Goal: Task Accomplishment & Management: Use online tool/utility

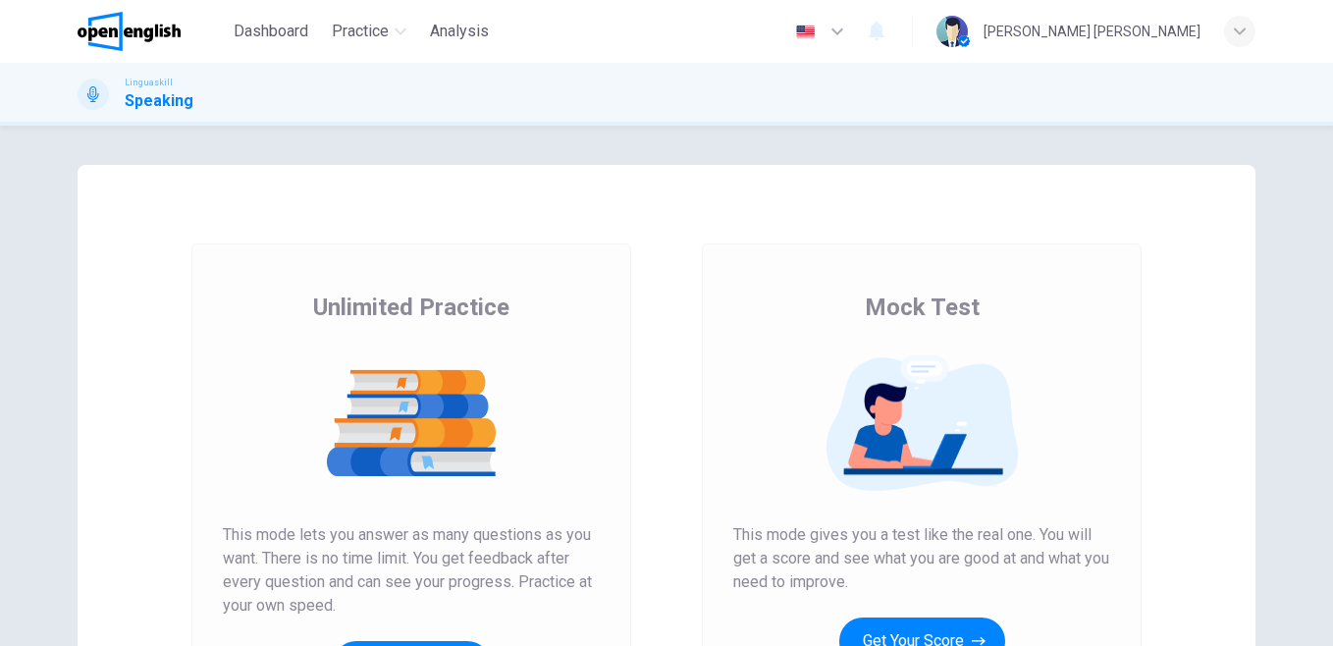
scroll to position [140, 0]
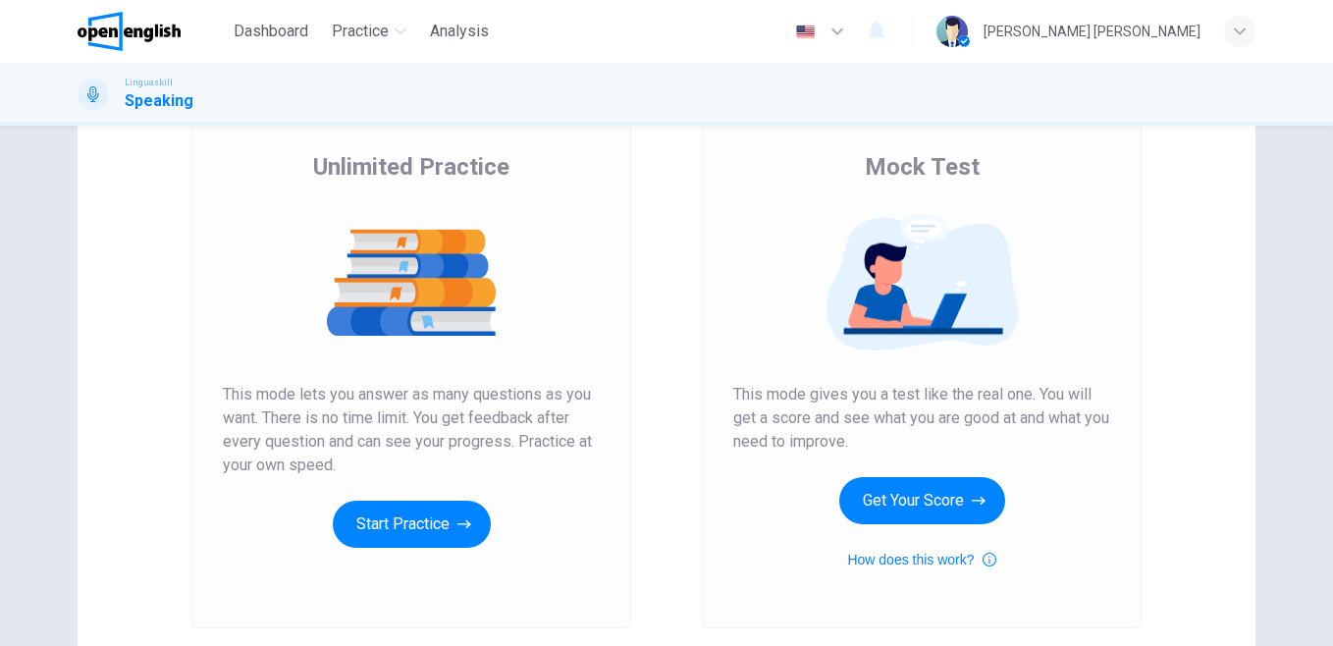
click at [458, 525] on icon "button" at bounding box center [464, 524] width 14 height 20
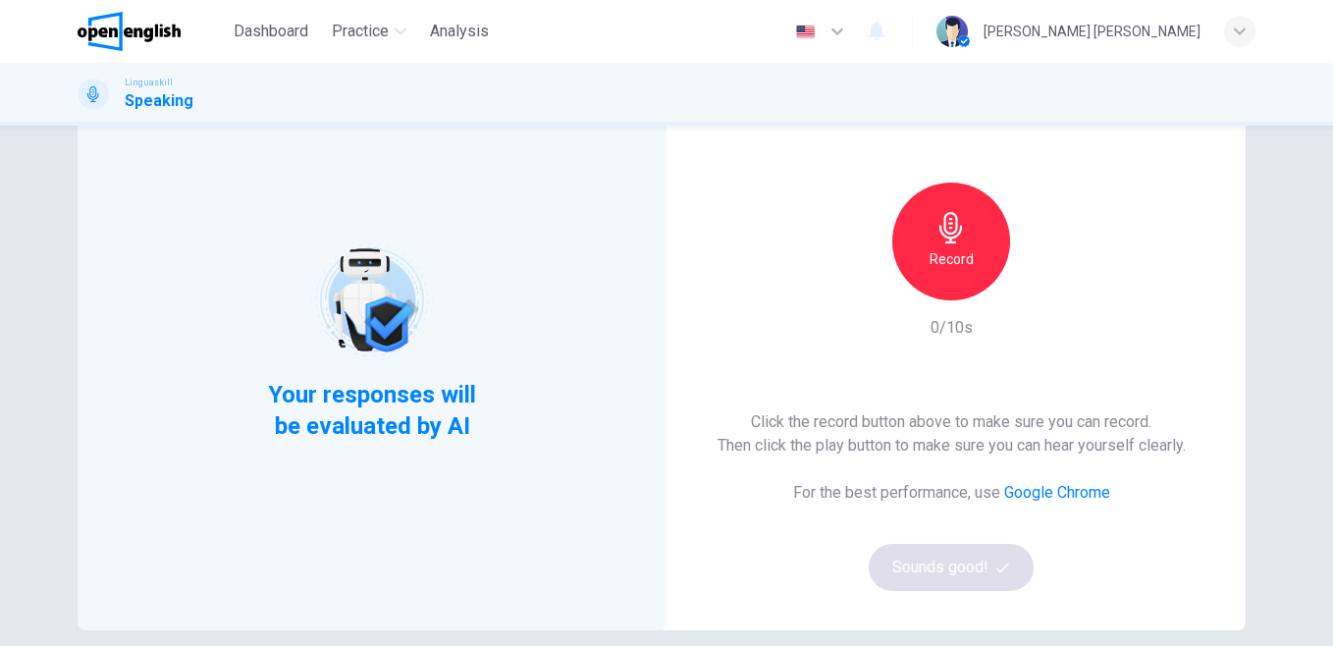
scroll to position [112, 0]
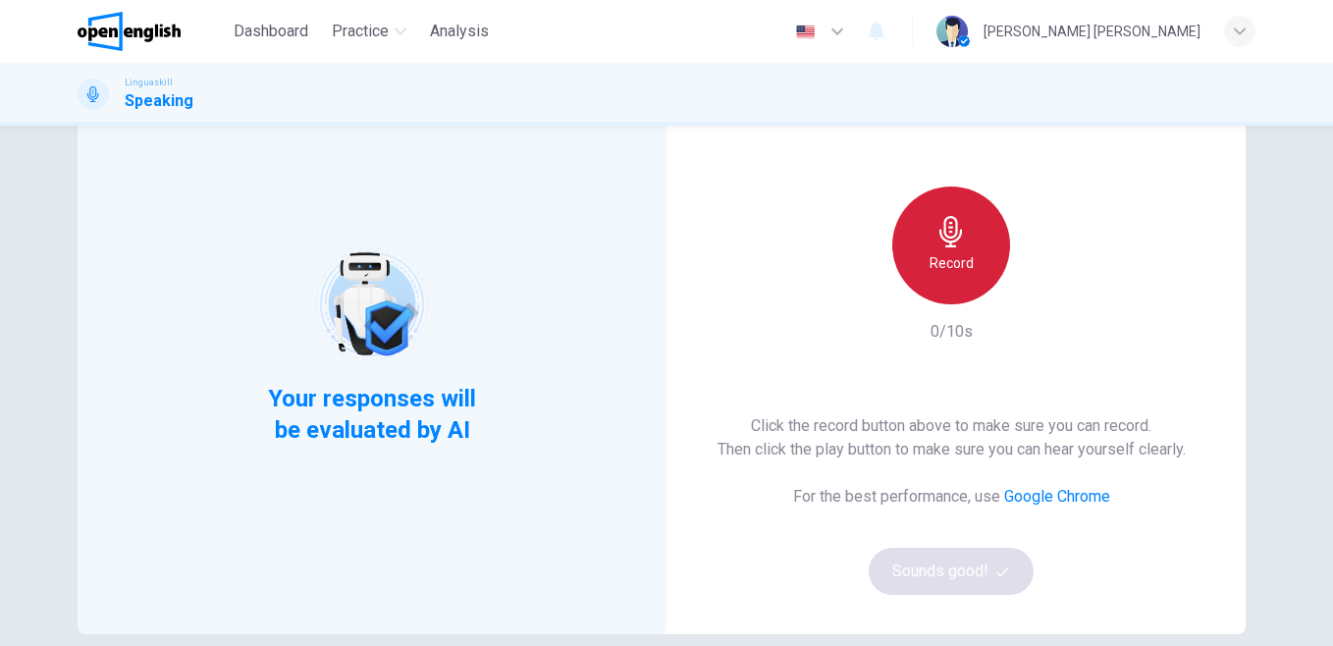
click at [925, 247] on div "Record" at bounding box center [951, 246] width 118 height 118
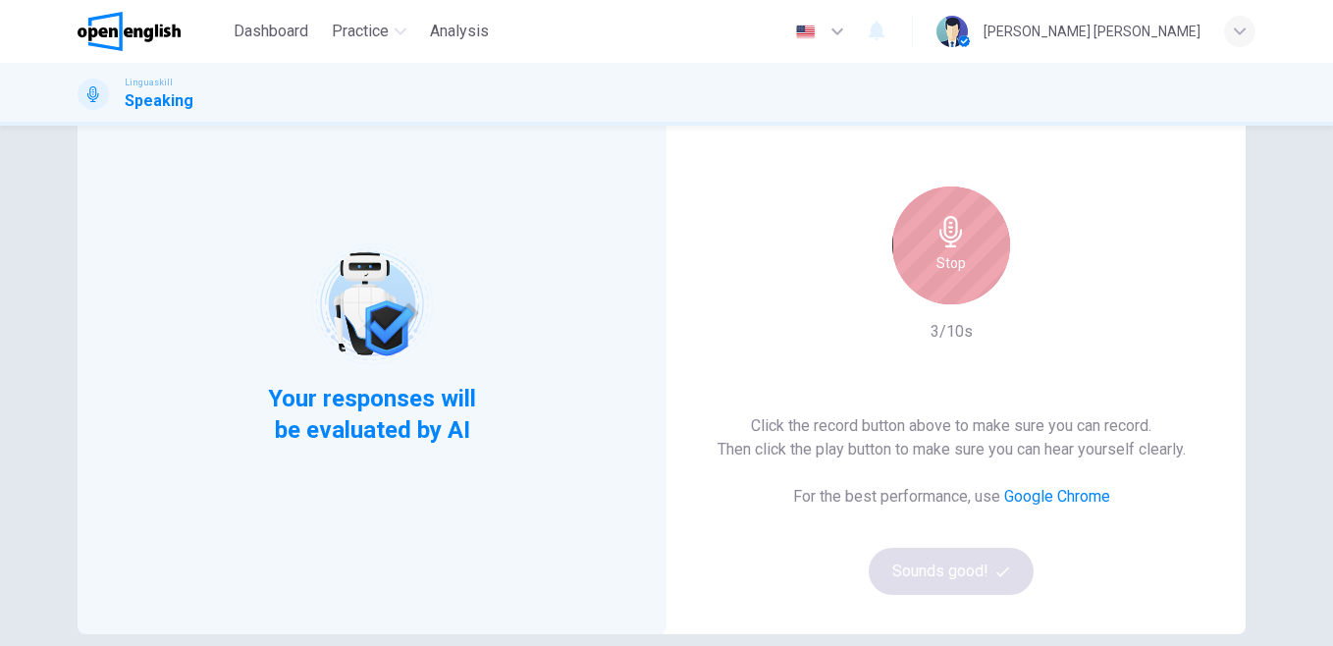
click at [925, 247] on div "Stop" at bounding box center [951, 246] width 118 height 118
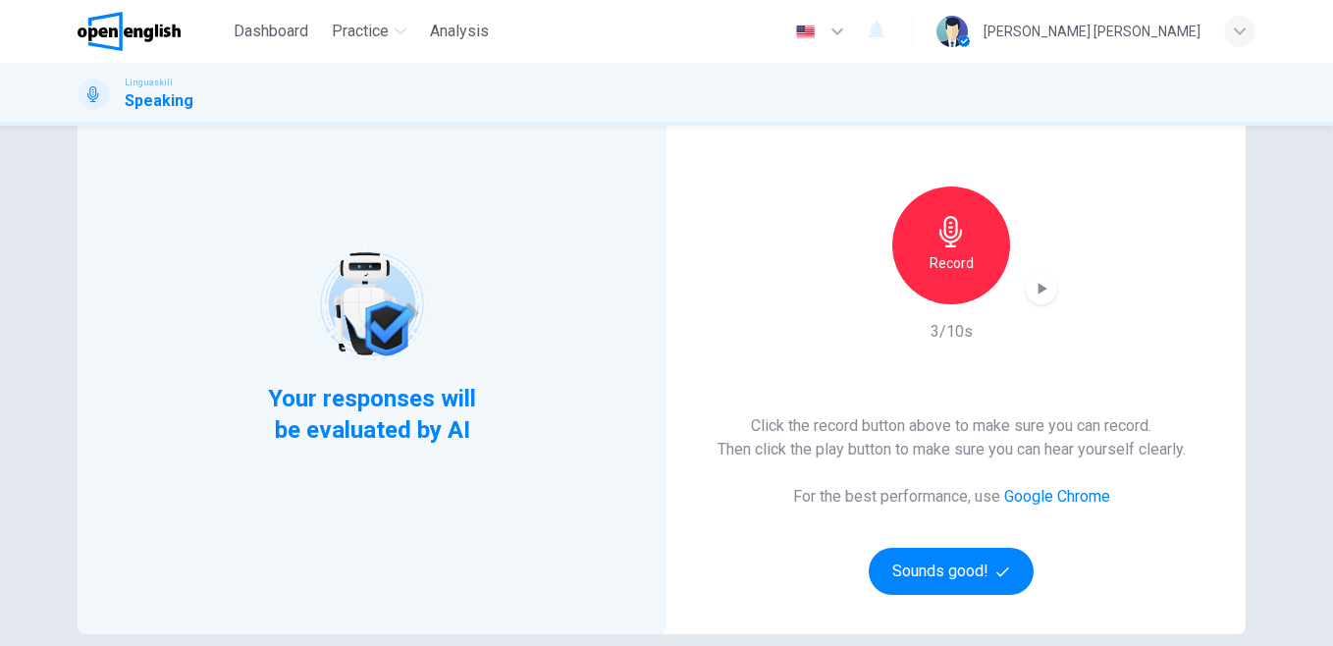
click at [1032, 294] on icon "button" at bounding box center [1042, 289] width 20 height 20
click at [957, 253] on h6 "Record" at bounding box center [952, 263] width 44 height 24
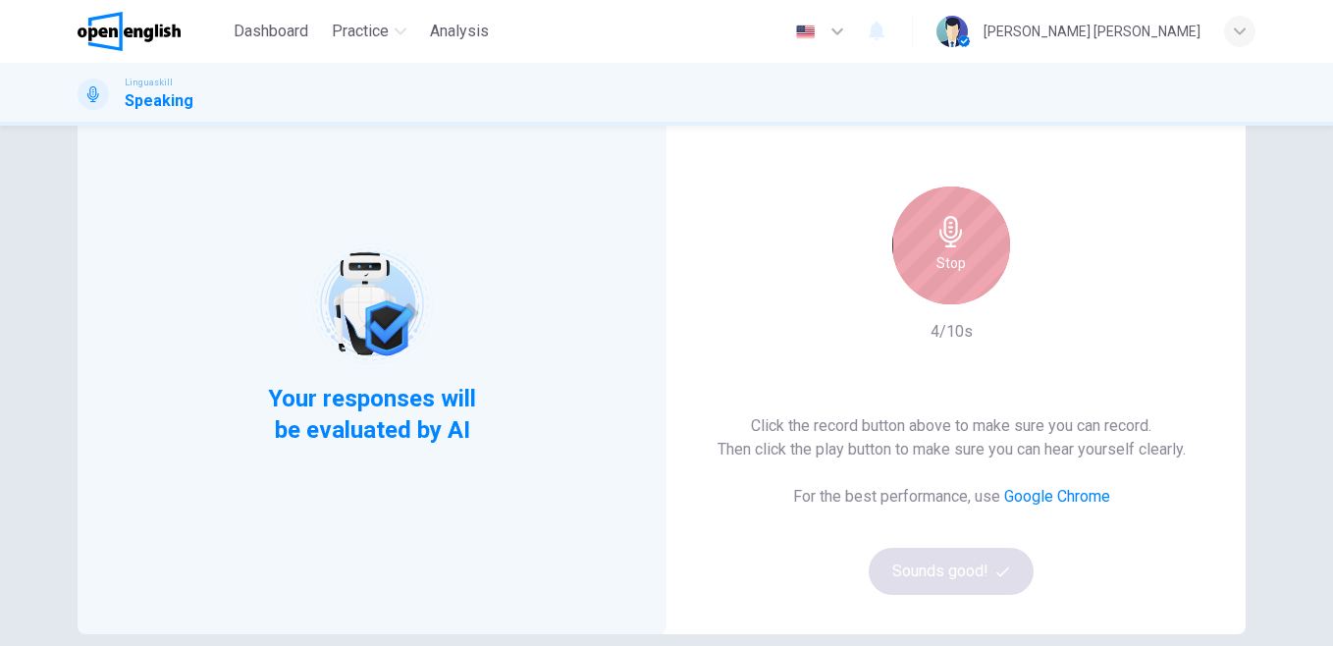
click at [964, 245] on div "Stop" at bounding box center [951, 246] width 118 height 118
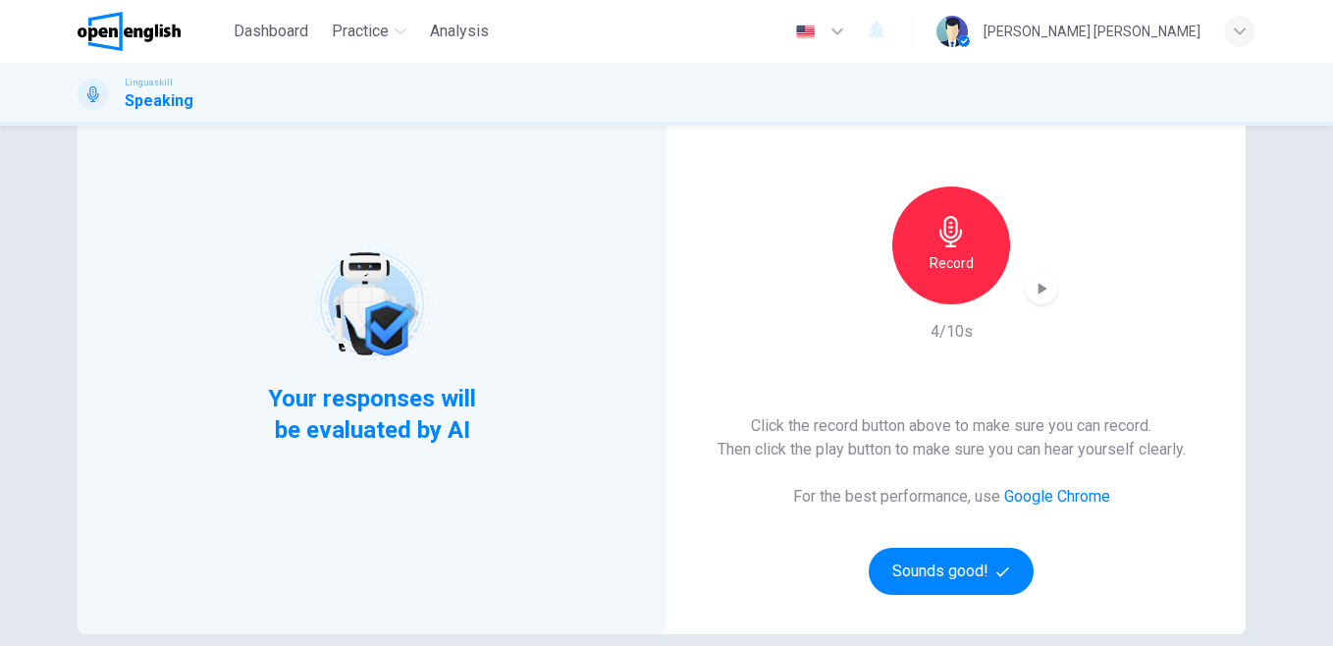
click at [1045, 283] on icon "button" at bounding box center [1042, 289] width 20 height 20
click at [1056, 495] on link "Google Chrome" at bounding box center [1057, 496] width 106 height 19
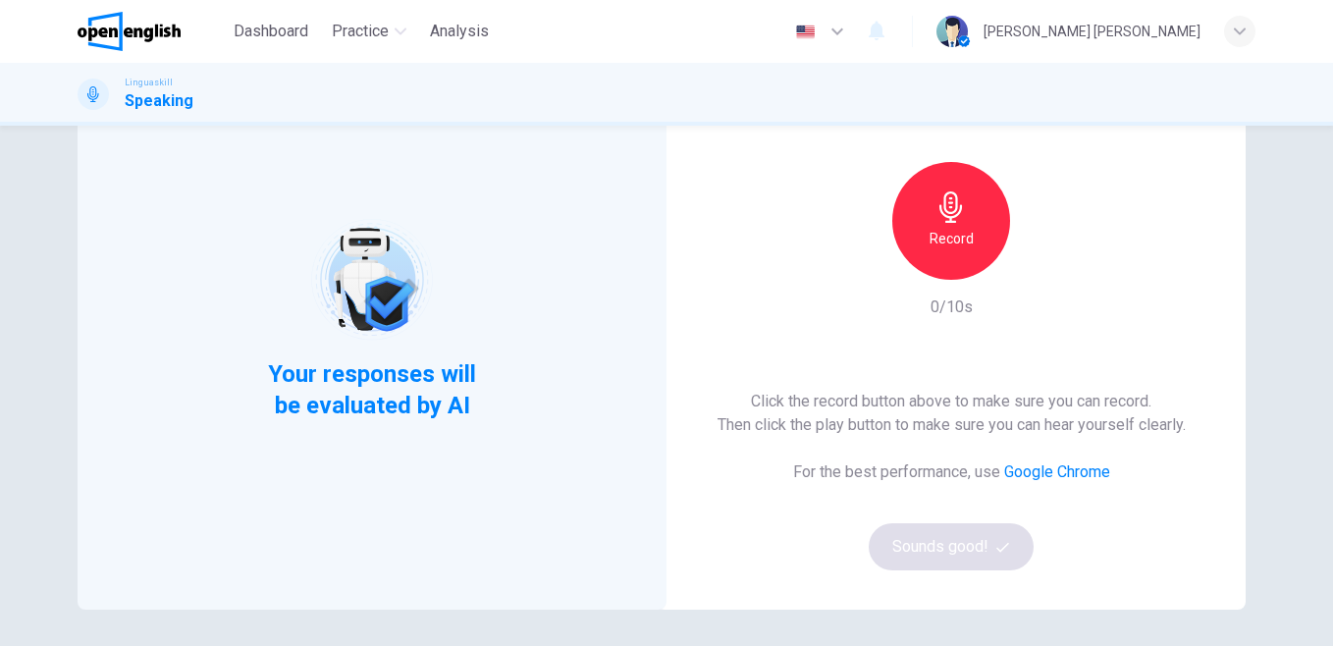
scroll to position [143, 0]
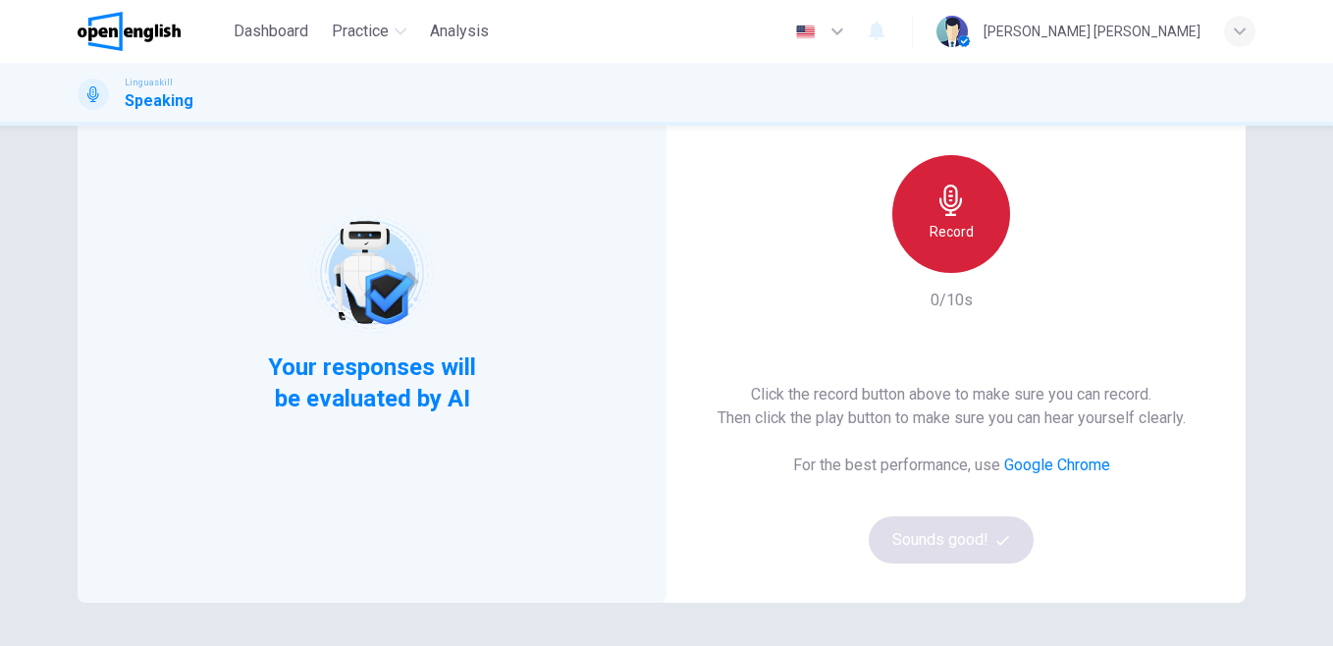
click at [968, 223] on div "Record" at bounding box center [951, 214] width 118 height 118
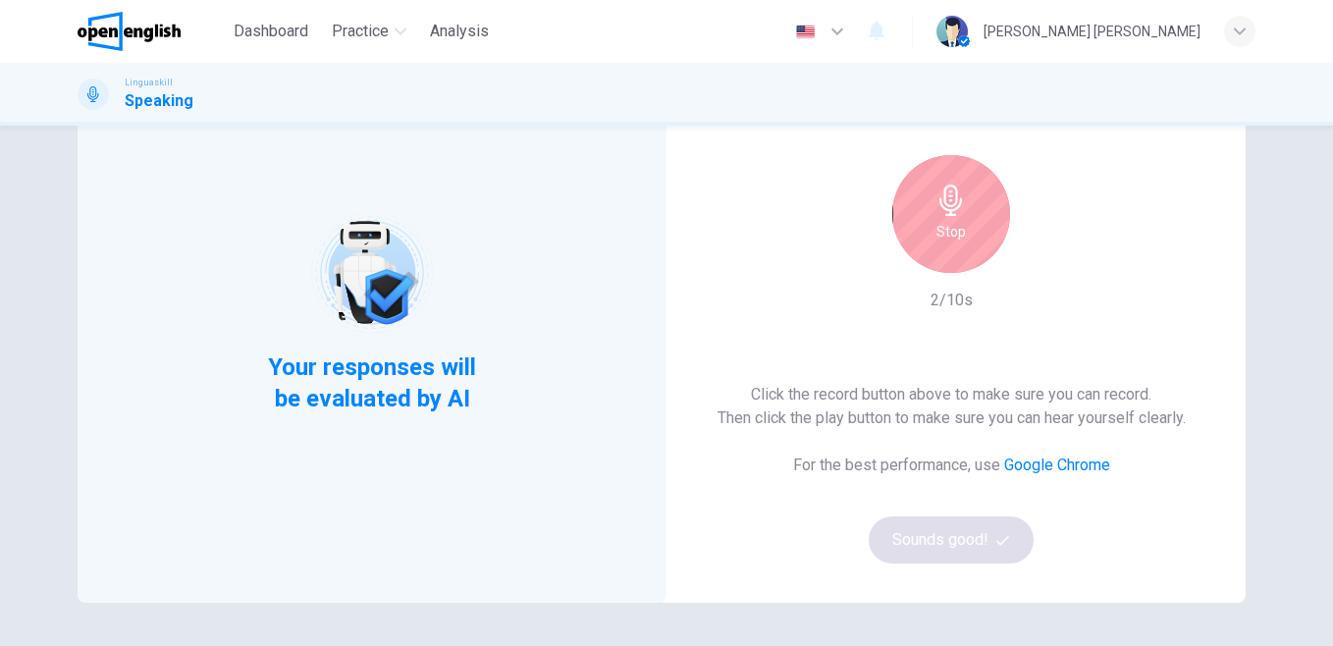
click at [968, 223] on div "Stop" at bounding box center [951, 214] width 118 height 118
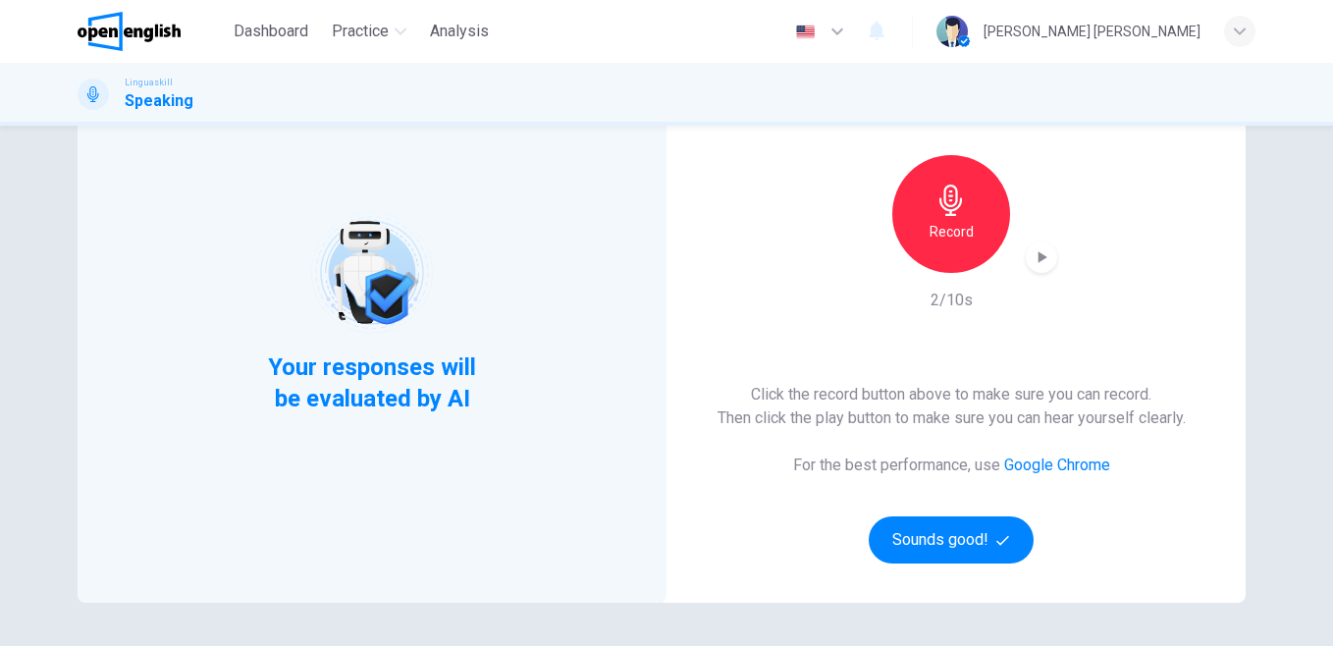
click at [1036, 265] on icon "button" at bounding box center [1042, 257] width 20 height 20
click at [975, 226] on div "Record" at bounding box center [951, 214] width 118 height 118
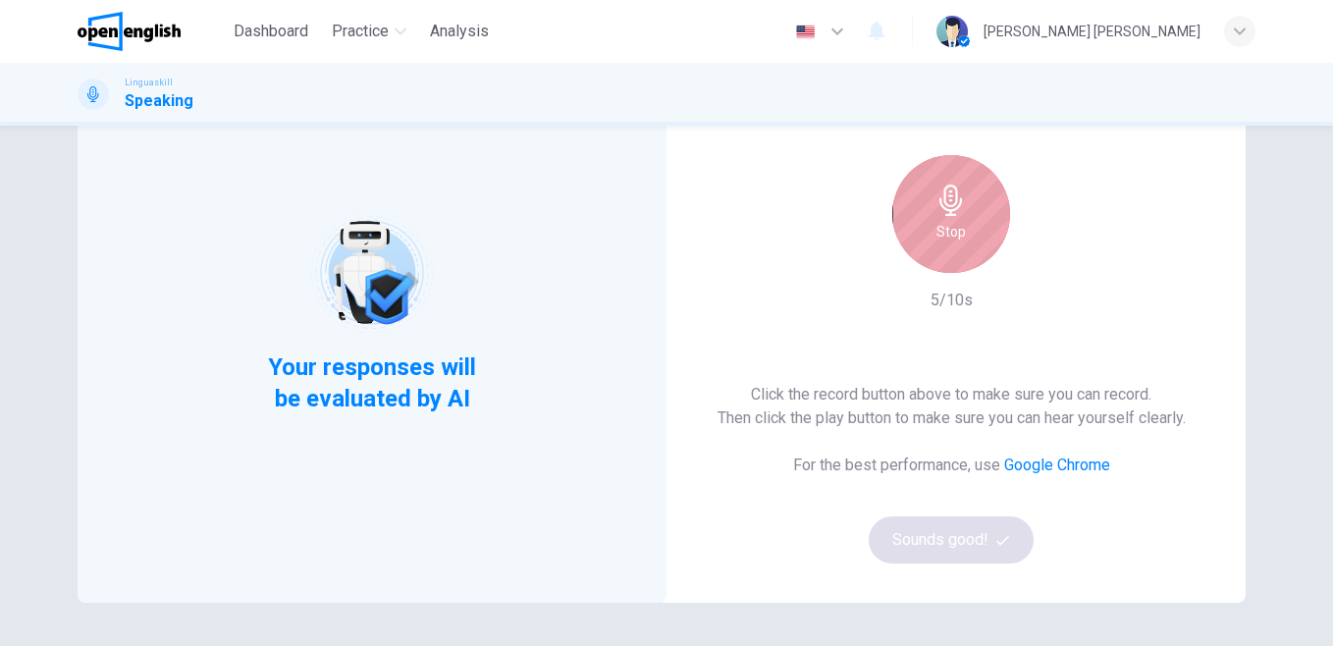
click at [975, 226] on div "Stop" at bounding box center [951, 214] width 118 height 118
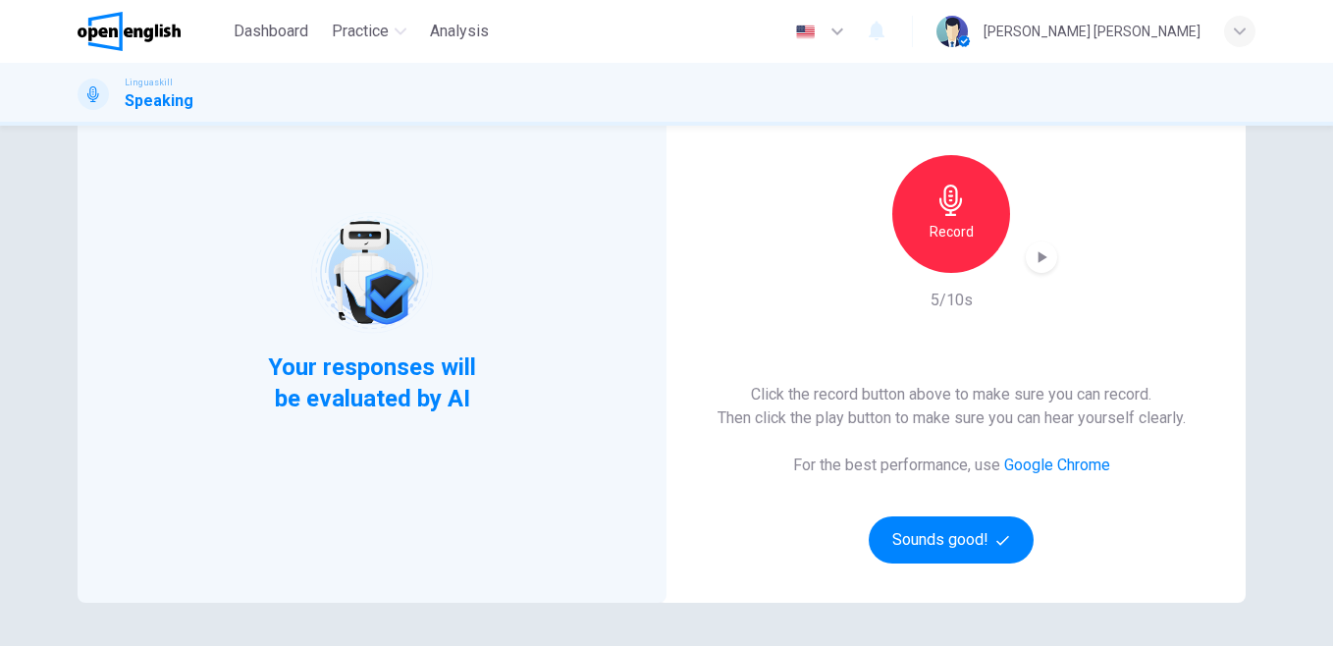
click at [1037, 252] on icon "button" at bounding box center [1042, 257] width 20 height 20
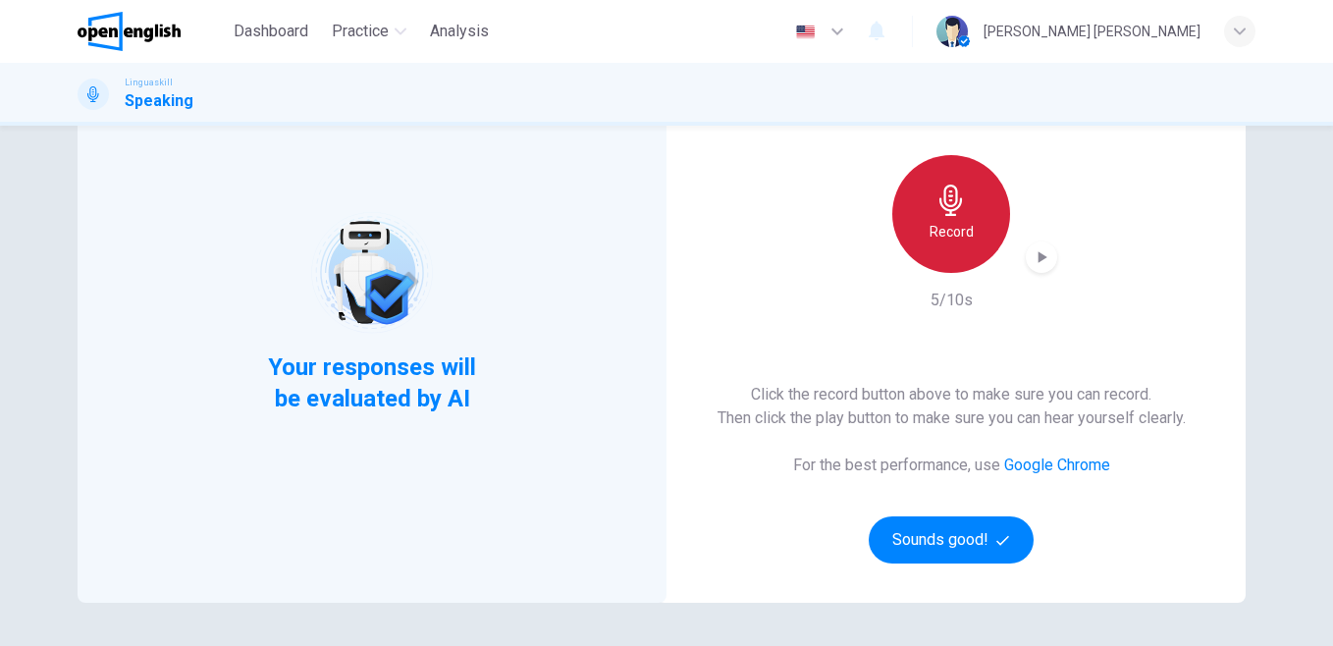
click at [944, 217] on div "Record" at bounding box center [951, 214] width 118 height 118
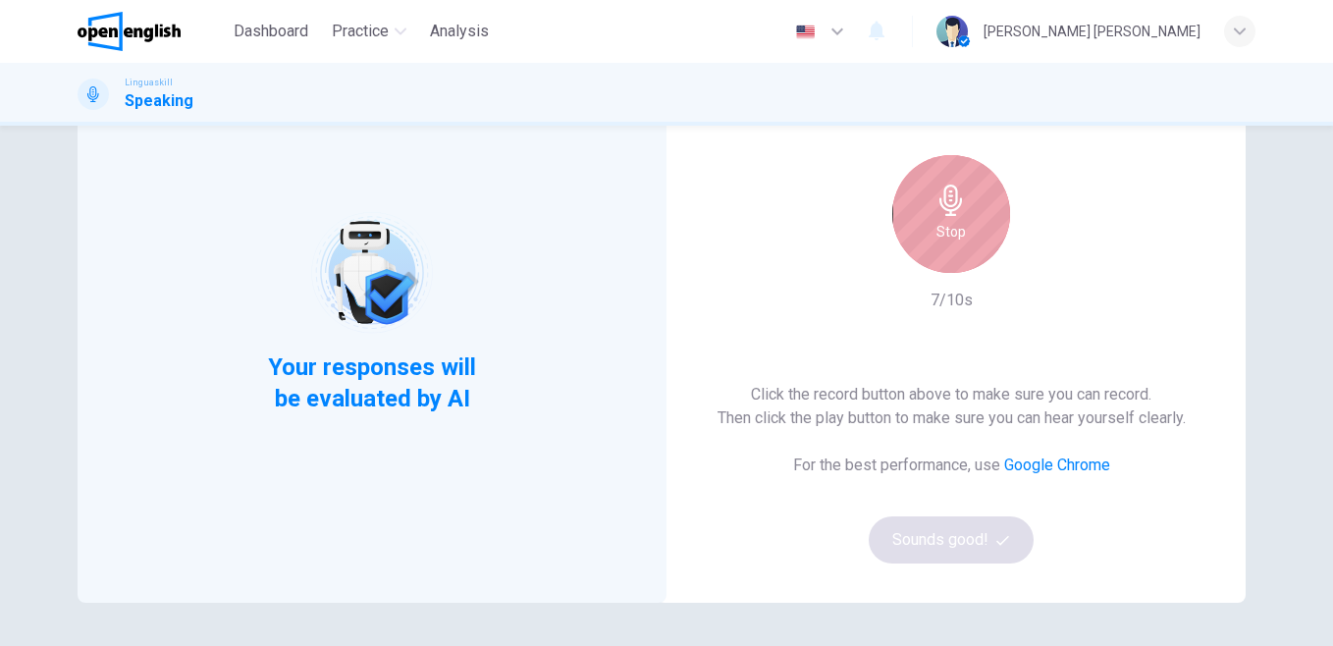
click at [949, 189] on icon "button" at bounding box center [951, 200] width 31 height 31
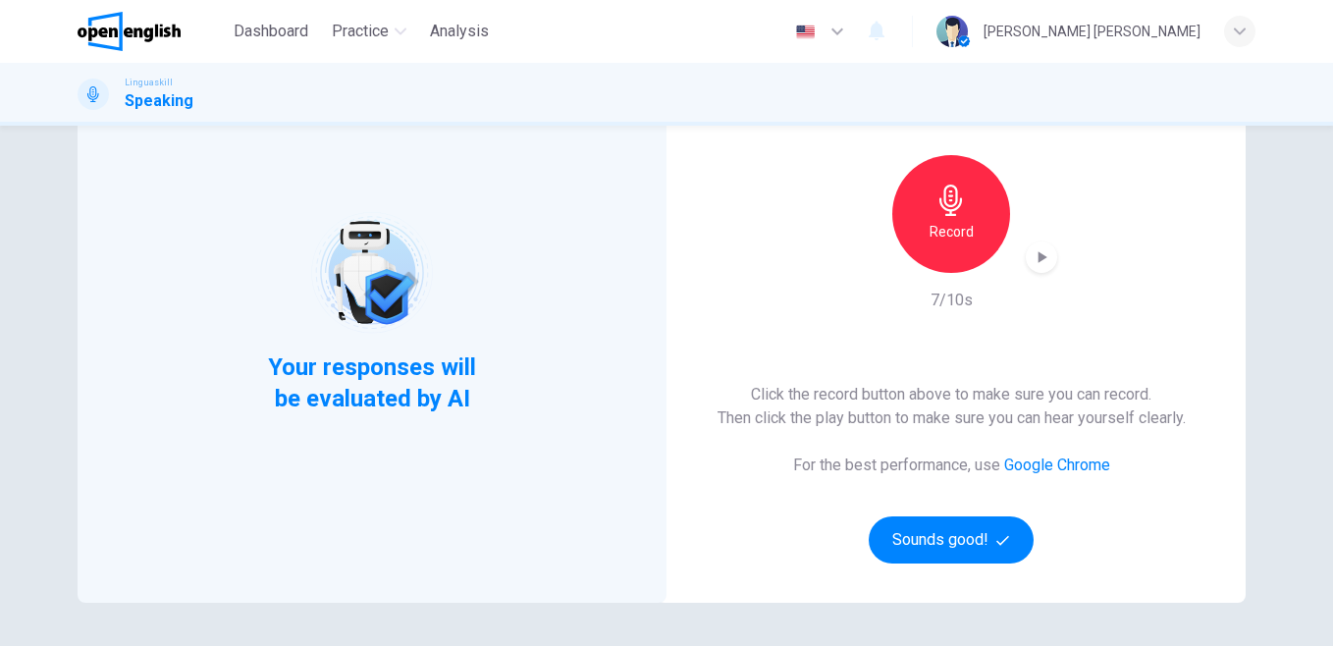
click at [1044, 248] on icon "button" at bounding box center [1042, 257] width 20 height 20
click at [955, 243] on div "Record" at bounding box center [951, 214] width 118 height 118
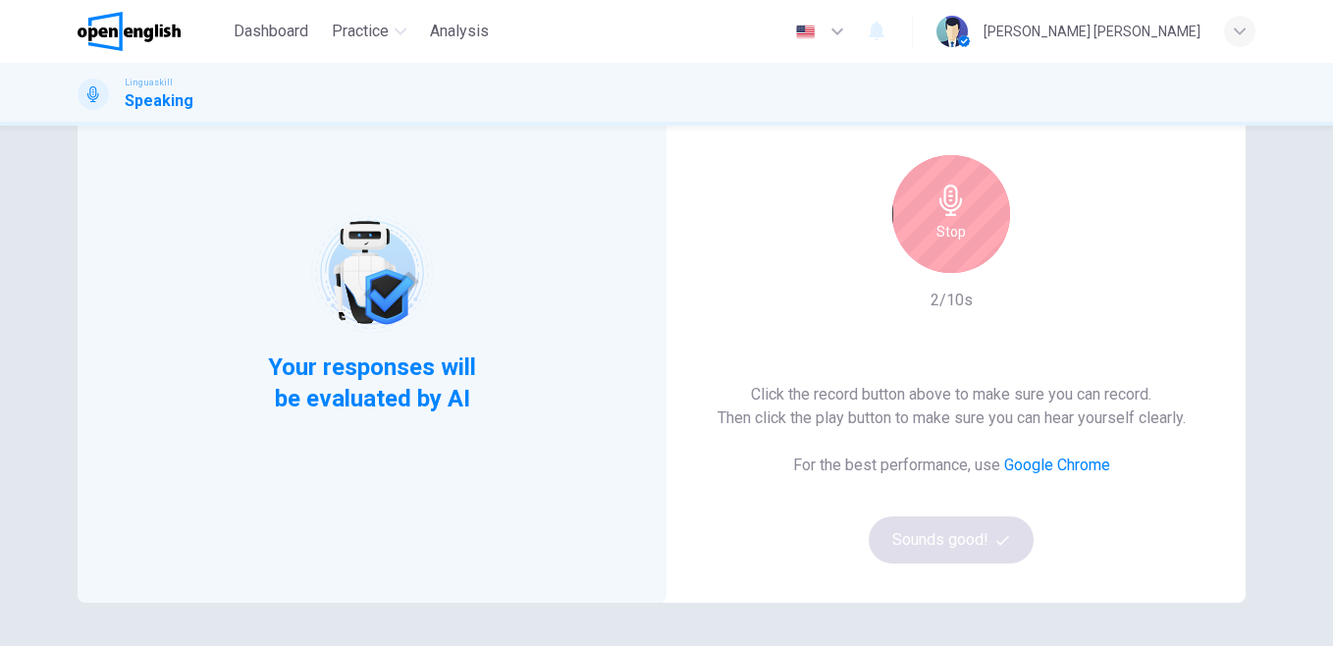
click at [955, 243] on div "Stop" at bounding box center [951, 214] width 118 height 118
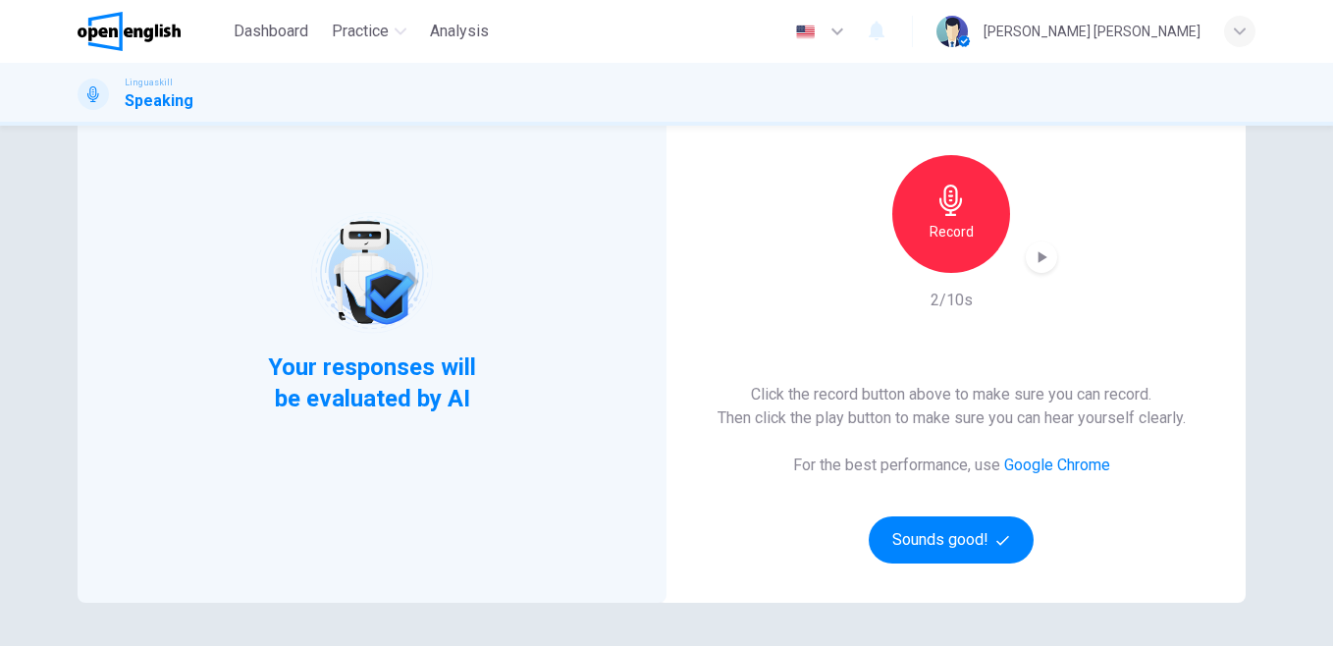
click at [1042, 266] on icon "button" at bounding box center [1042, 257] width 20 height 20
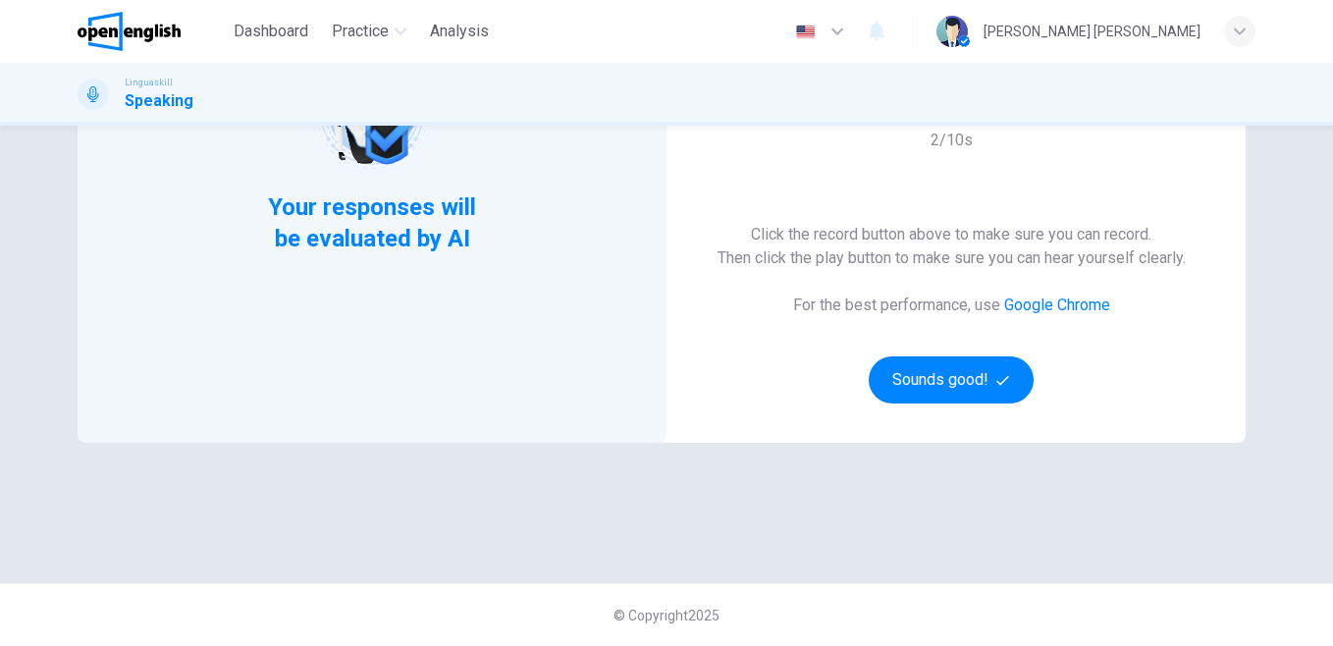
click at [1002, 374] on icon "button" at bounding box center [1002, 380] width 13 height 13
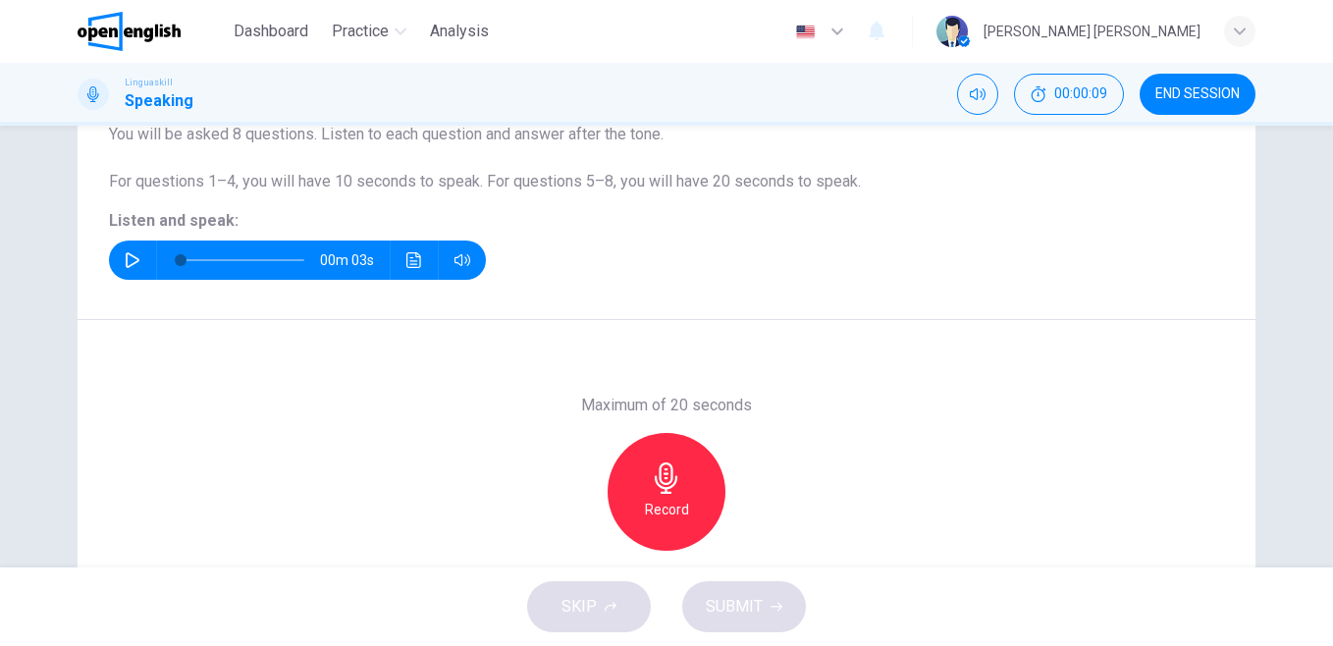
scroll to position [189, 0]
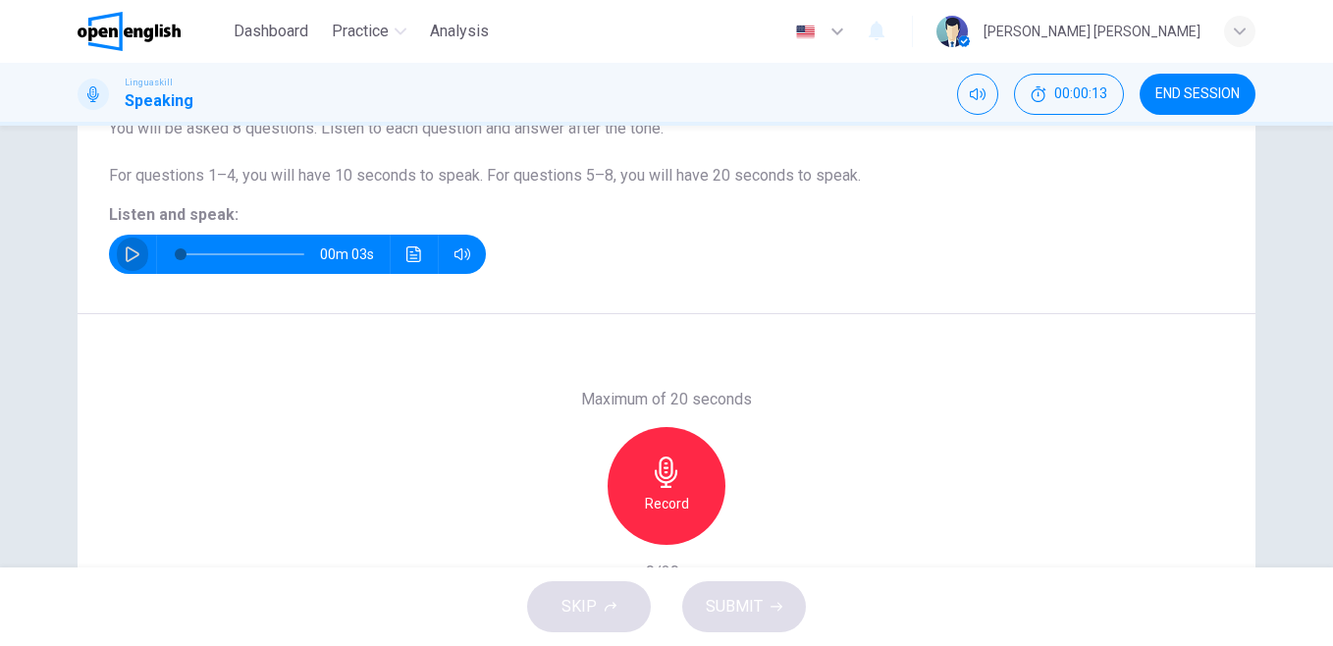
click at [125, 256] on icon "button" at bounding box center [133, 254] width 16 height 16
type input "*"
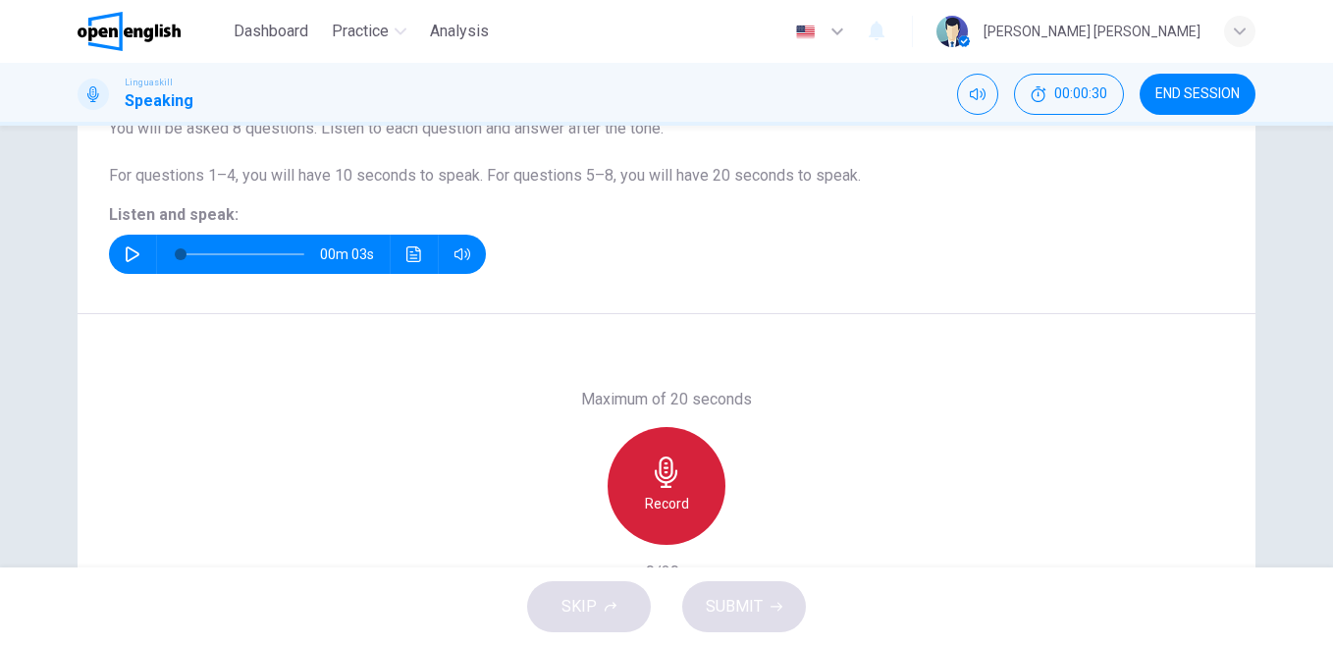
click at [664, 491] on div "Record" at bounding box center [667, 486] width 118 height 118
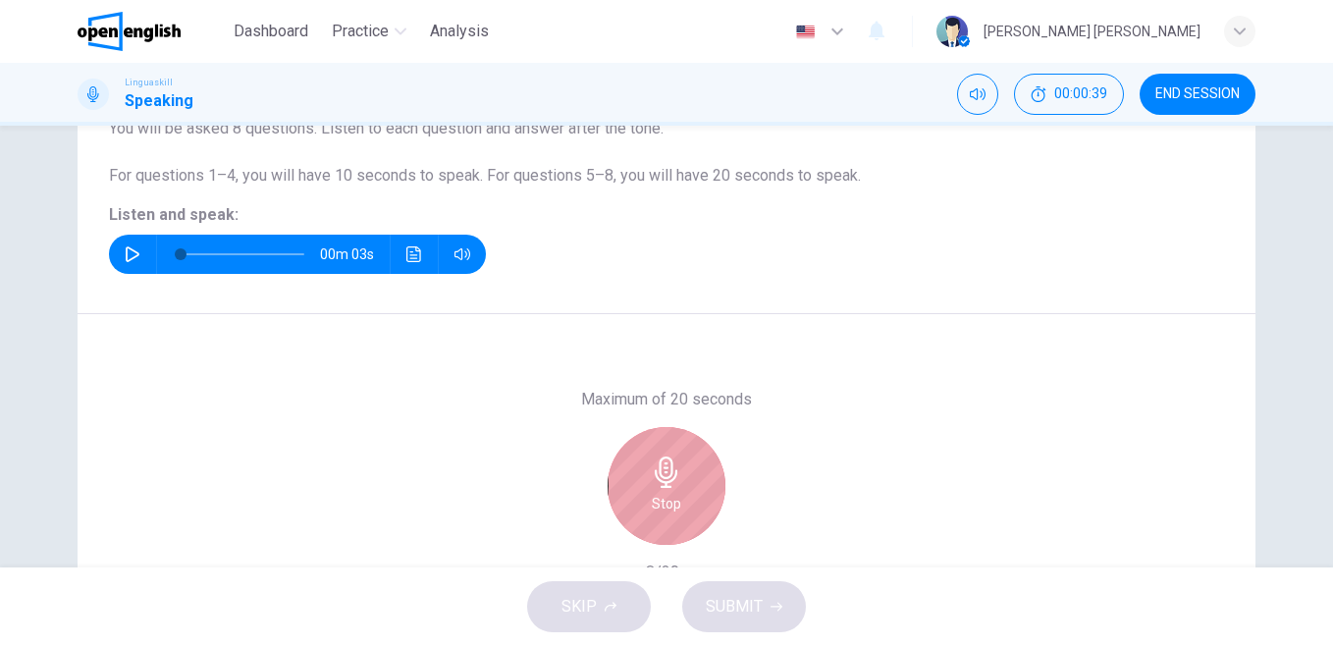
click at [664, 491] on div "Stop" at bounding box center [667, 486] width 118 height 118
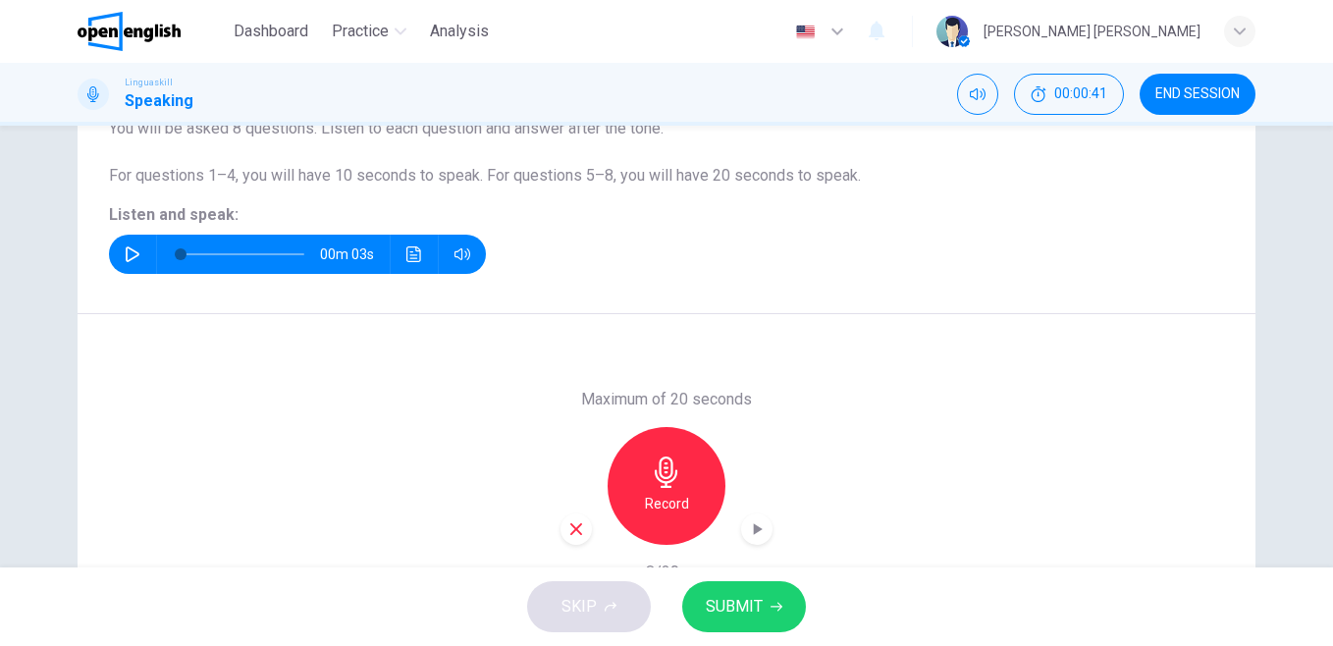
click at [754, 526] on icon "button" at bounding box center [757, 529] width 20 height 20
click at [749, 612] on span "SUBMIT" at bounding box center [734, 606] width 57 height 27
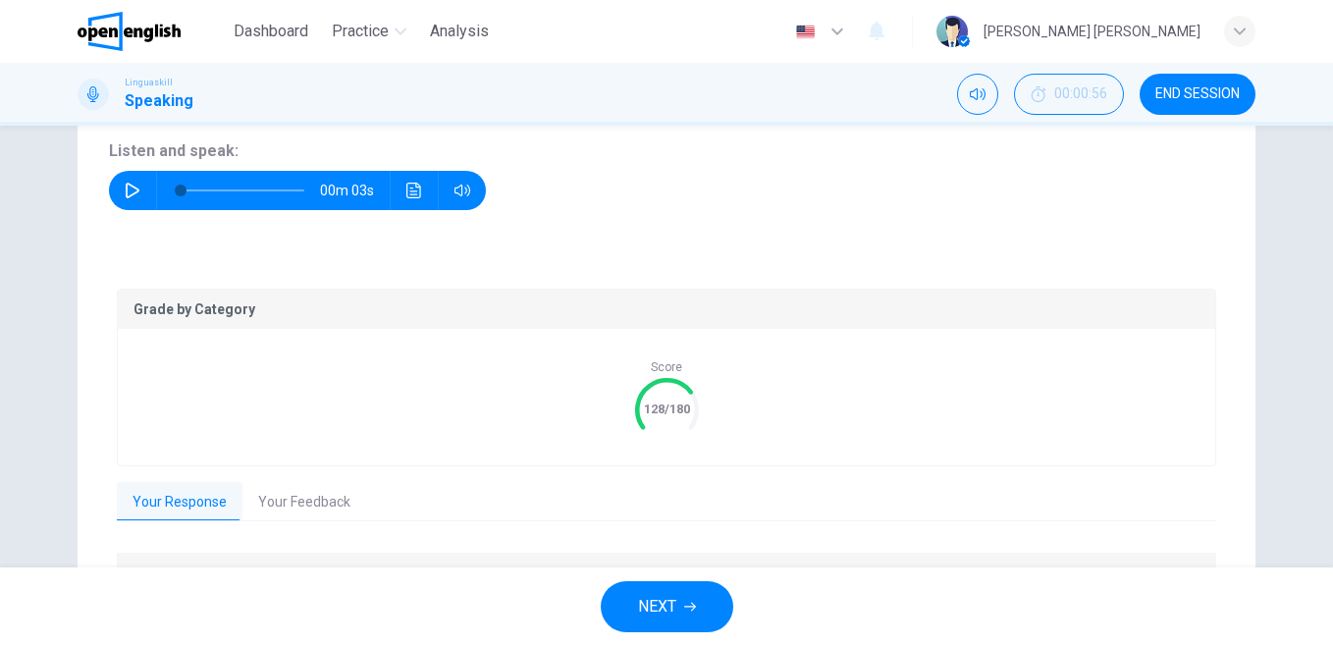
scroll to position [309, 0]
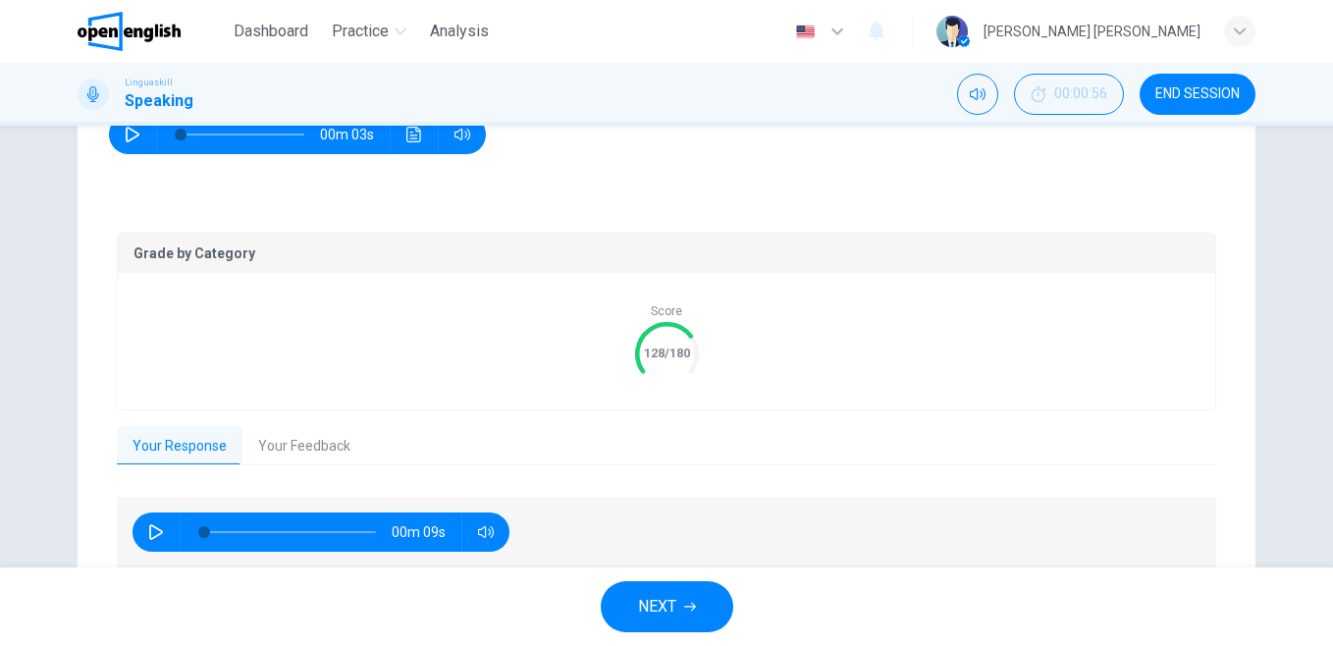
click at [140, 542] on button "button" at bounding box center [155, 531] width 31 height 39
type input "**"
click at [293, 450] on button "Your Feedback" at bounding box center [304, 446] width 124 height 41
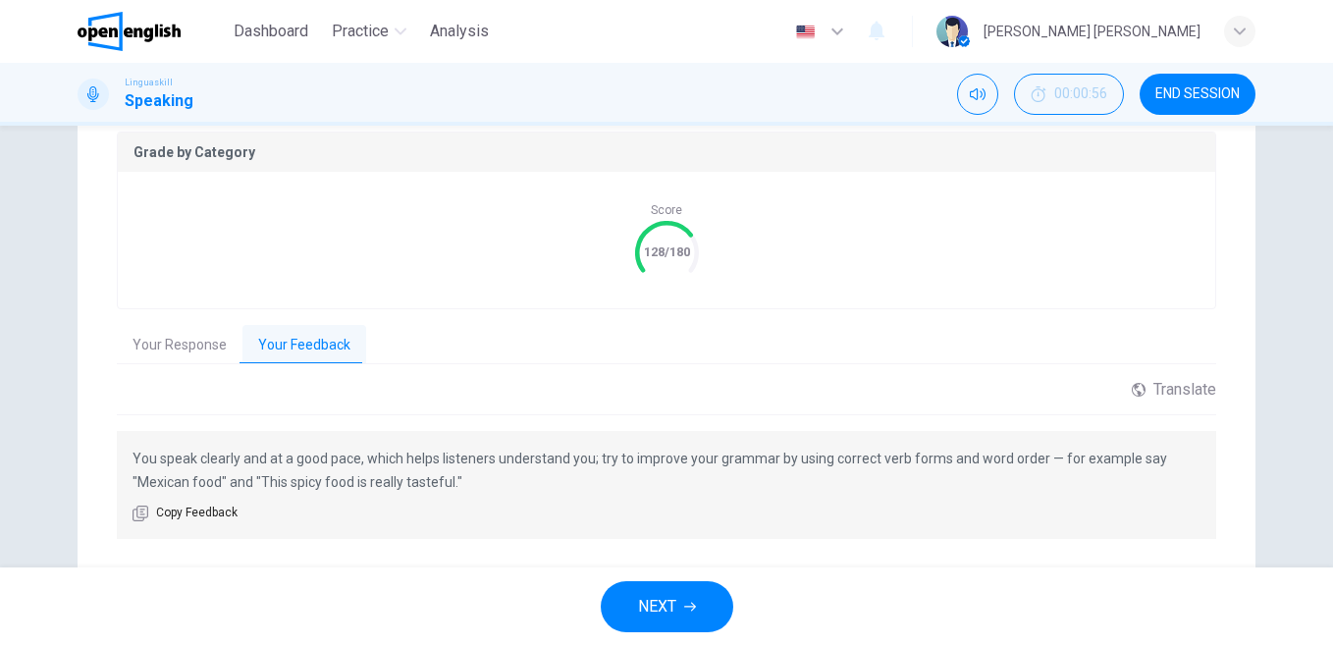
scroll to position [462, 0]
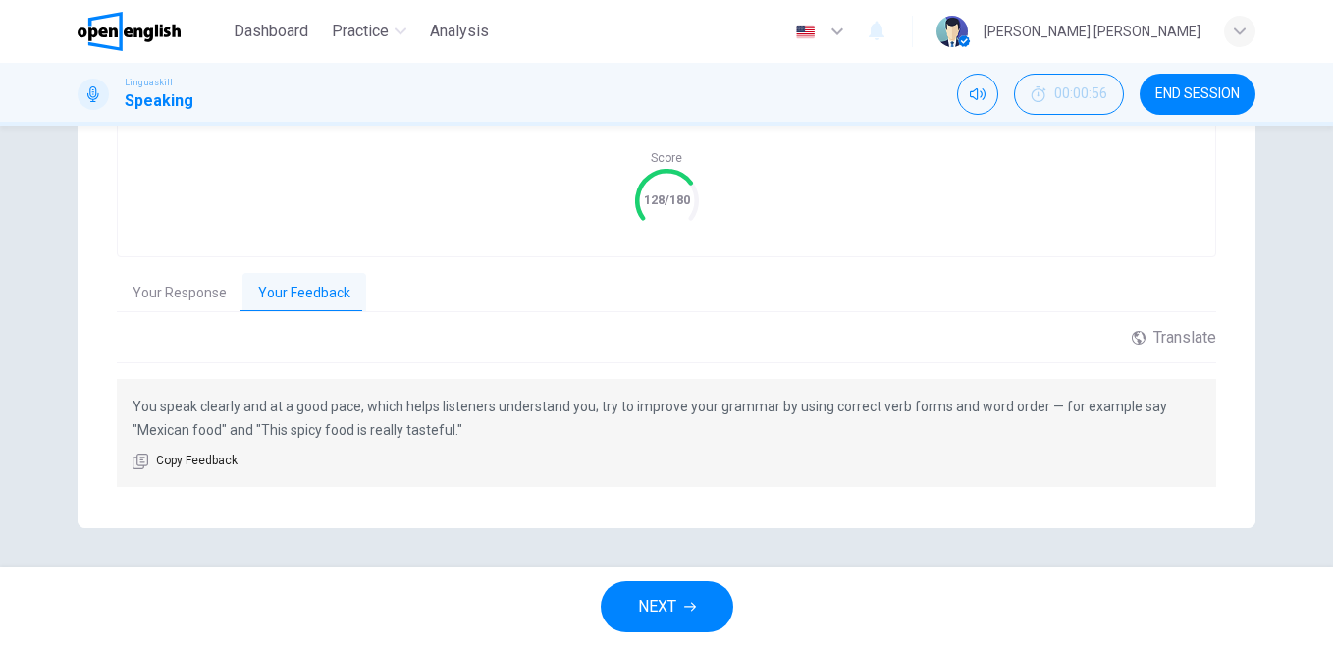
click at [714, 605] on button "NEXT" at bounding box center [667, 606] width 133 height 51
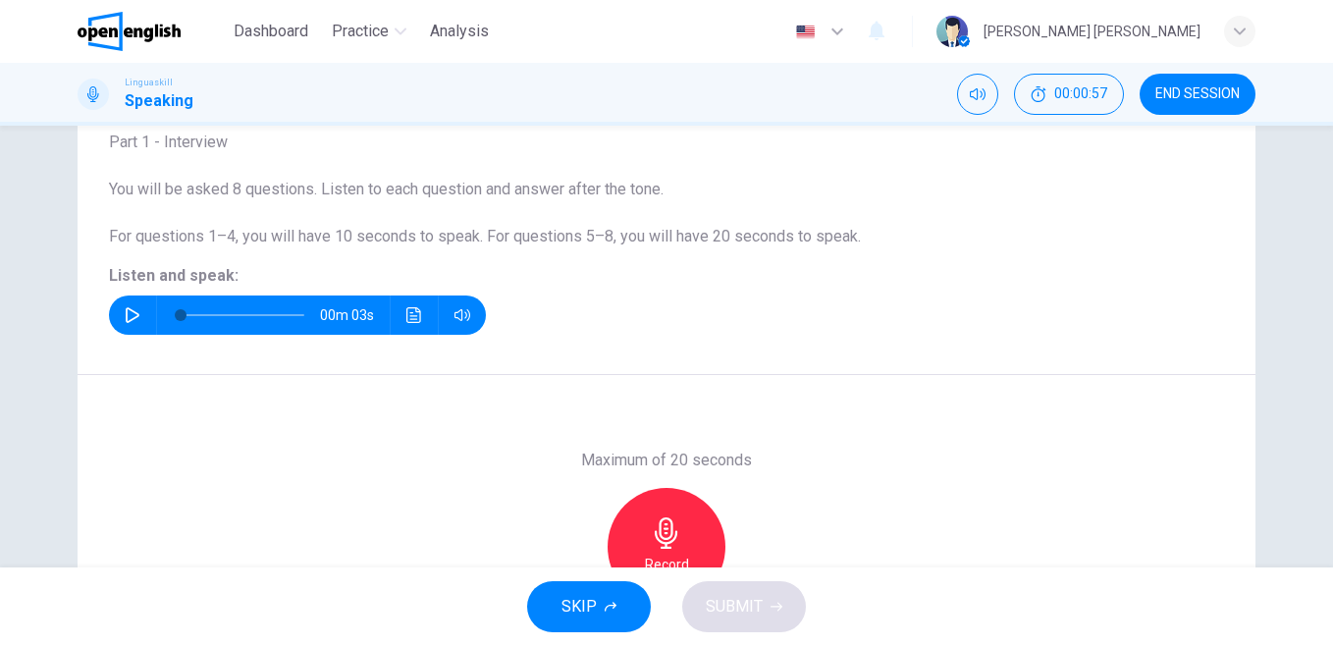
scroll to position [101, 0]
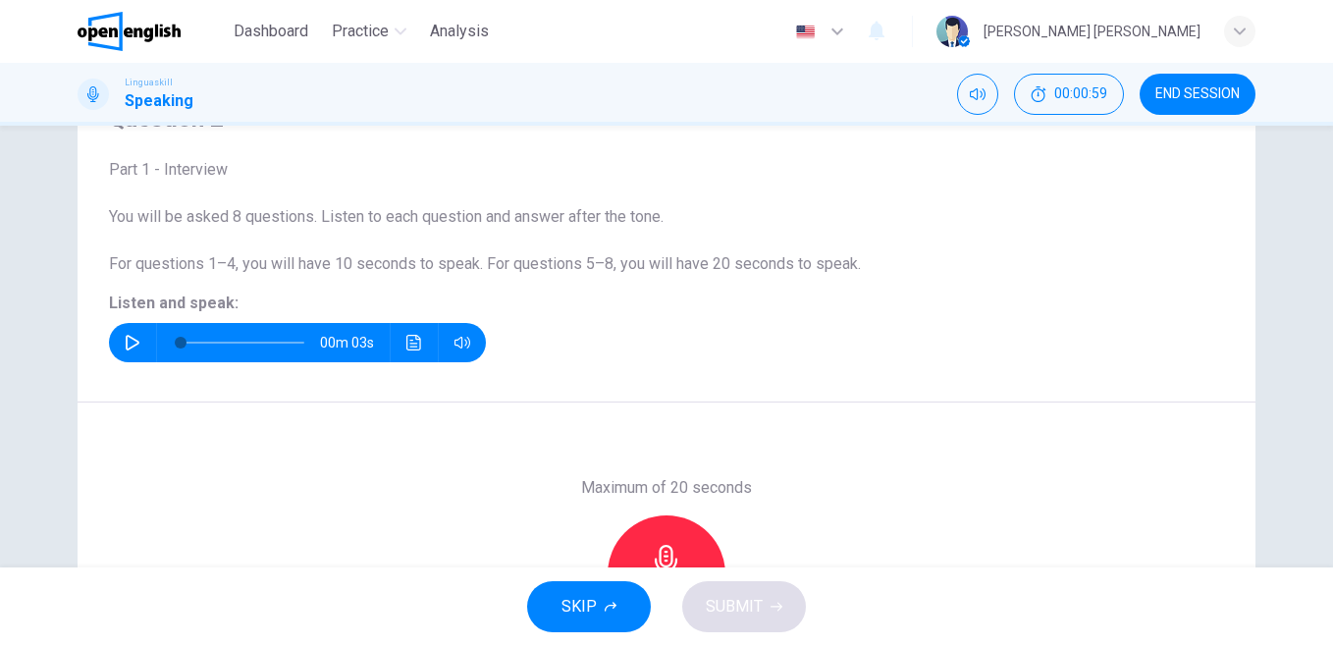
click at [126, 340] on icon "button" at bounding box center [133, 343] width 16 height 16
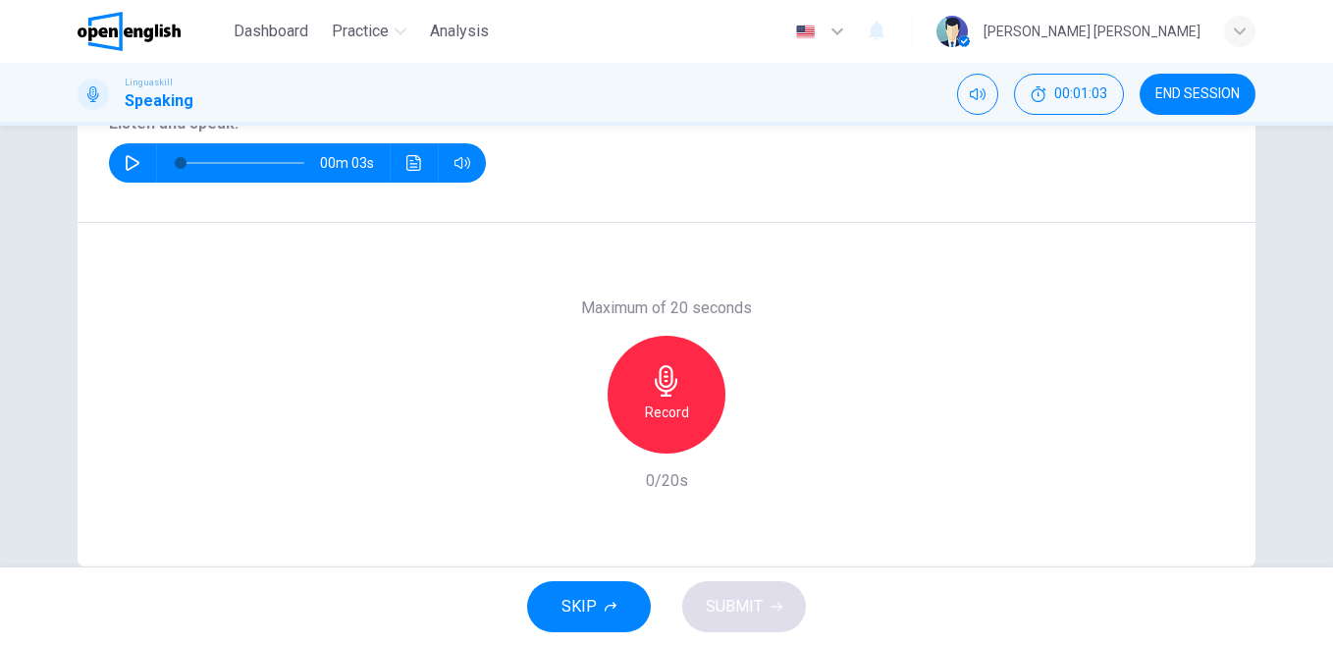
scroll to position [319, 0]
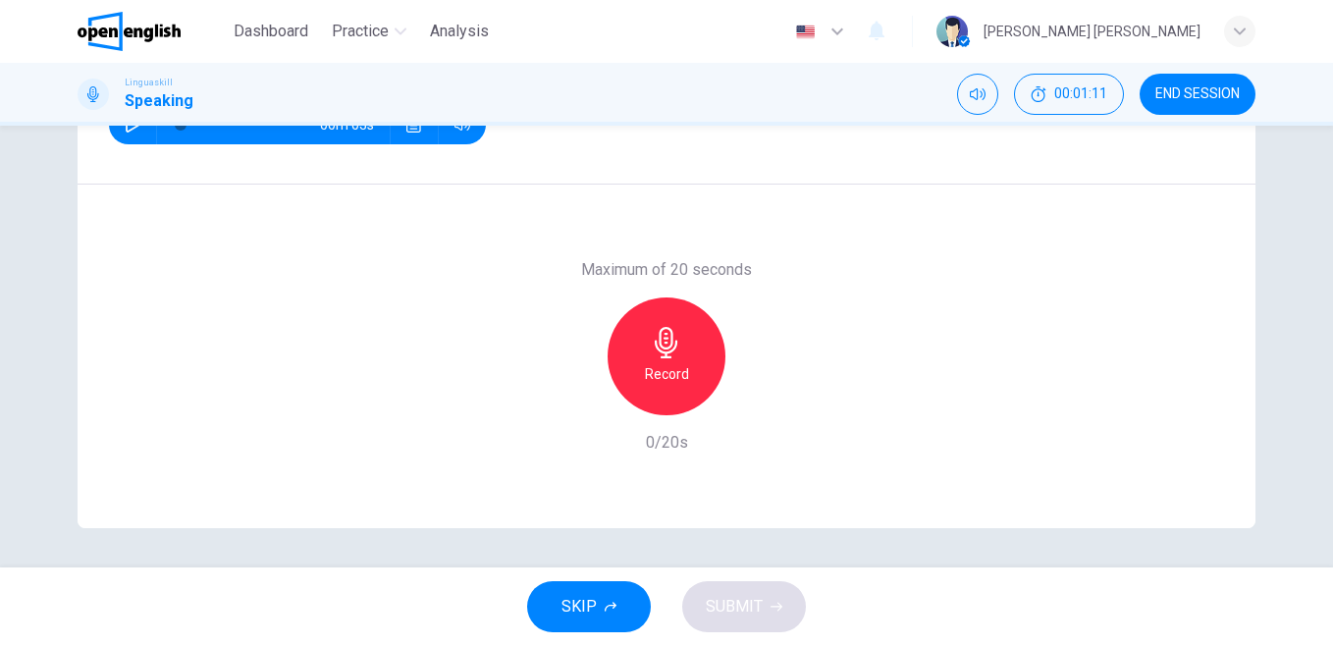
click at [120, 133] on button "button" at bounding box center [132, 124] width 31 height 39
click at [705, 356] on div "Record" at bounding box center [667, 356] width 118 height 118
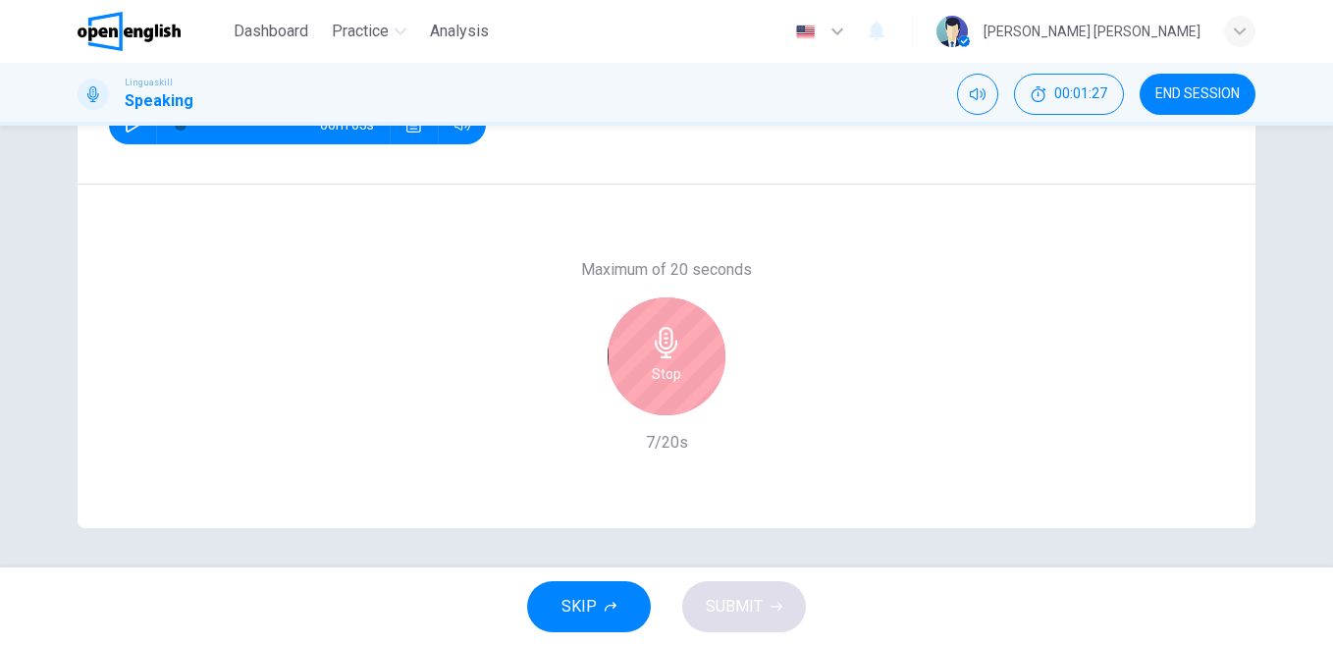
click at [705, 356] on div "Stop" at bounding box center [667, 356] width 118 height 118
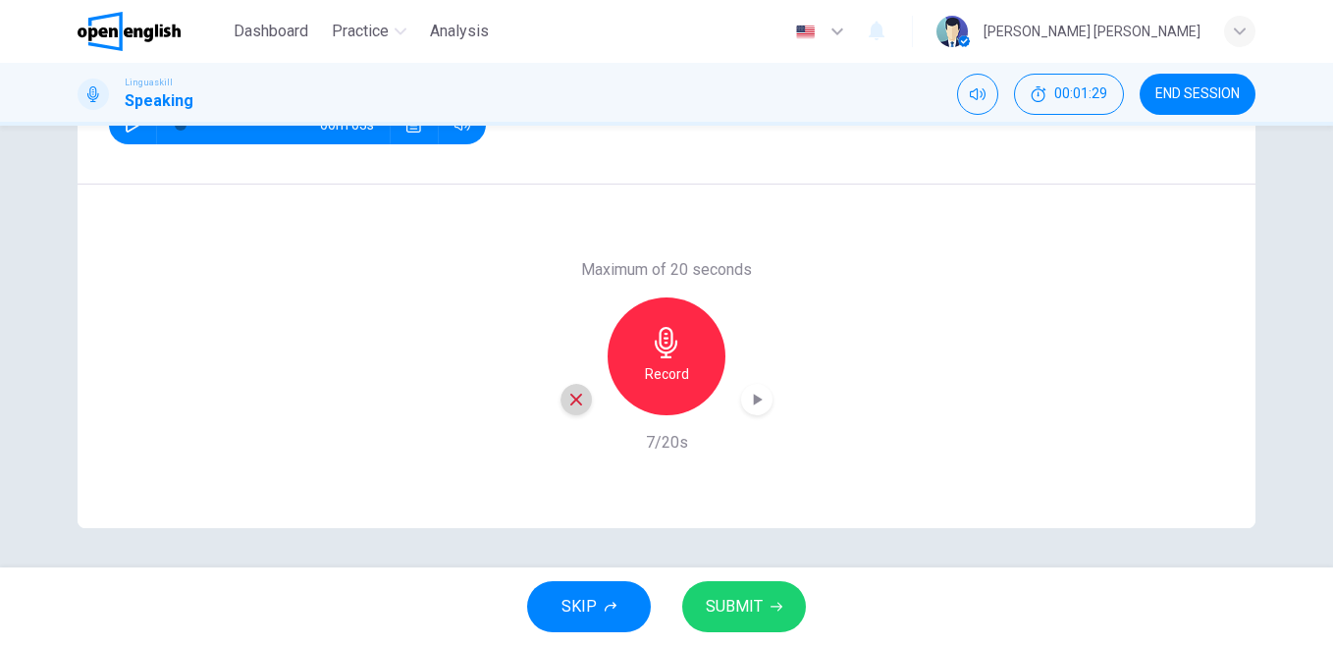
click at [567, 397] on icon "button" at bounding box center [576, 400] width 18 height 18
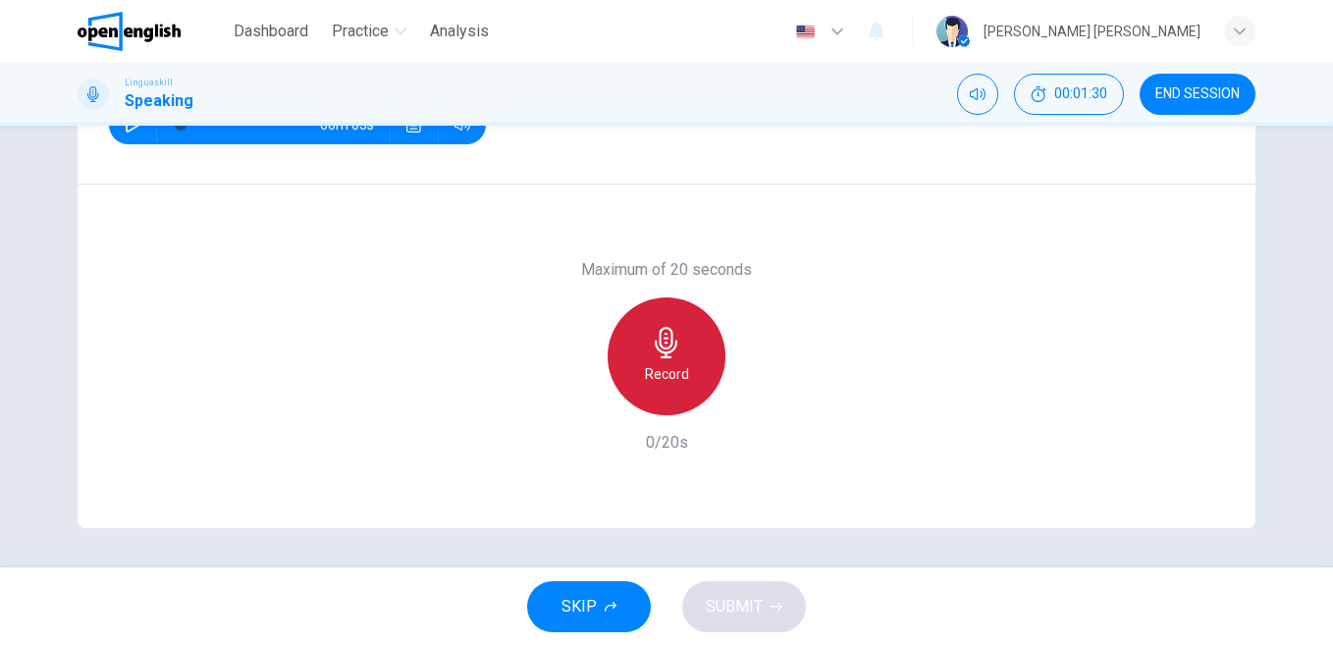
click at [690, 362] on div "Record" at bounding box center [667, 356] width 118 height 118
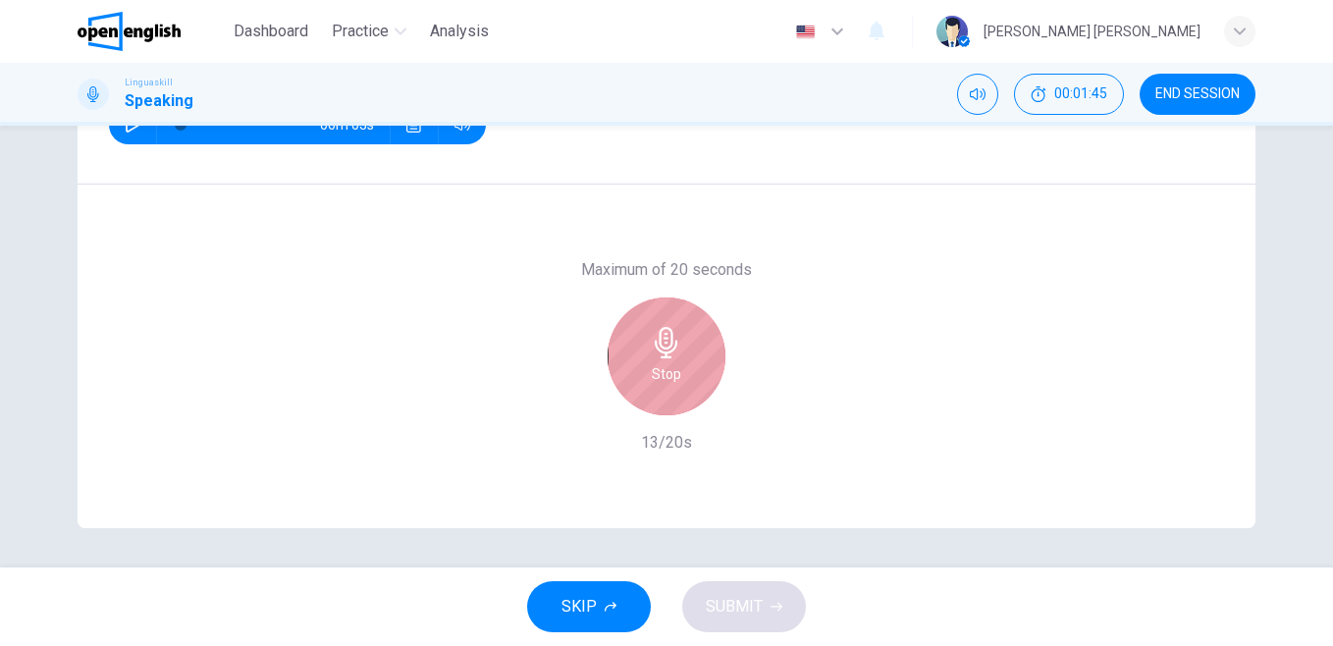
click at [690, 362] on div "Stop" at bounding box center [667, 356] width 118 height 118
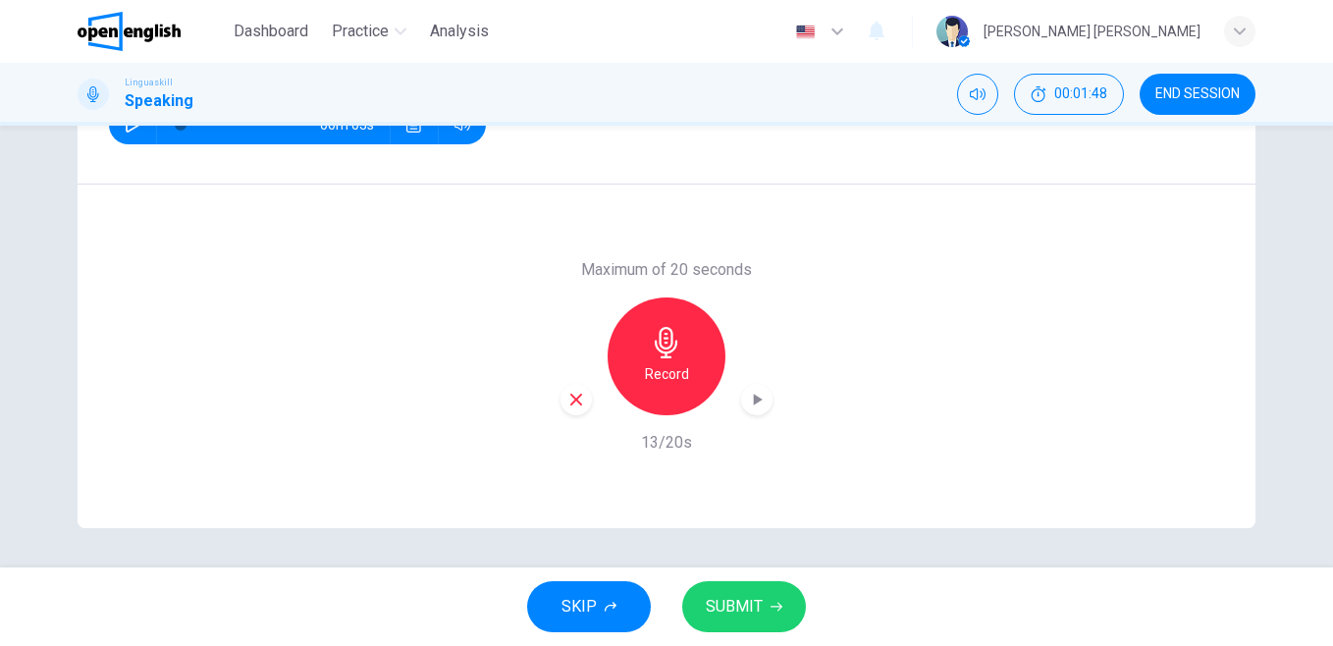
click at [728, 610] on span "SUBMIT" at bounding box center [734, 606] width 57 height 27
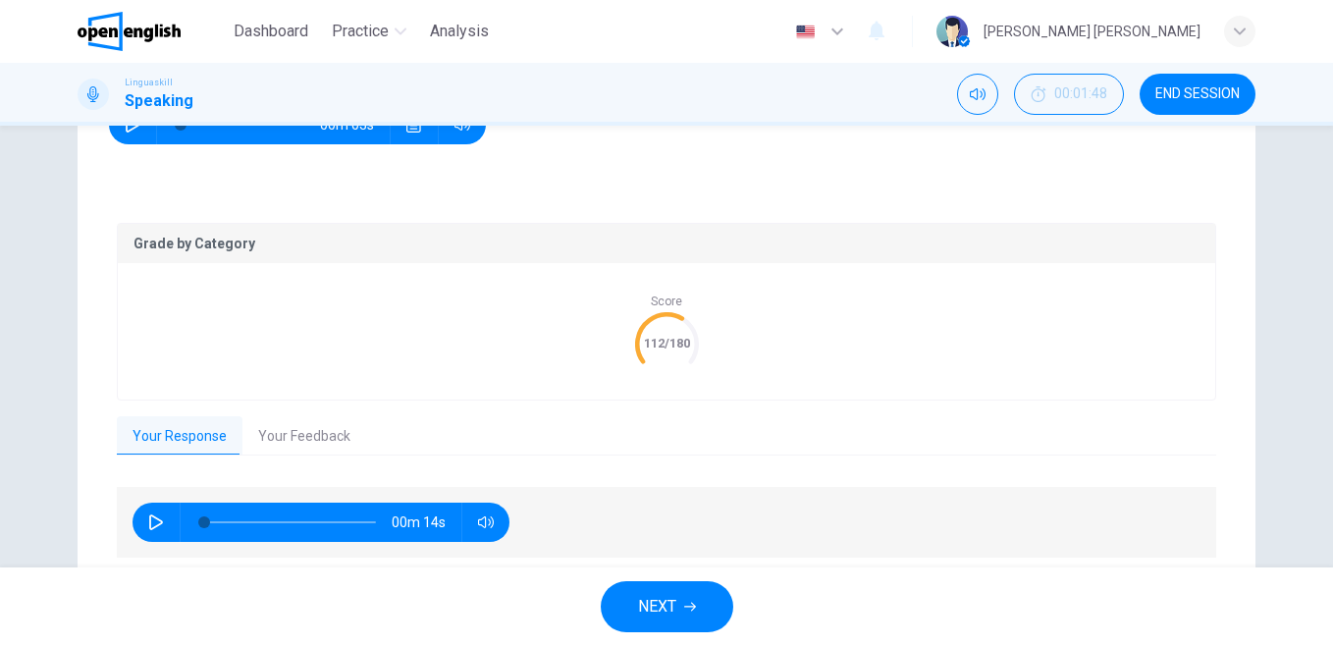
click at [309, 432] on button "Your Feedback" at bounding box center [304, 436] width 124 height 41
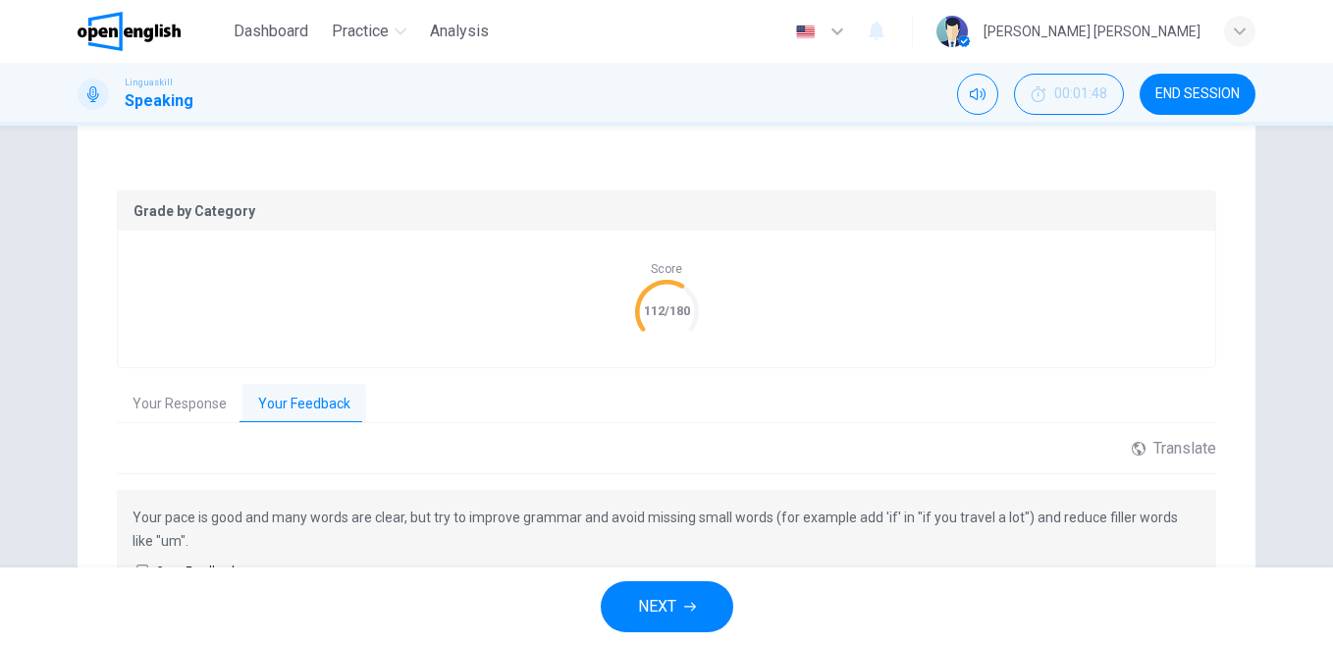
scroll to position [368, 0]
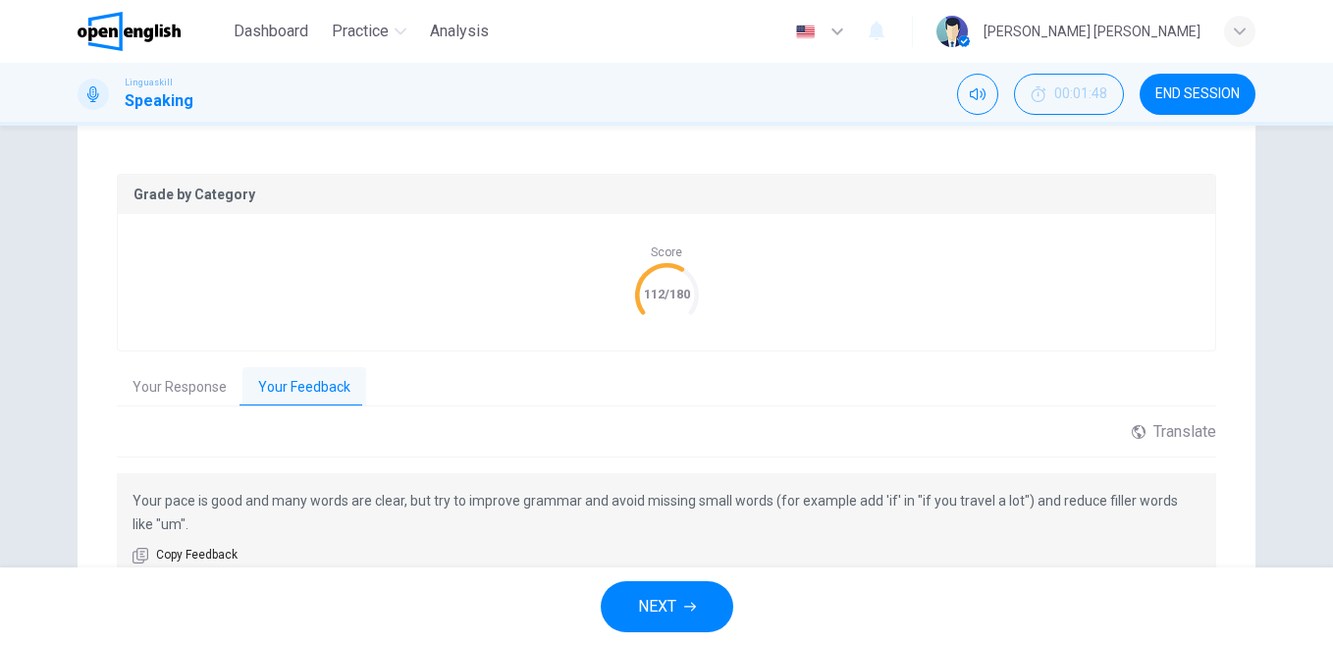
click at [164, 412] on div "Grade by Category Score 112/180 Your Response Your Feedback 00m 14s Translate ​…" at bounding box center [667, 378] width 1100 height 409
click at [172, 392] on button "Your Response" at bounding box center [180, 387] width 126 height 41
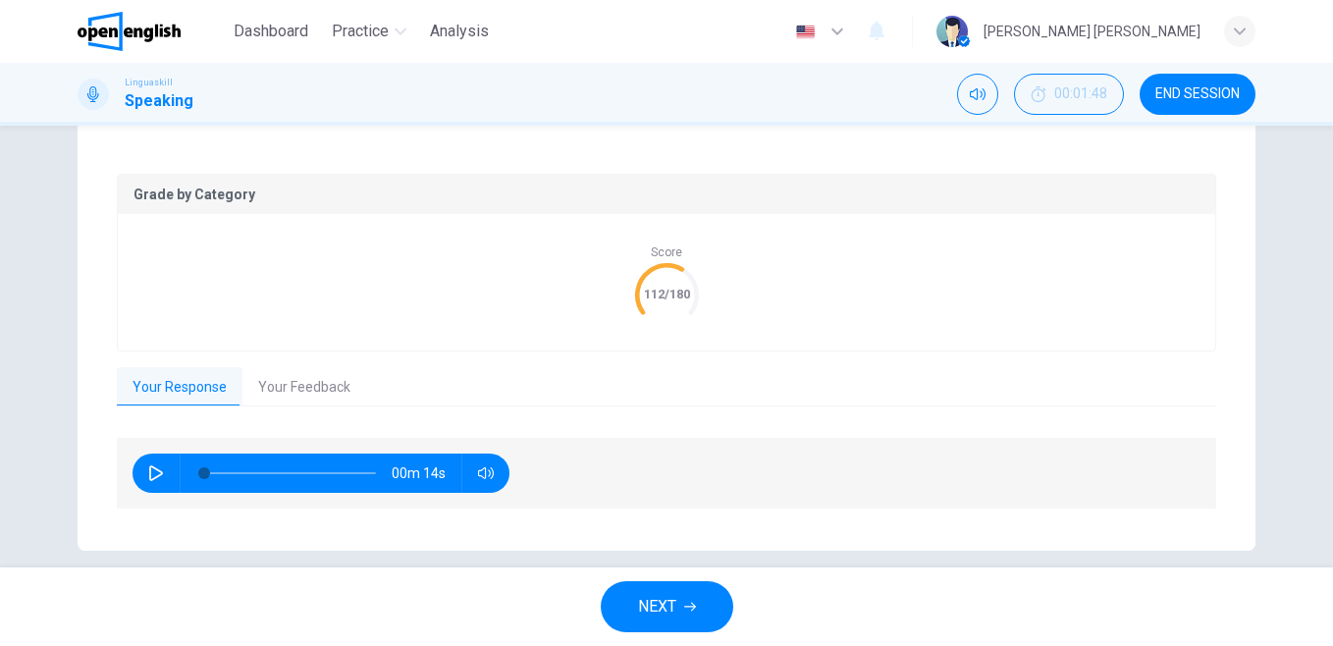
click at [1302, 324] on div "Question 2 Part 1 - Interview You will be asked 8 questions. Listen to each que…" at bounding box center [666, 347] width 1333 height 442
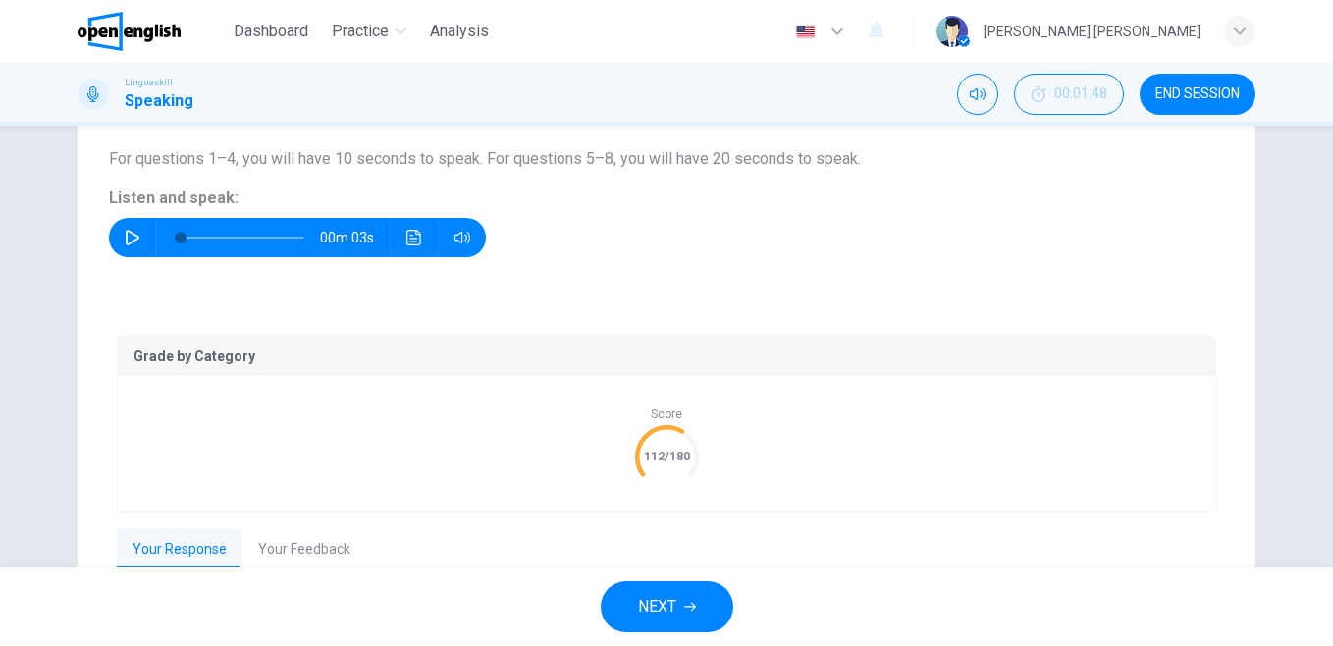
scroll to position [158, 0]
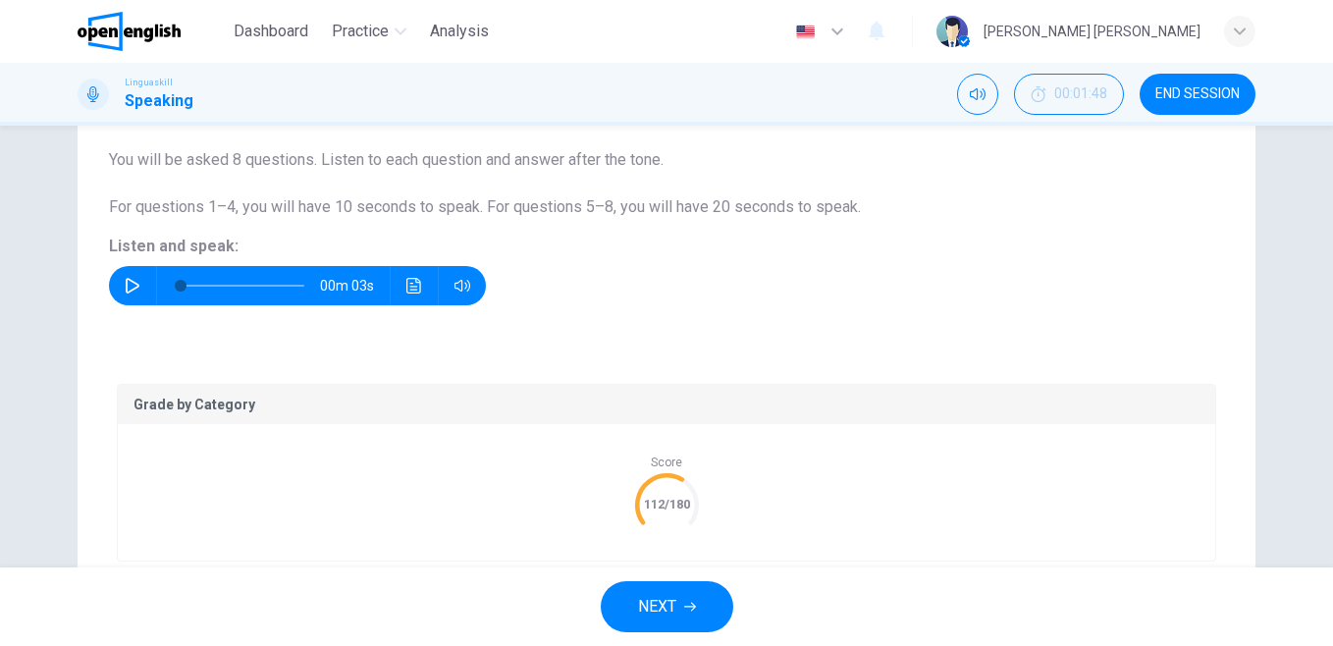
click at [143, 287] on div "00m 03s" at bounding box center [297, 285] width 377 height 39
click at [131, 285] on icon "button" at bounding box center [133, 286] width 16 height 16
click at [672, 507] on text "112/180" at bounding box center [667, 504] width 46 height 15
click at [133, 295] on button "button" at bounding box center [132, 285] width 31 height 39
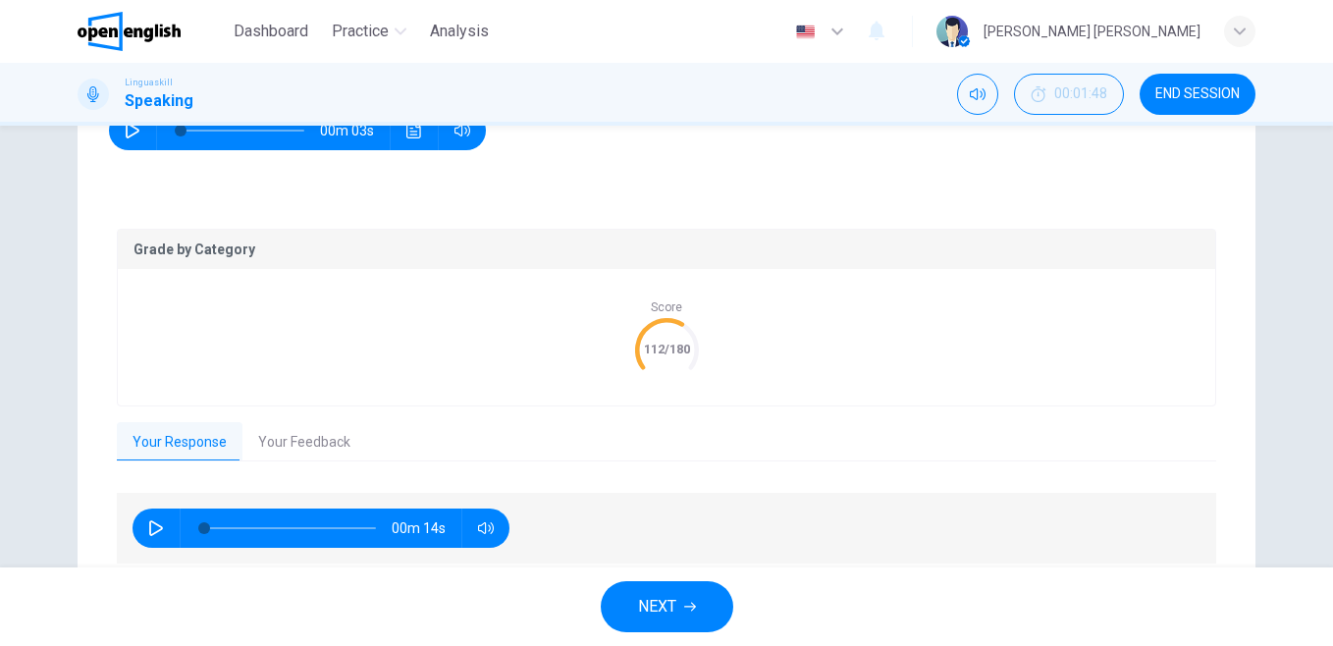
scroll to position [391, 0]
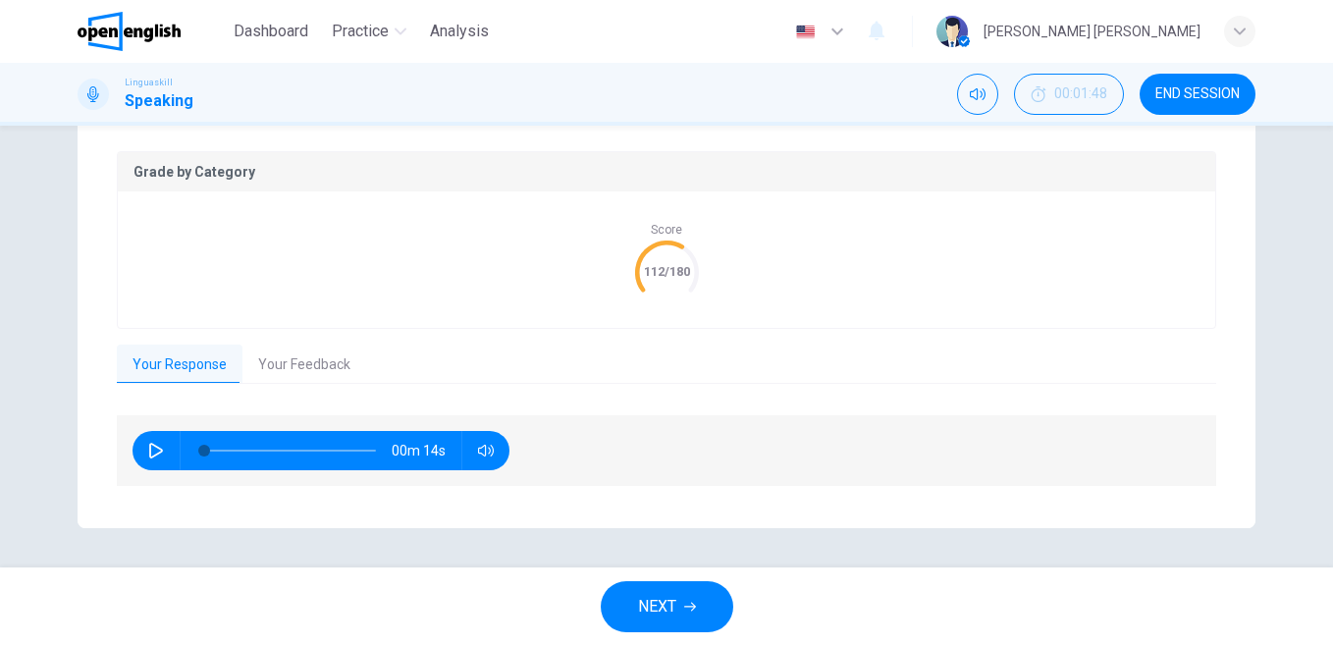
click at [661, 256] on icon at bounding box center [666, 272] width 82 height 82
click at [659, 601] on span "NEXT" at bounding box center [657, 606] width 38 height 27
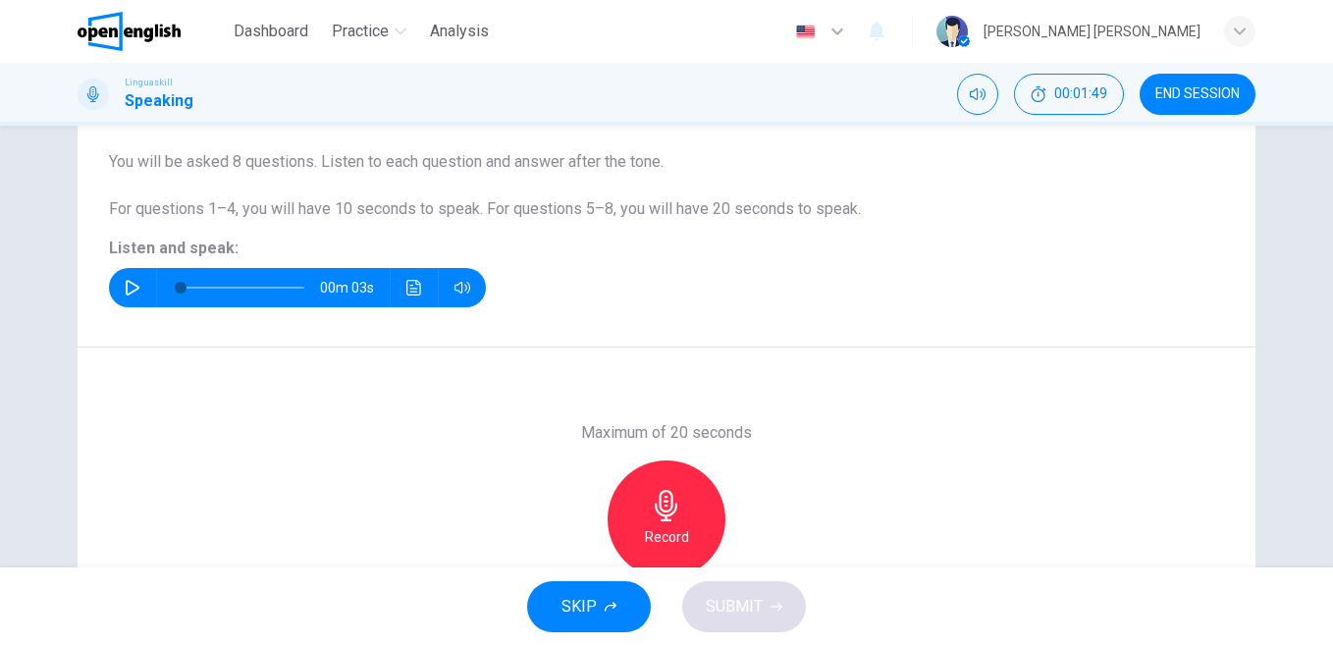
scroll to position [150, 0]
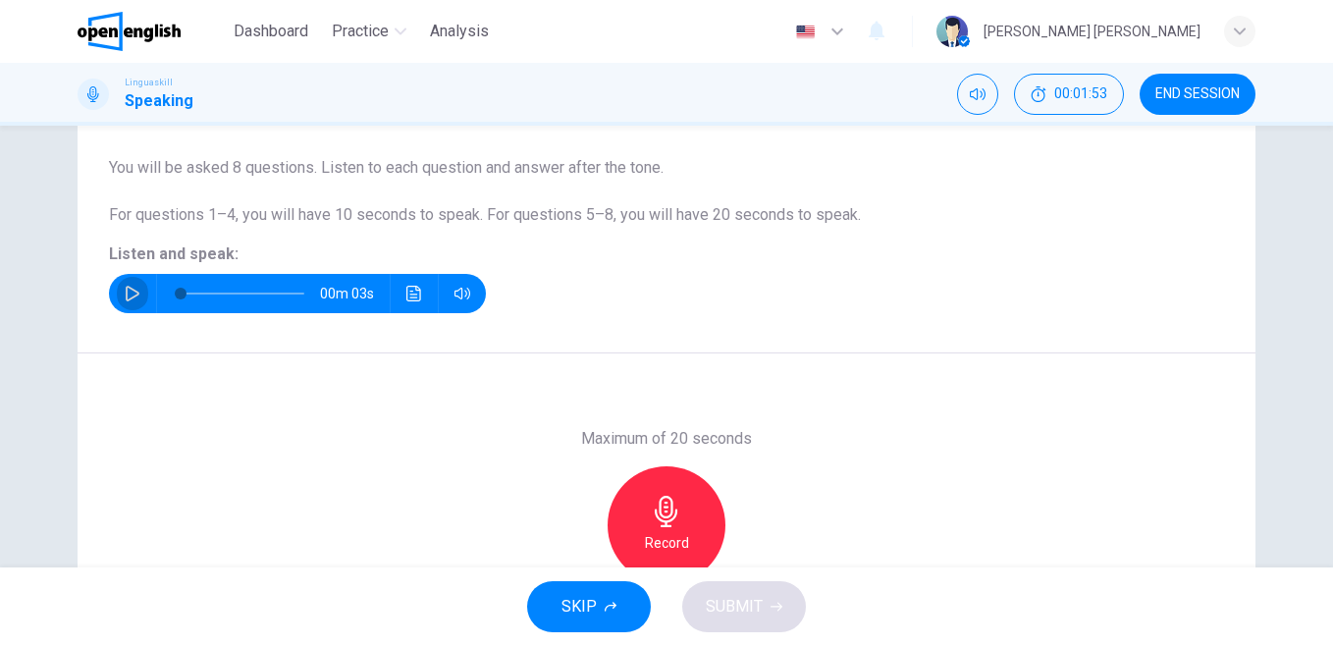
click at [125, 292] on icon "button" at bounding box center [133, 294] width 16 height 16
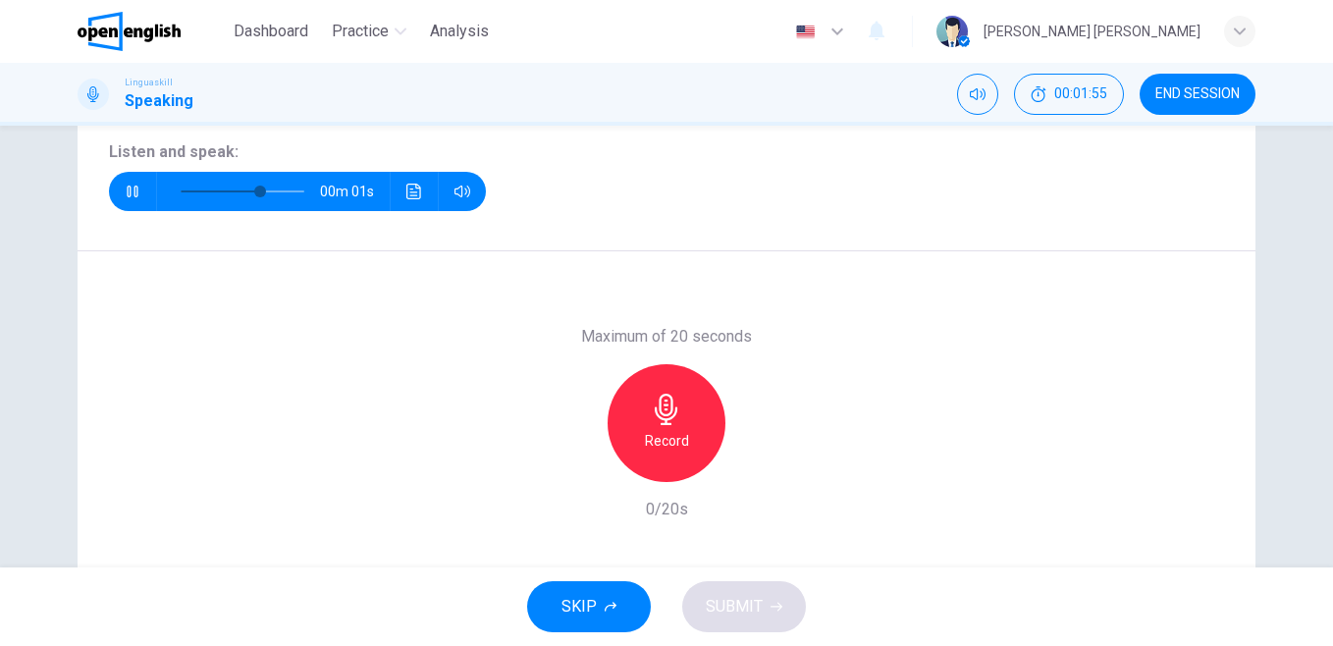
scroll to position [261, 0]
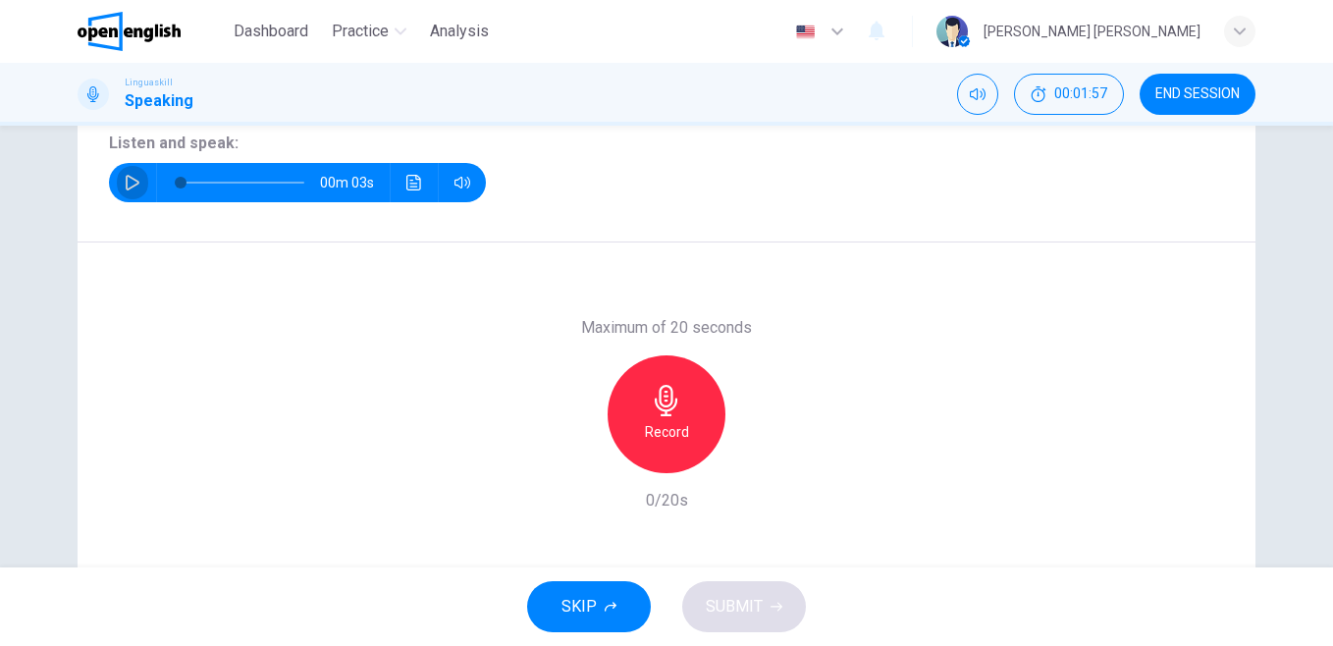
click at [131, 193] on button "button" at bounding box center [132, 182] width 31 height 39
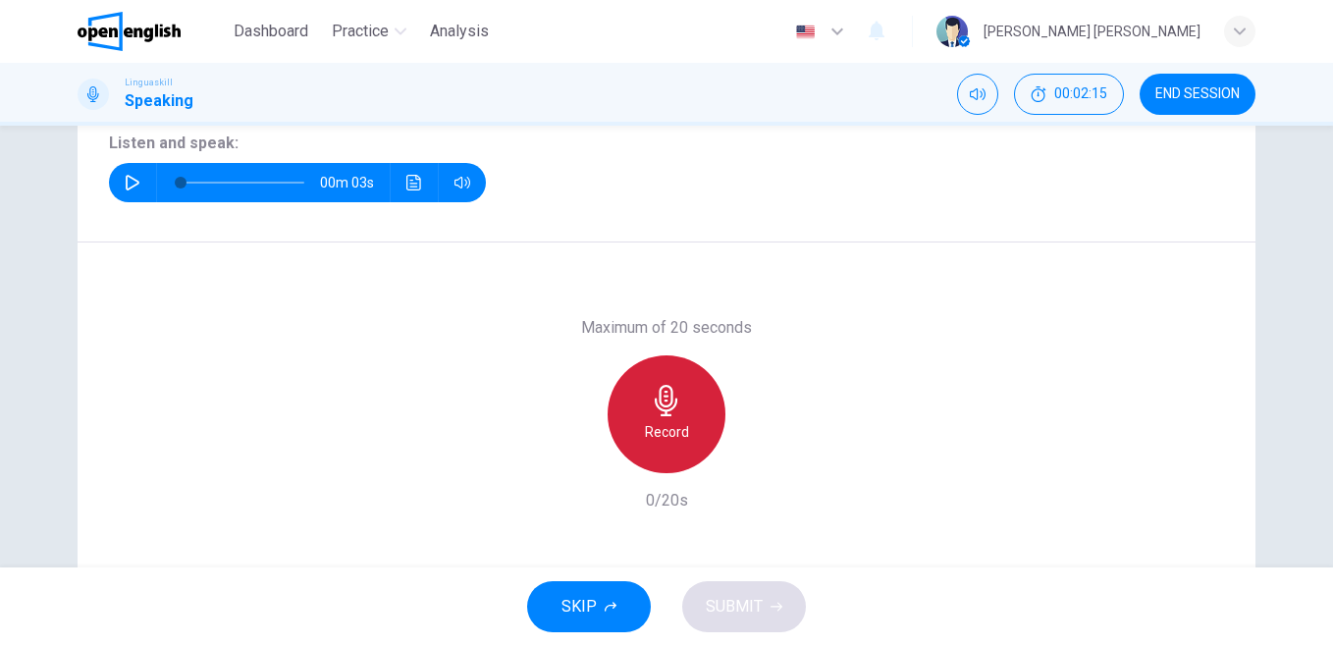
click at [679, 439] on h6 "Record" at bounding box center [667, 432] width 44 height 24
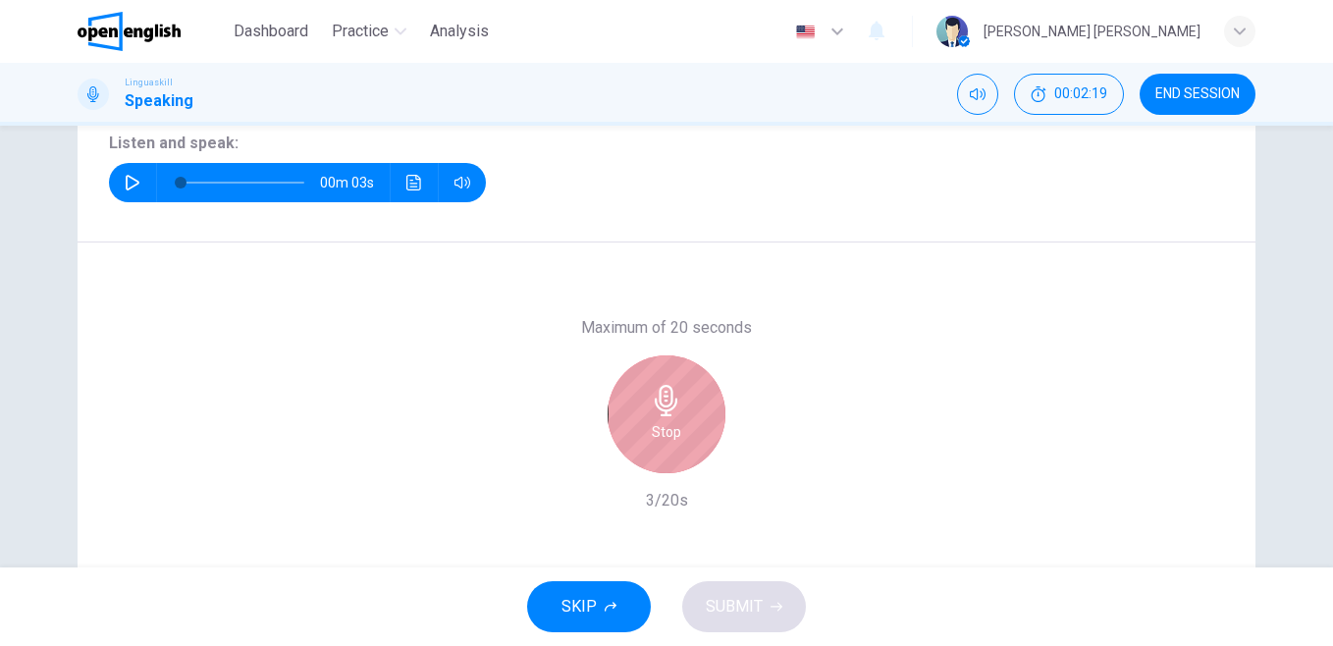
click at [679, 439] on div "Stop" at bounding box center [667, 414] width 118 height 118
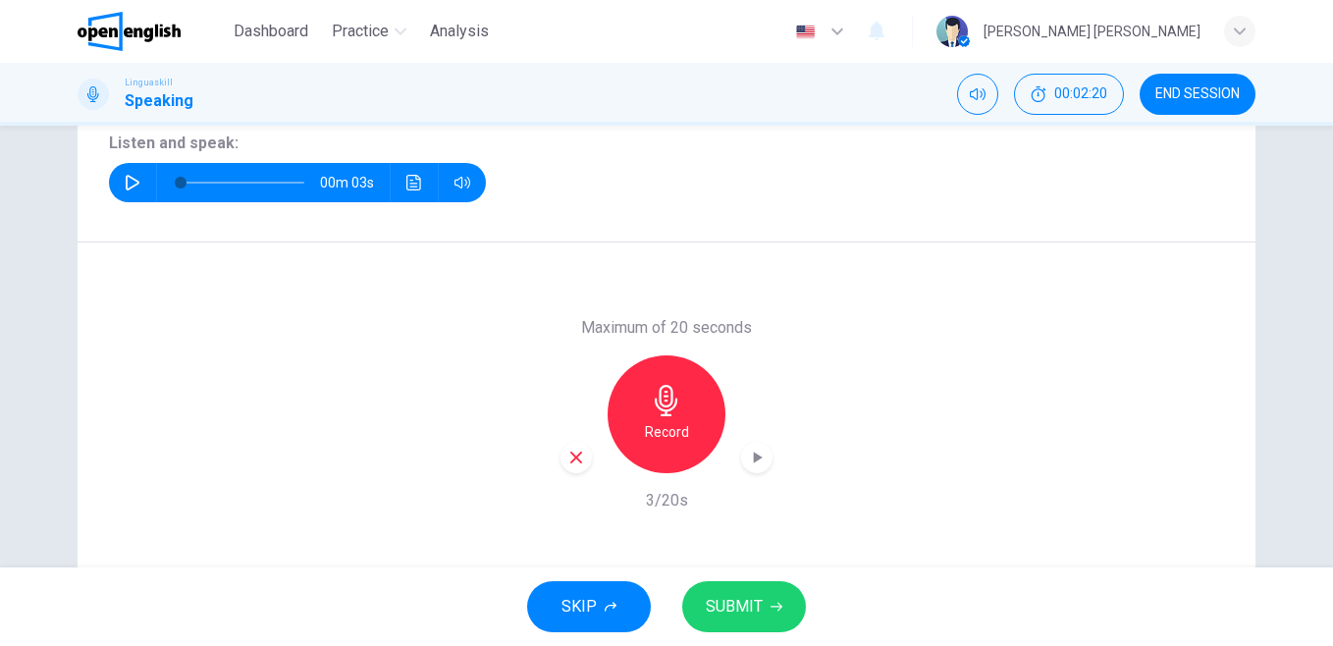
click at [570, 456] on icon "button" at bounding box center [576, 458] width 12 height 12
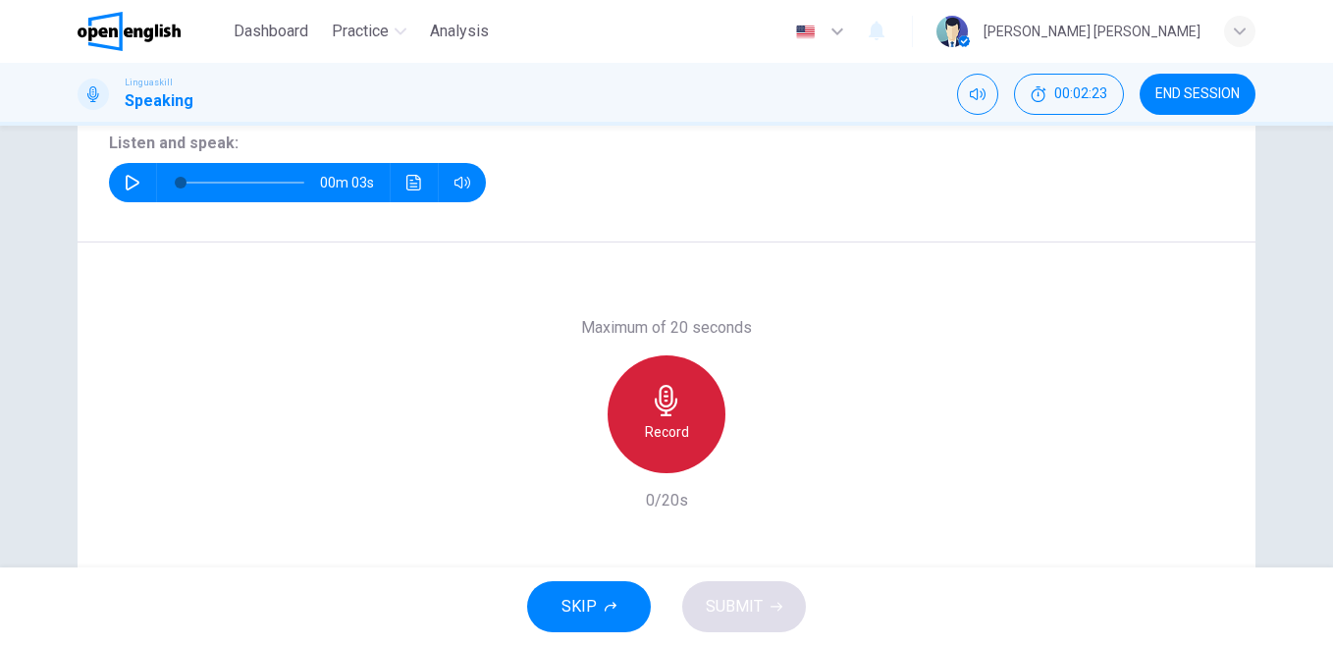
click at [635, 438] on div "Record" at bounding box center [667, 414] width 118 height 118
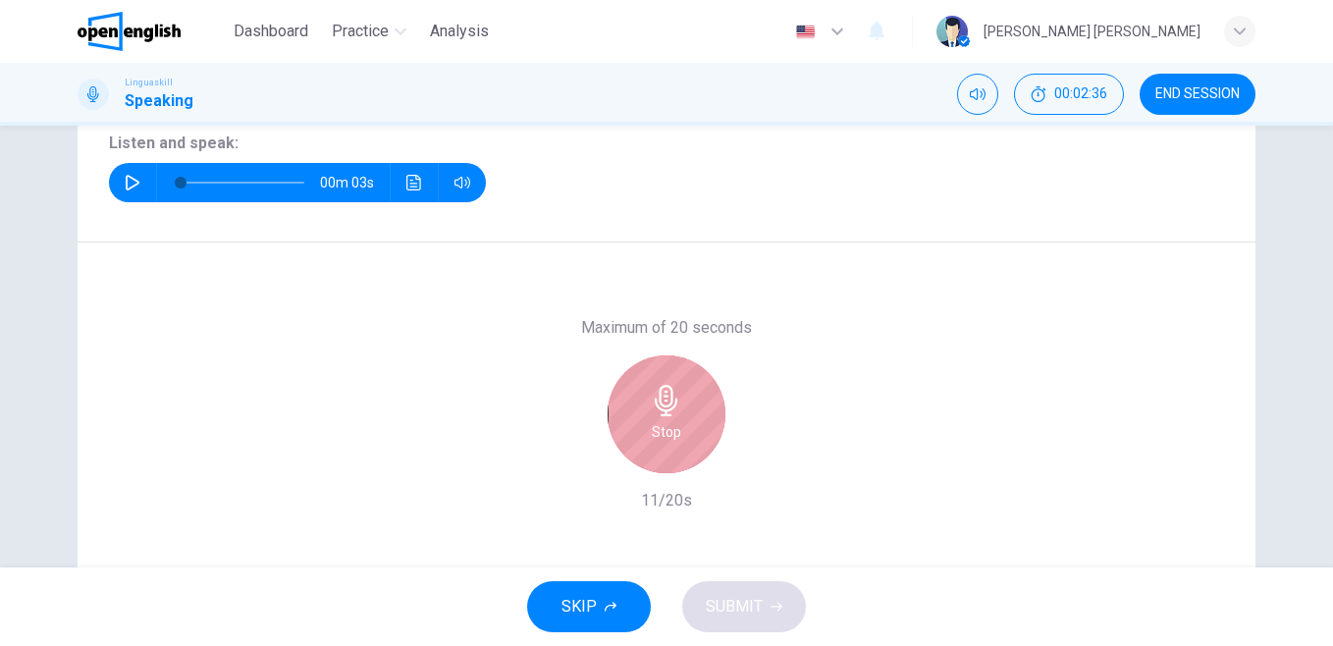
click at [635, 438] on div "Stop" at bounding box center [667, 414] width 118 height 118
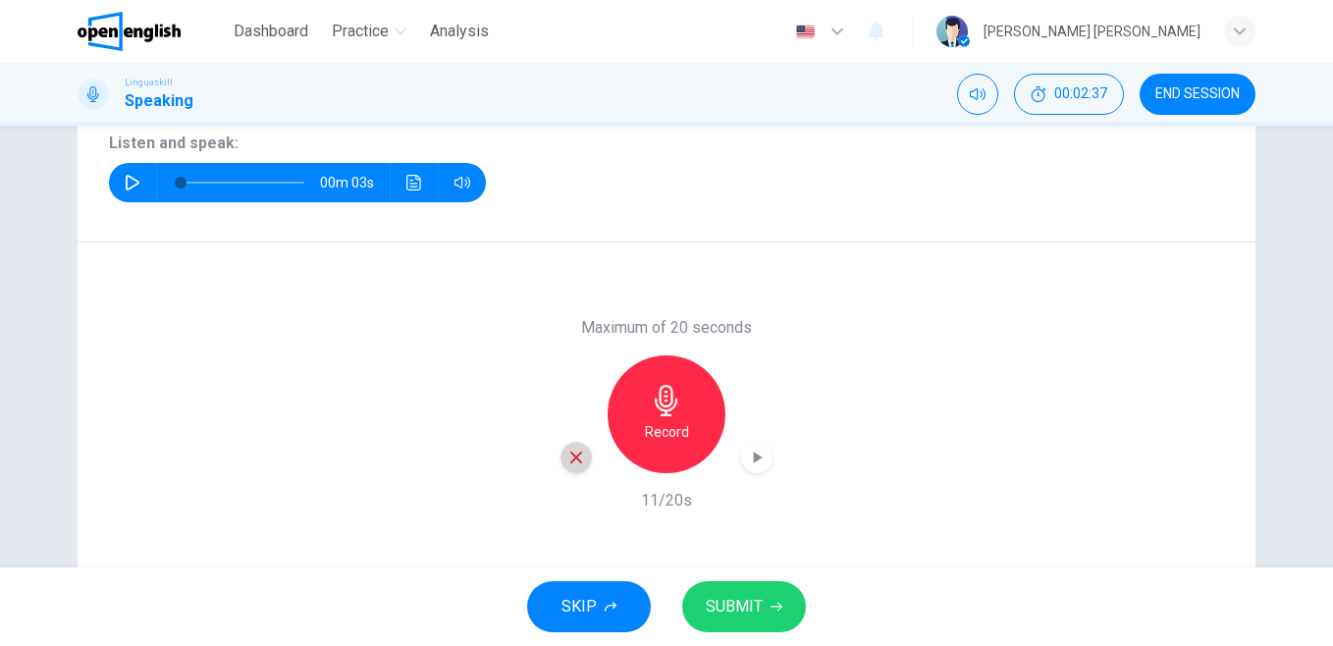
click at [570, 460] on icon "button" at bounding box center [576, 458] width 12 height 12
click at [647, 430] on h6 "Record" at bounding box center [667, 432] width 44 height 24
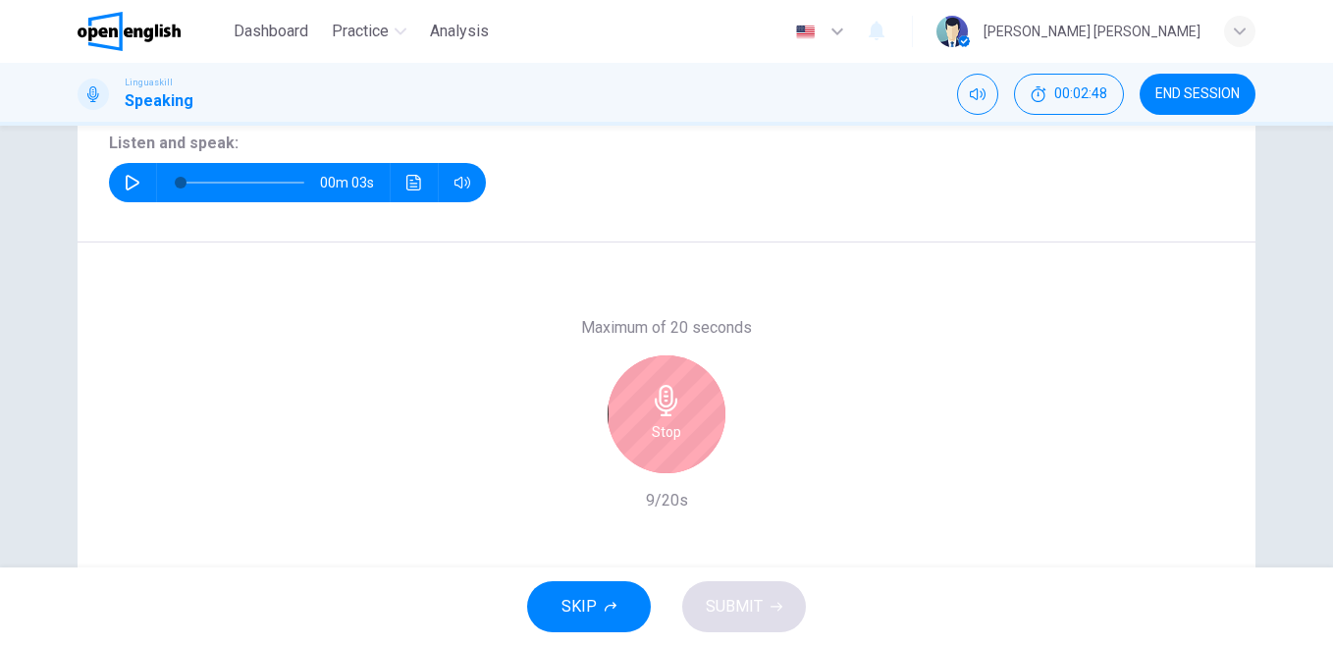
click at [652, 430] on h6 "Stop" at bounding box center [666, 432] width 29 height 24
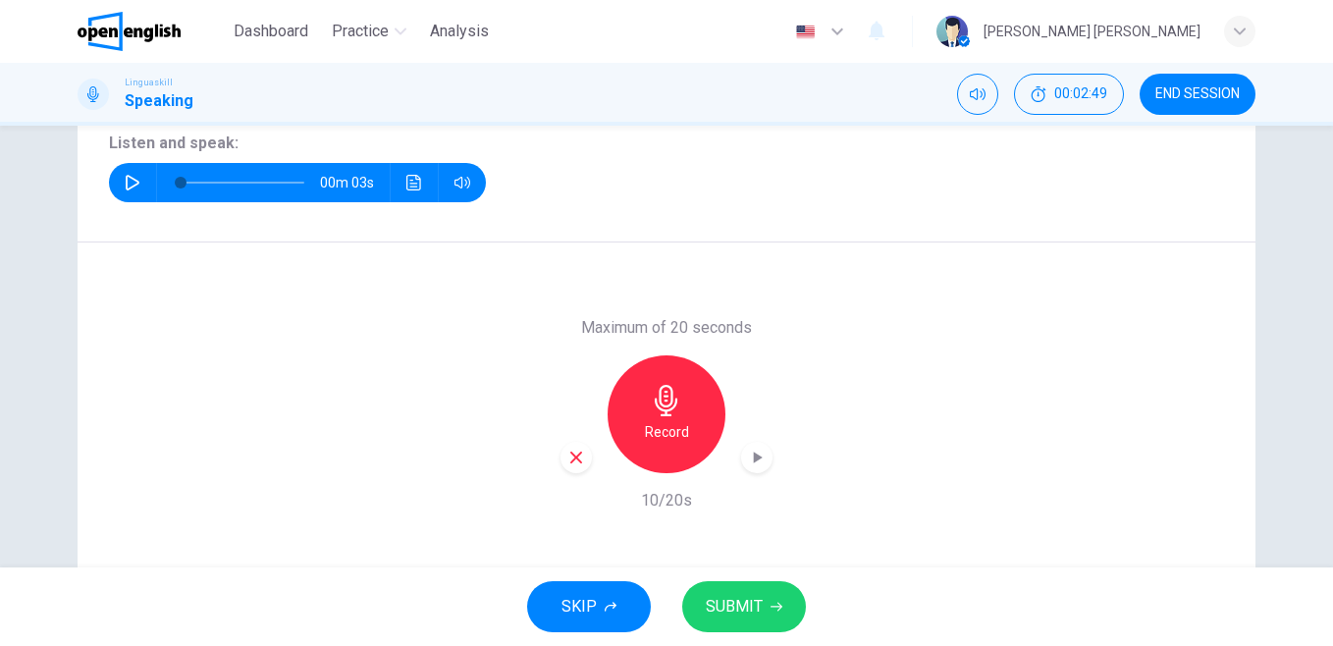
click at [574, 464] on icon "button" at bounding box center [576, 458] width 18 height 18
click at [663, 441] on h6 "Record" at bounding box center [667, 432] width 44 height 24
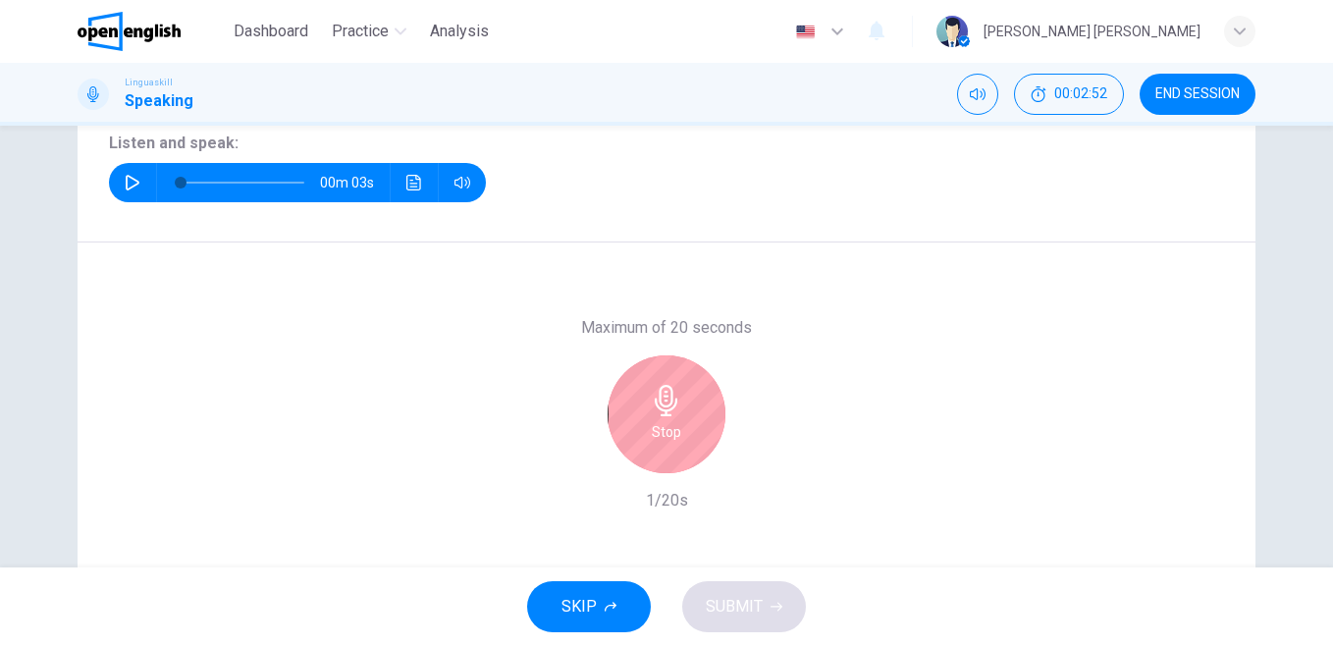
click at [663, 441] on h6 "Stop" at bounding box center [666, 432] width 29 height 24
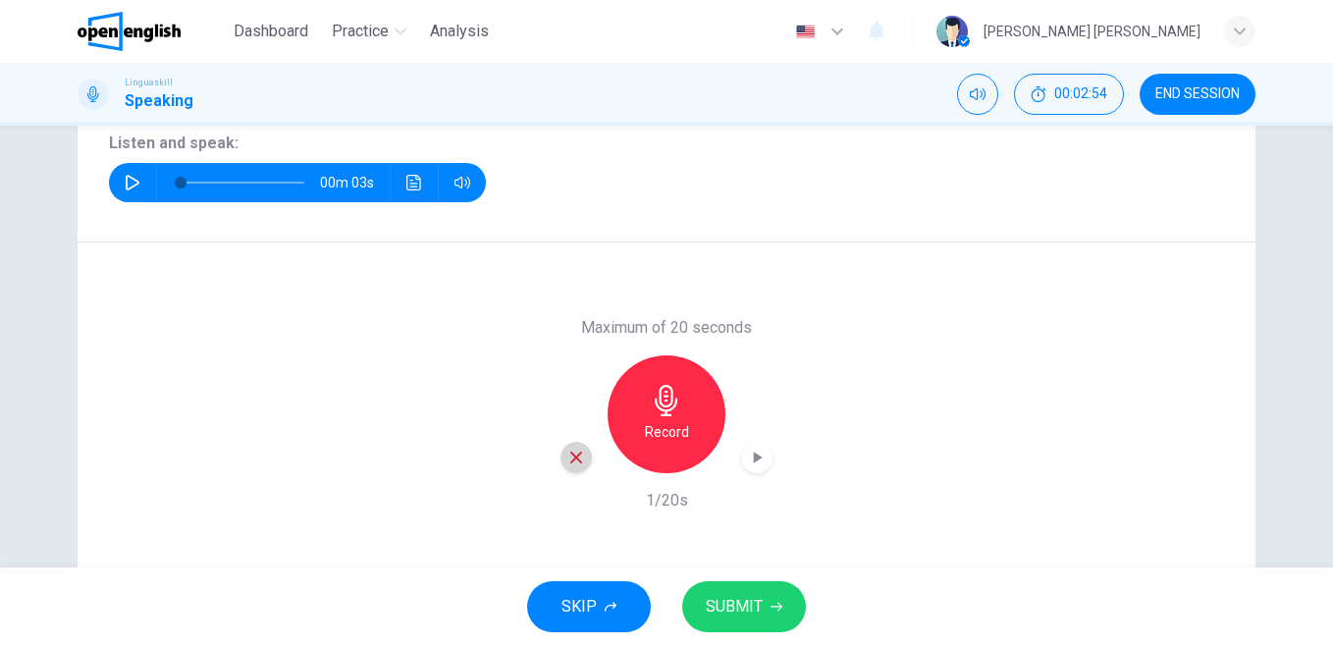
click at [566, 466] on div "button" at bounding box center [576, 457] width 31 height 31
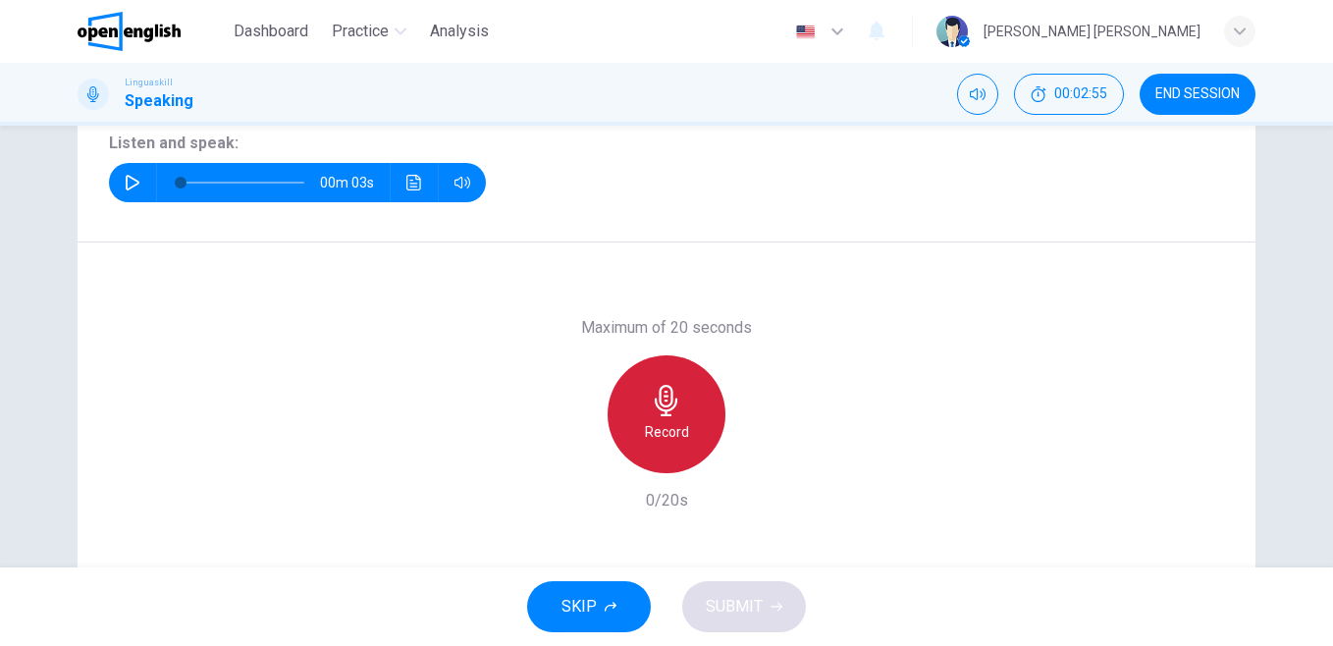
click at [650, 435] on h6 "Record" at bounding box center [667, 432] width 44 height 24
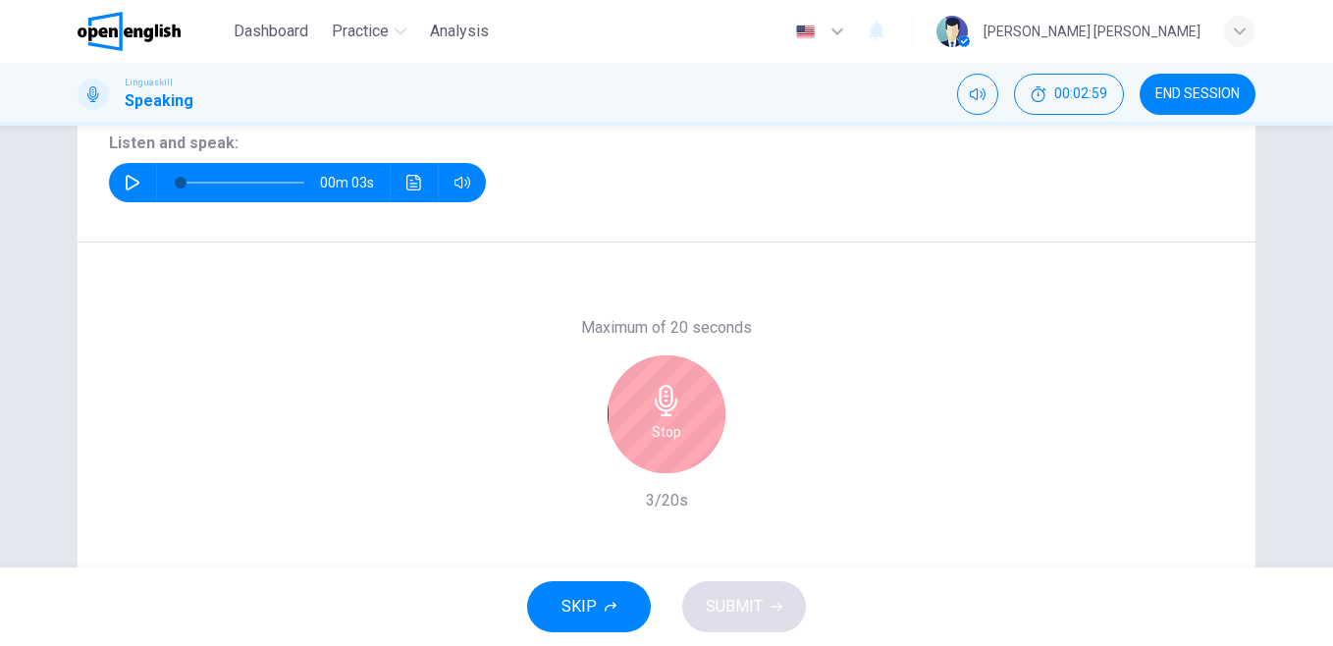
click at [652, 435] on h6 "Stop" at bounding box center [666, 432] width 29 height 24
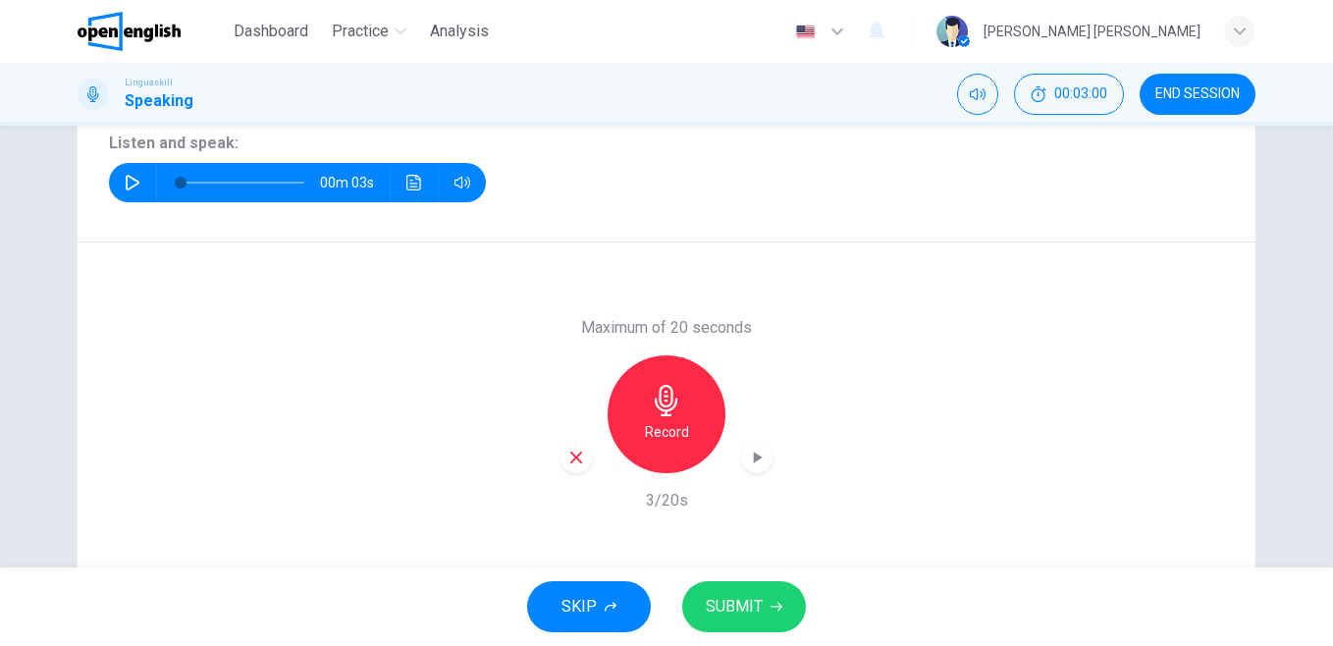
click at [568, 470] on div "button" at bounding box center [576, 457] width 31 height 31
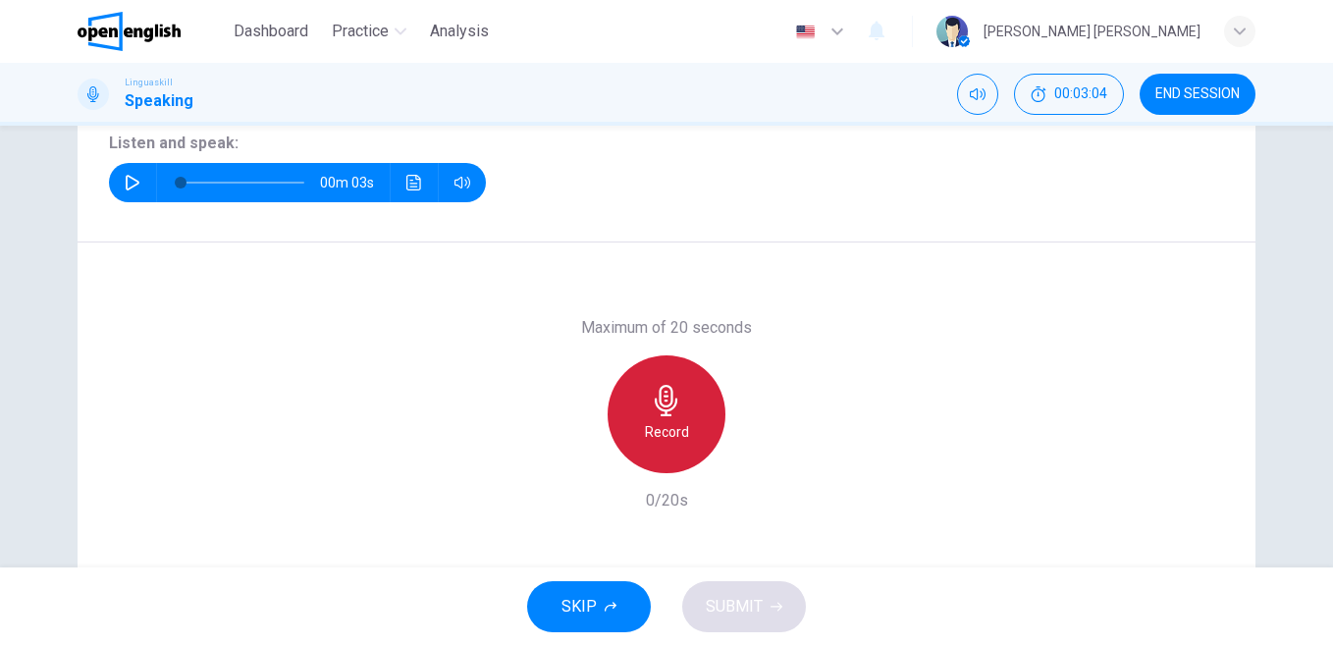
click at [642, 448] on div "Record" at bounding box center [667, 414] width 118 height 118
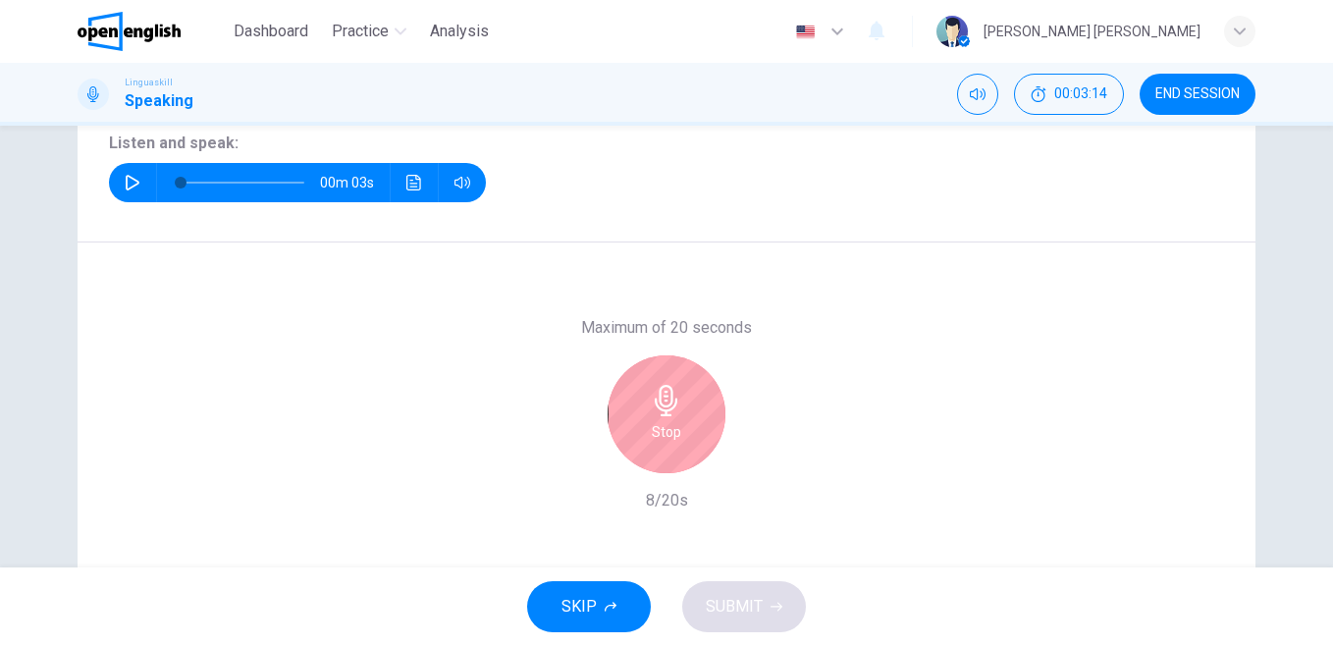
click at [654, 427] on h6 "Stop" at bounding box center [666, 432] width 29 height 24
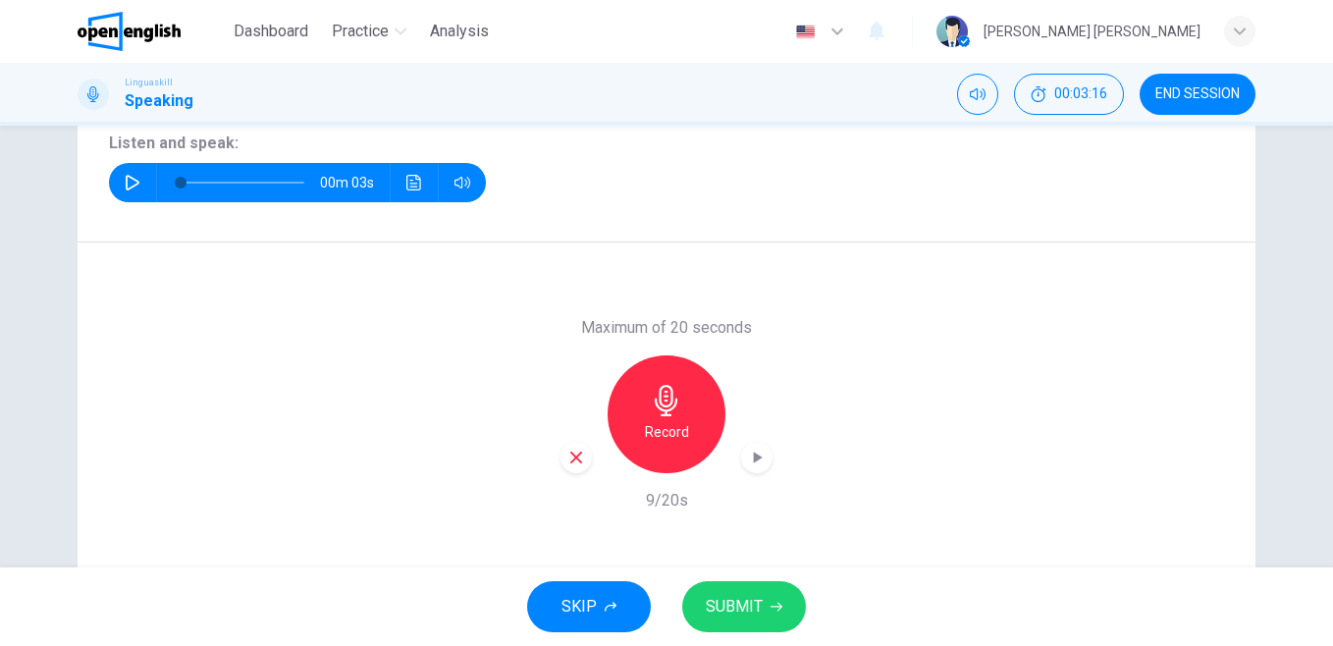
click at [741, 458] on div "button" at bounding box center [756, 457] width 31 height 31
click at [576, 449] on icon "button" at bounding box center [576, 458] width 18 height 18
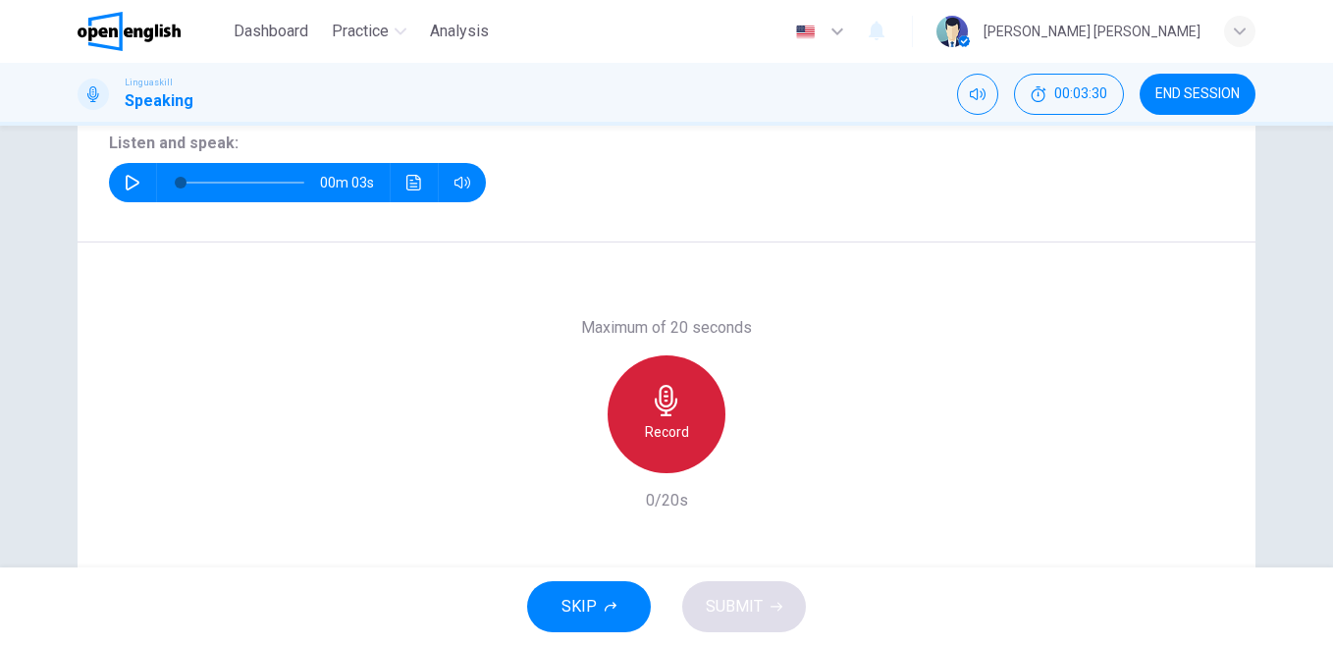
click at [663, 434] on h6 "Record" at bounding box center [667, 432] width 44 height 24
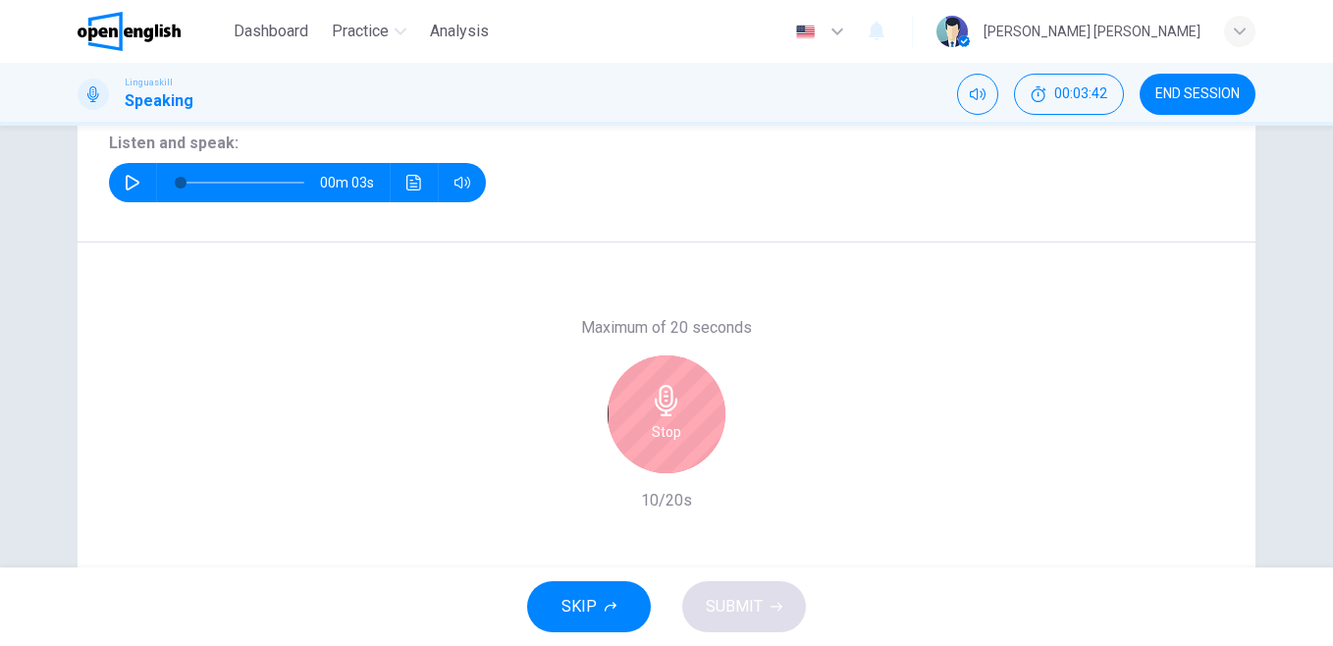
click at [663, 434] on h6 "Stop" at bounding box center [666, 432] width 29 height 24
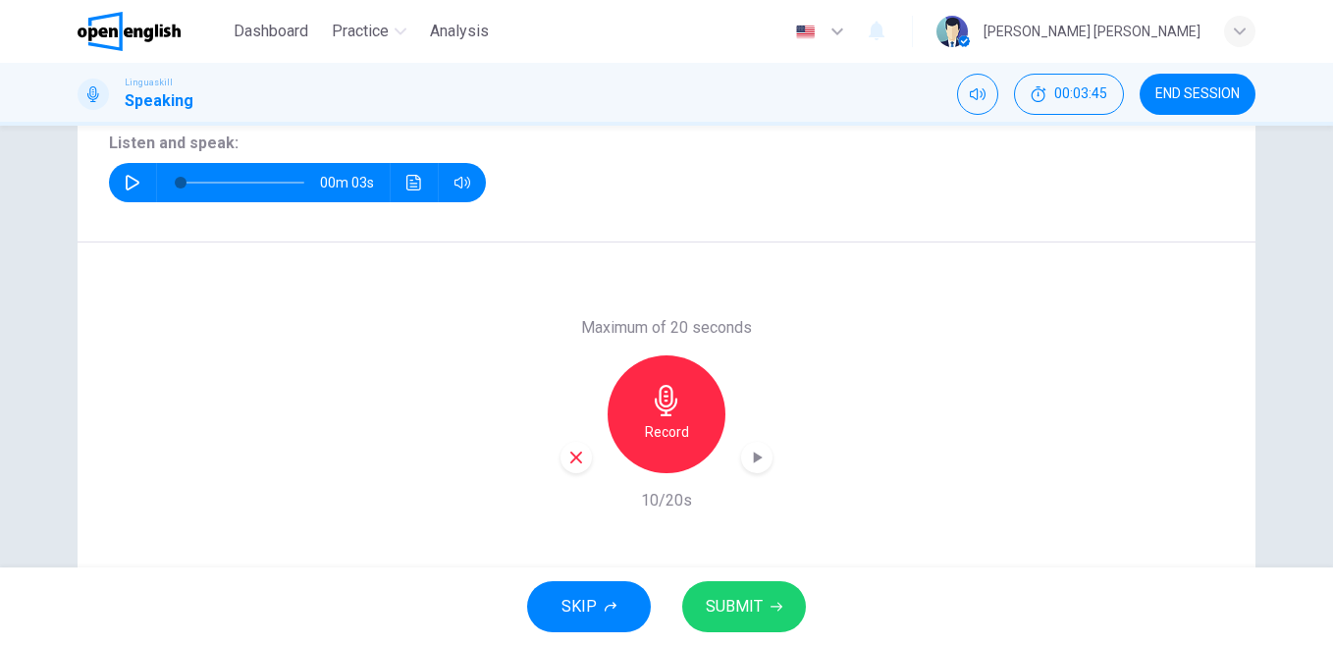
click at [570, 470] on div "button" at bounding box center [576, 457] width 31 height 31
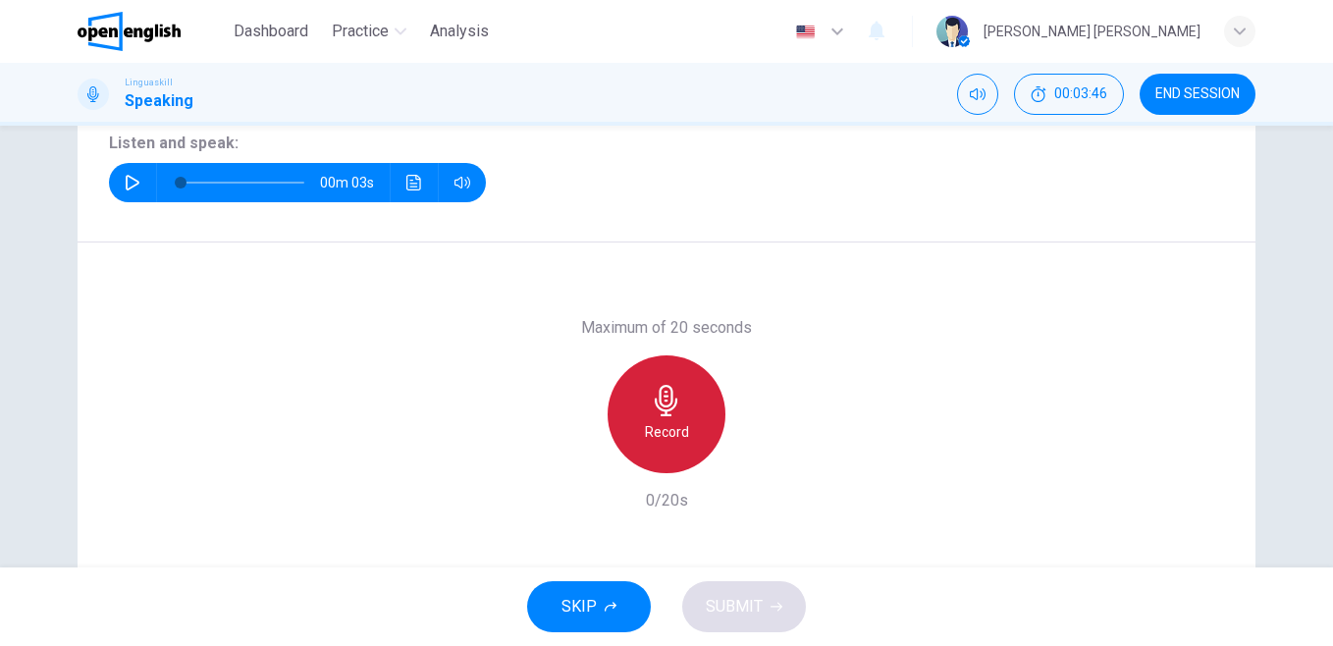
click at [680, 442] on h6 "Record" at bounding box center [667, 432] width 44 height 24
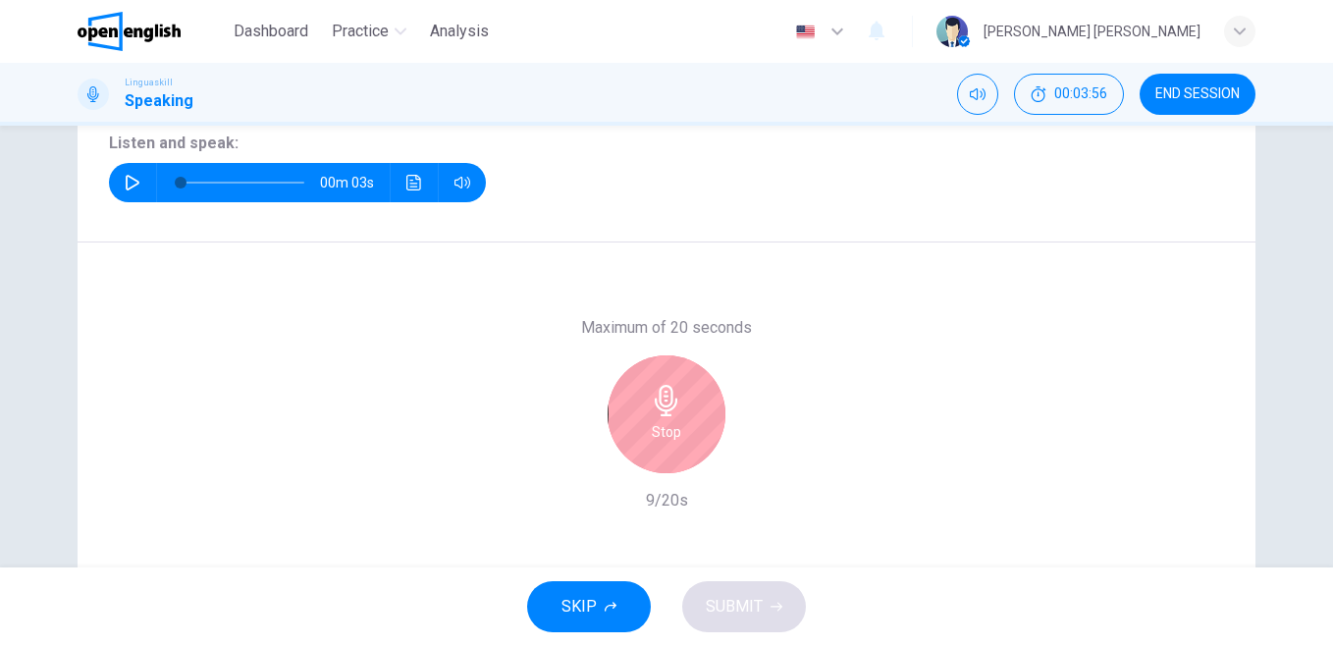
click at [680, 442] on div "Stop" at bounding box center [667, 414] width 118 height 118
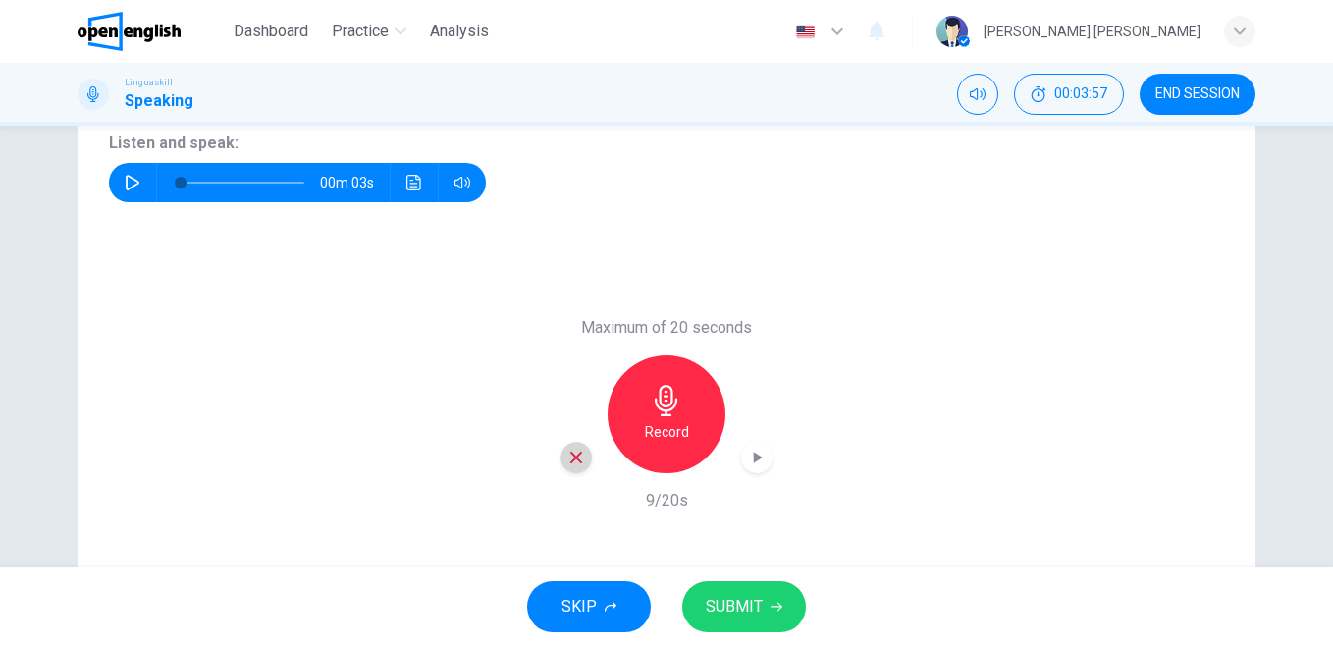
click at [575, 451] on icon "button" at bounding box center [576, 458] width 18 height 18
click at [634, 430] on div "Record" at bounding box center [667, 414] width 118 height 118
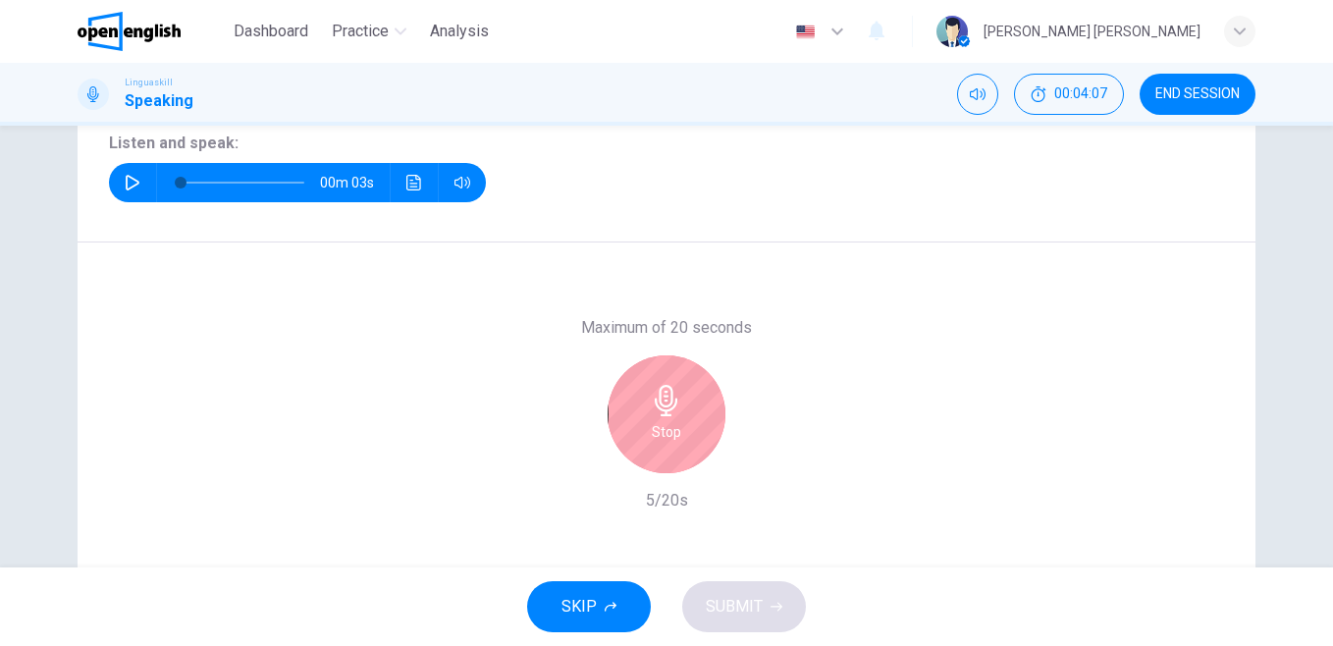
click at [634, 430] on div "Stop" at bounding box center [667, 414] width 118 height 118
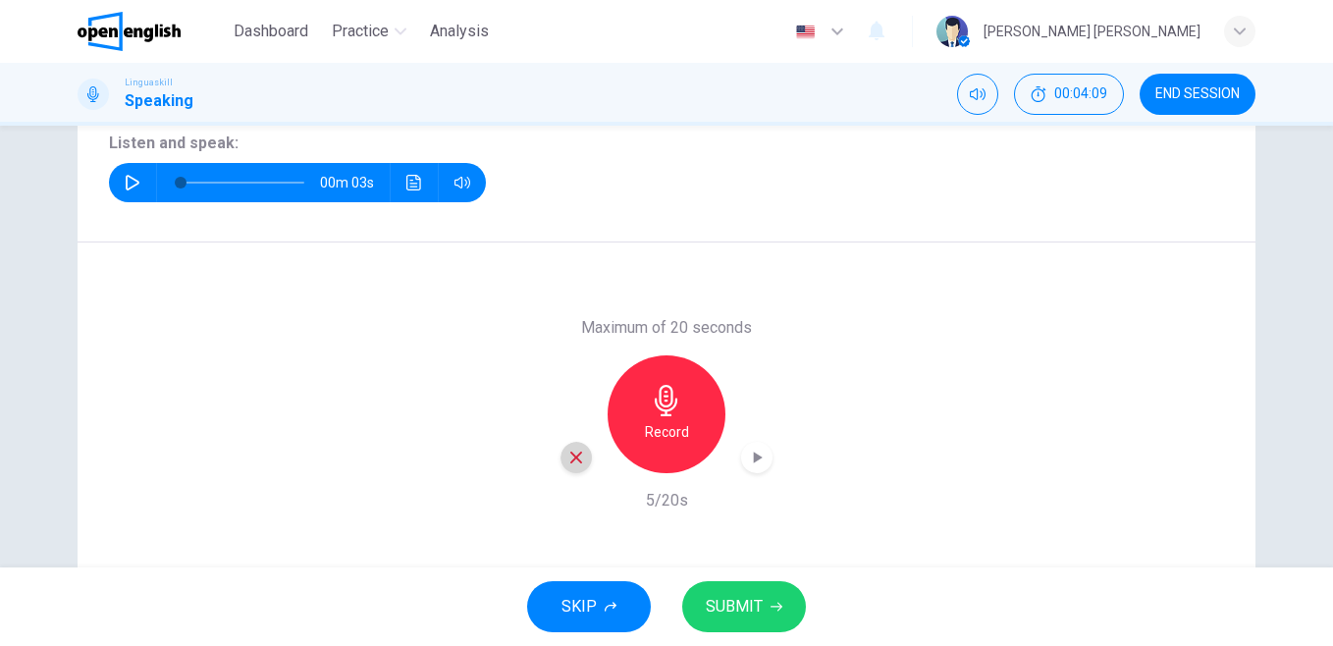
click at [578, 459] on icon "button" at bounding box center [576, 458] width 18 height 18
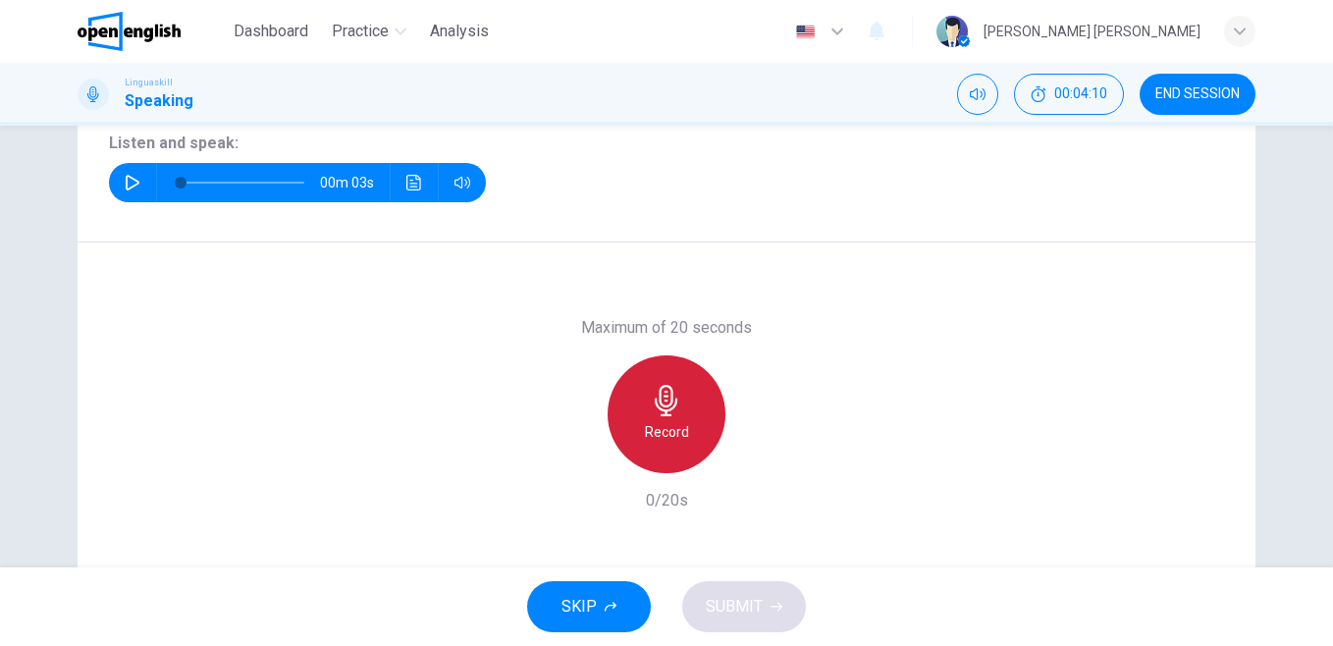
click at [660, 405] on icon "button" at bounding box center [666, 400] width 23 height 31
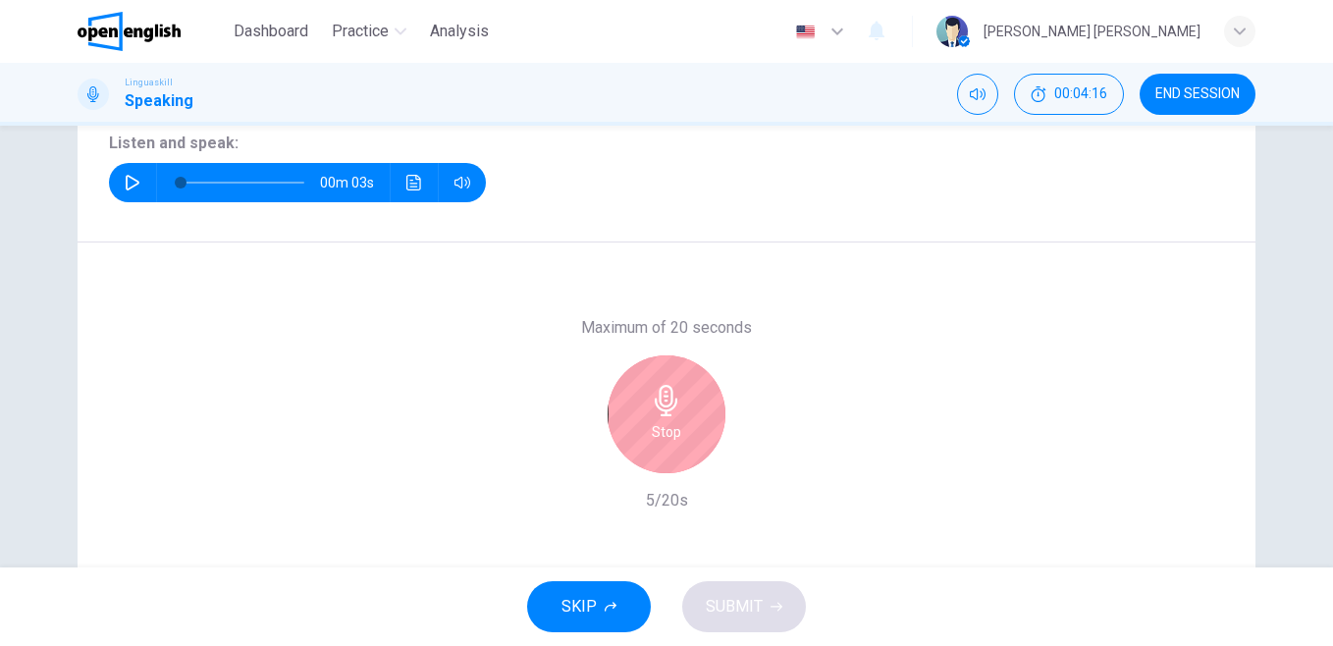
click at [660, 405] on icon "button" at bounding box center [666, 400] width 23 height 31
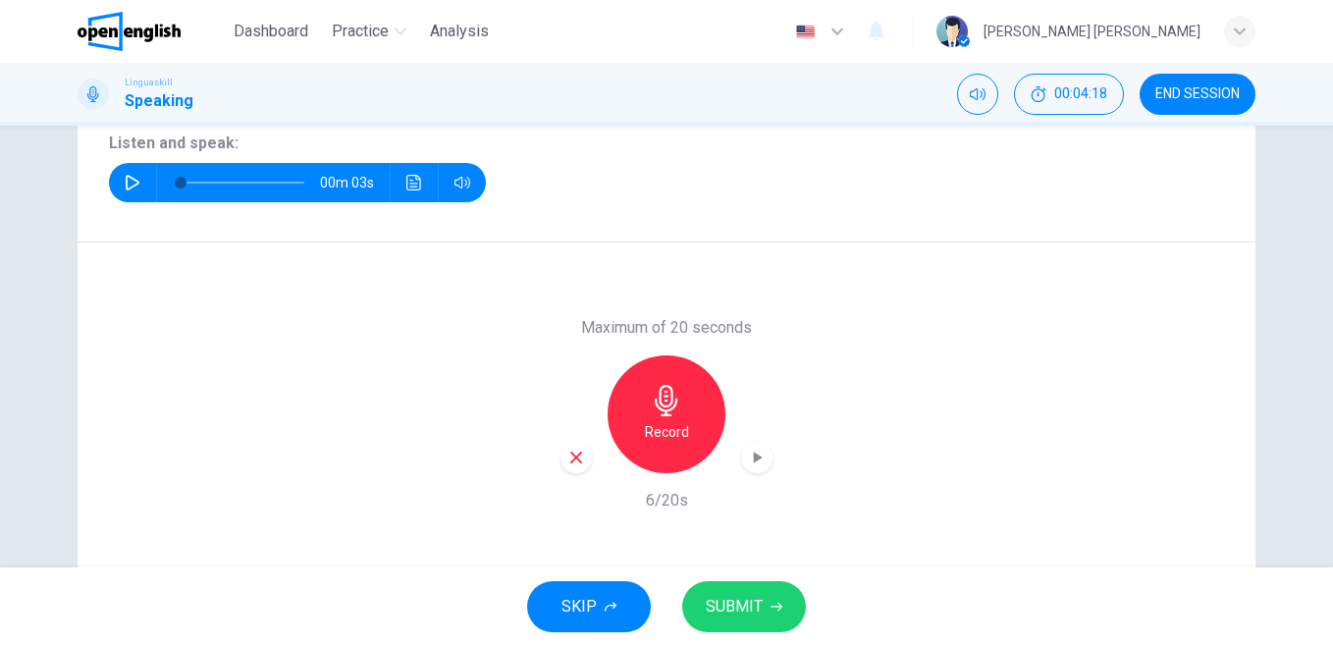
click at [773, 588] on button "SUBMIT" at bounding box center [744, 606] width 124 height 51
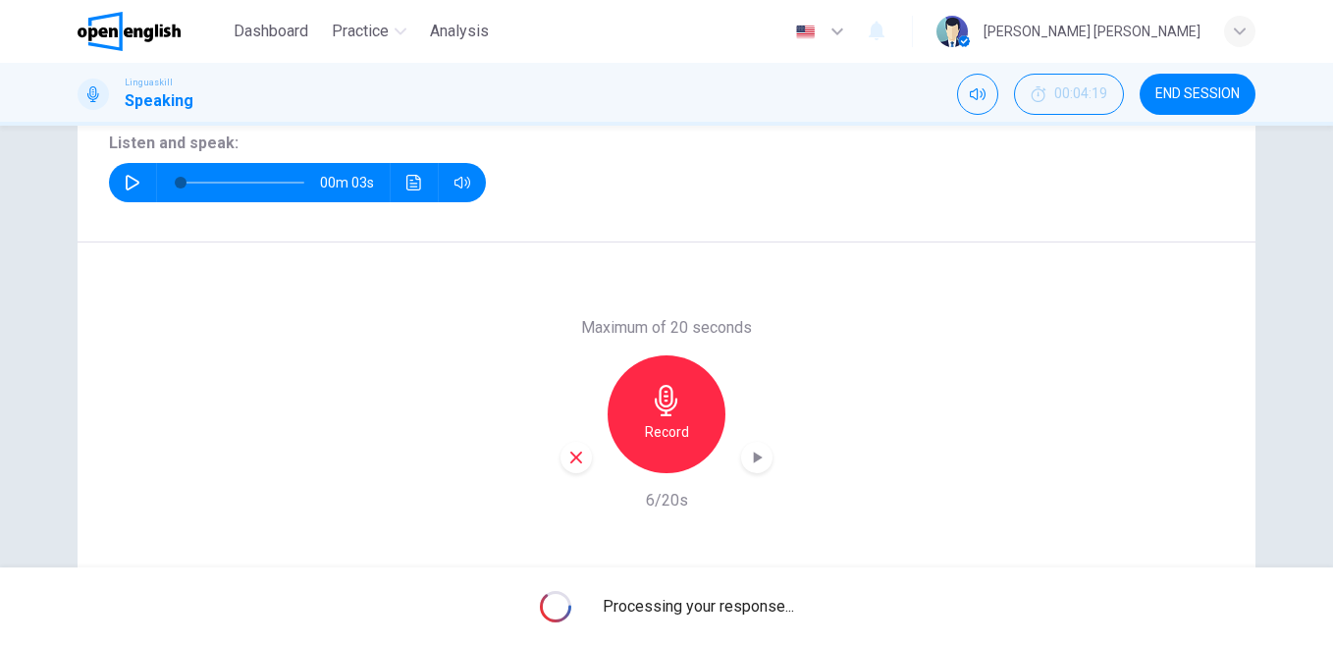
scroll to position [319, 0]
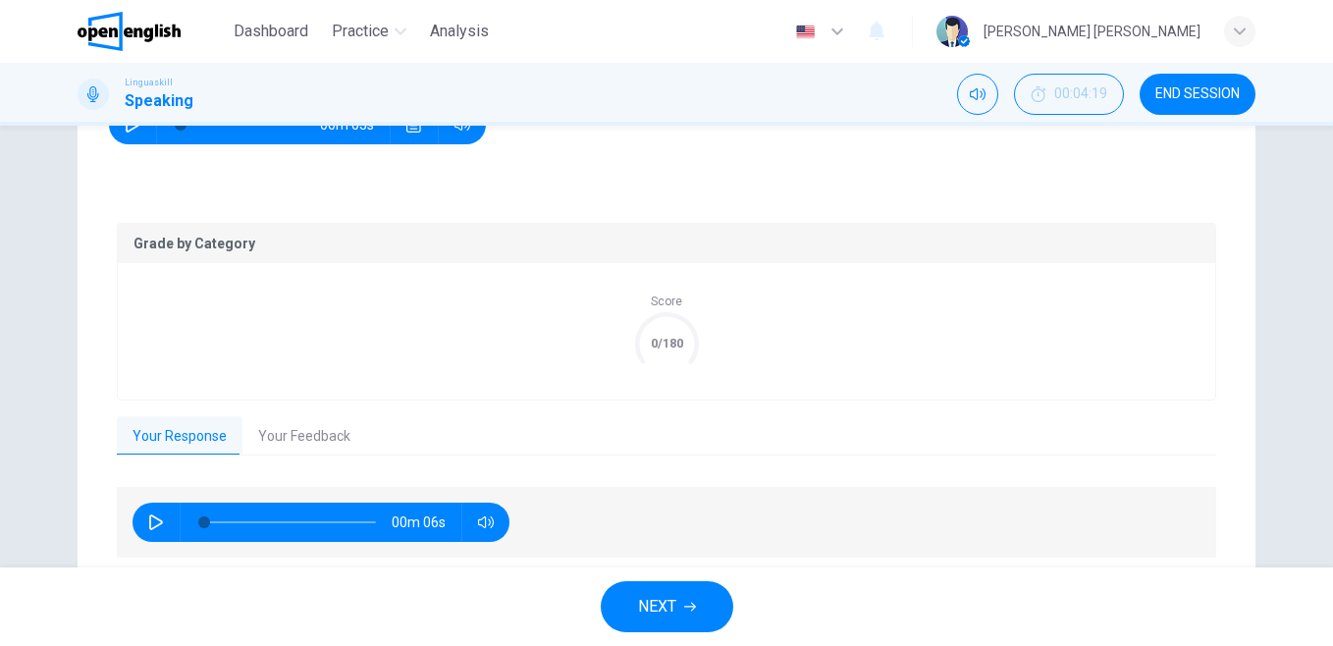
click at [311, 433] on button "Your Feedback" at bounding box center [304, 436] width 124 height 41
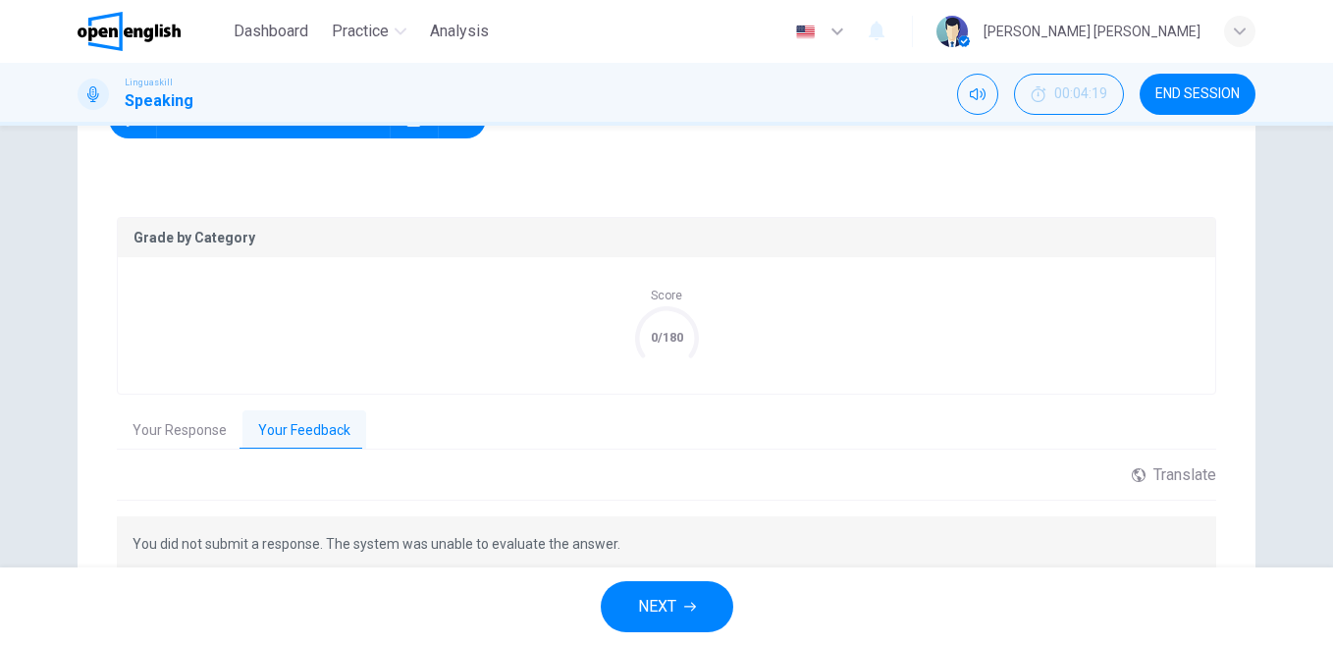
scroll to position [332, 0]
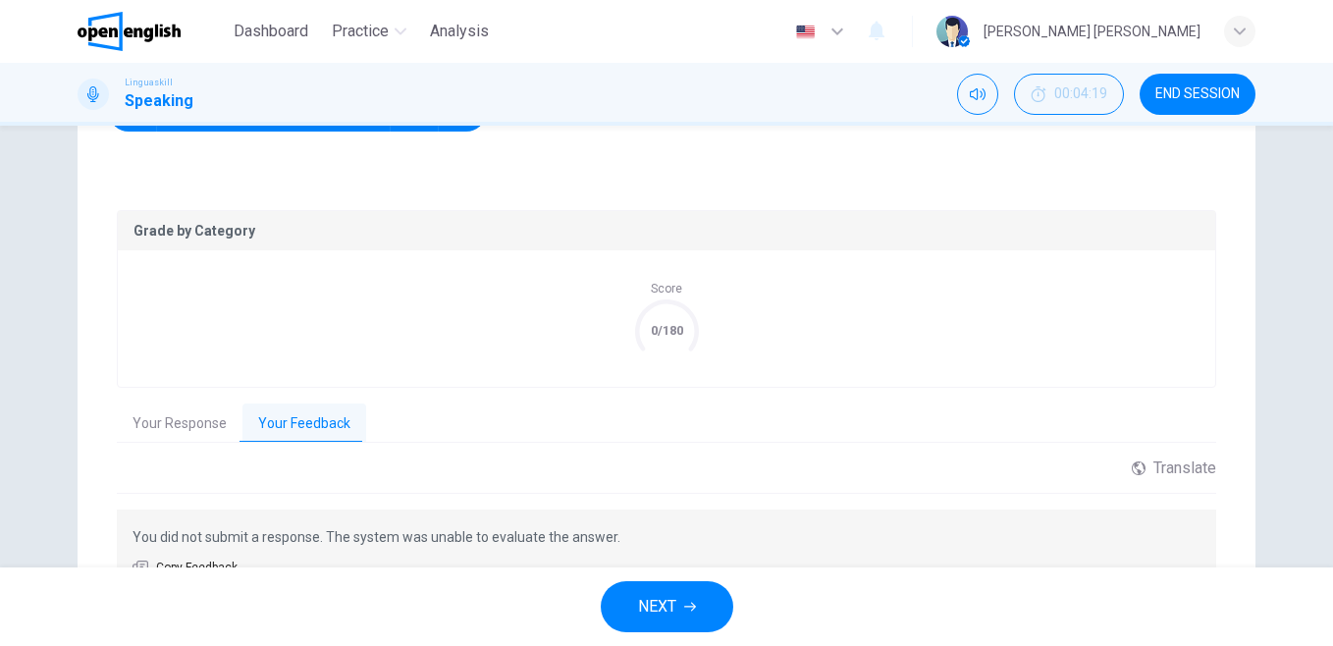
click at [678, 301] on icon "0/180" at bounding box center [667, 331] width 64 height 64
drag, startPoint x: 678, startPoint y: 301, endPoint x: 657, endPoint y: 321, distance: 29.2
click at [661, 314] on icon "0/180" at bounding box center [667, 331] width 64 height 64
click at [656, 322] on icon at bounding box center [666, 331] width 82 height 82
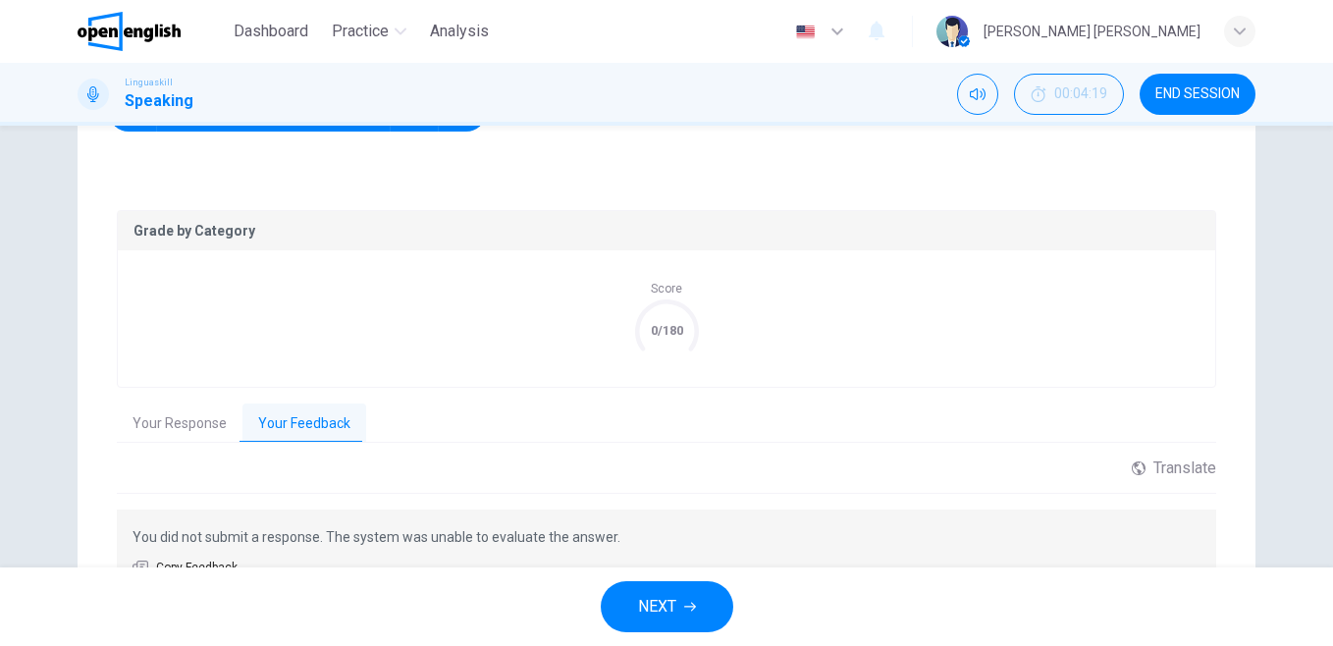
click at [656, 322] on icon at bounding box center [666, 331] width 82 height 82
click at [650, 322] on icon at bounding box center [666, 331] width 82 height 82
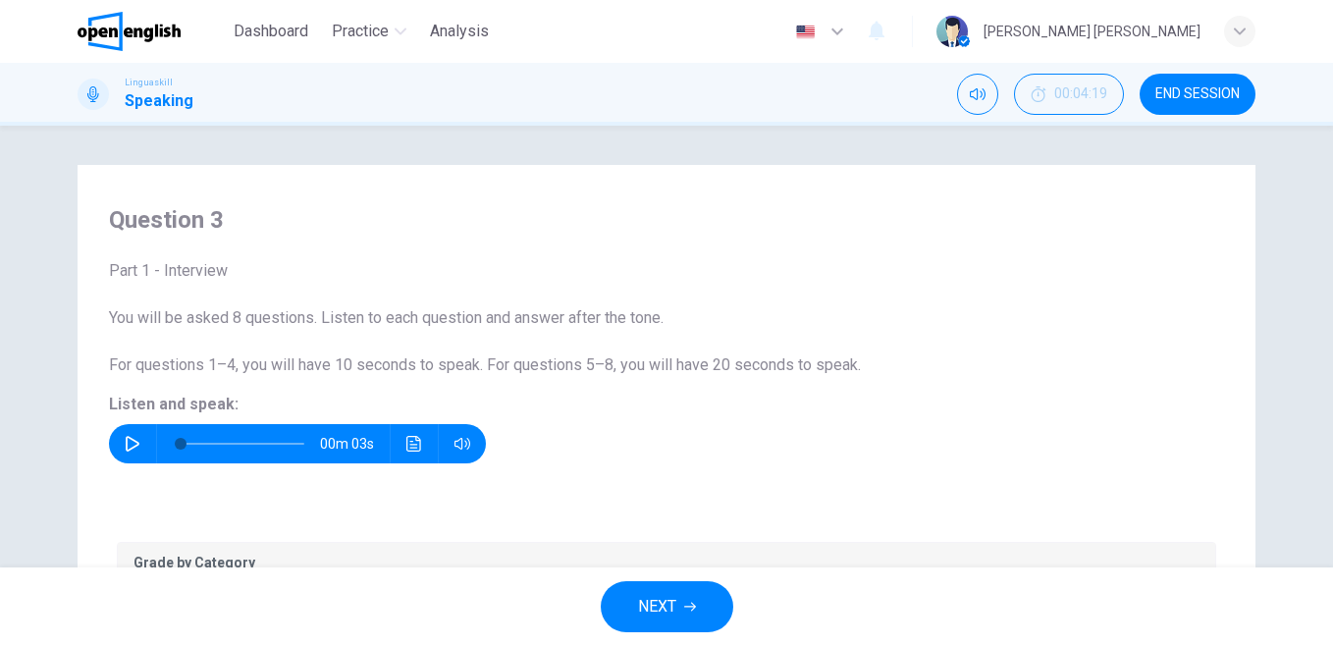
scroll to position [439, 0]
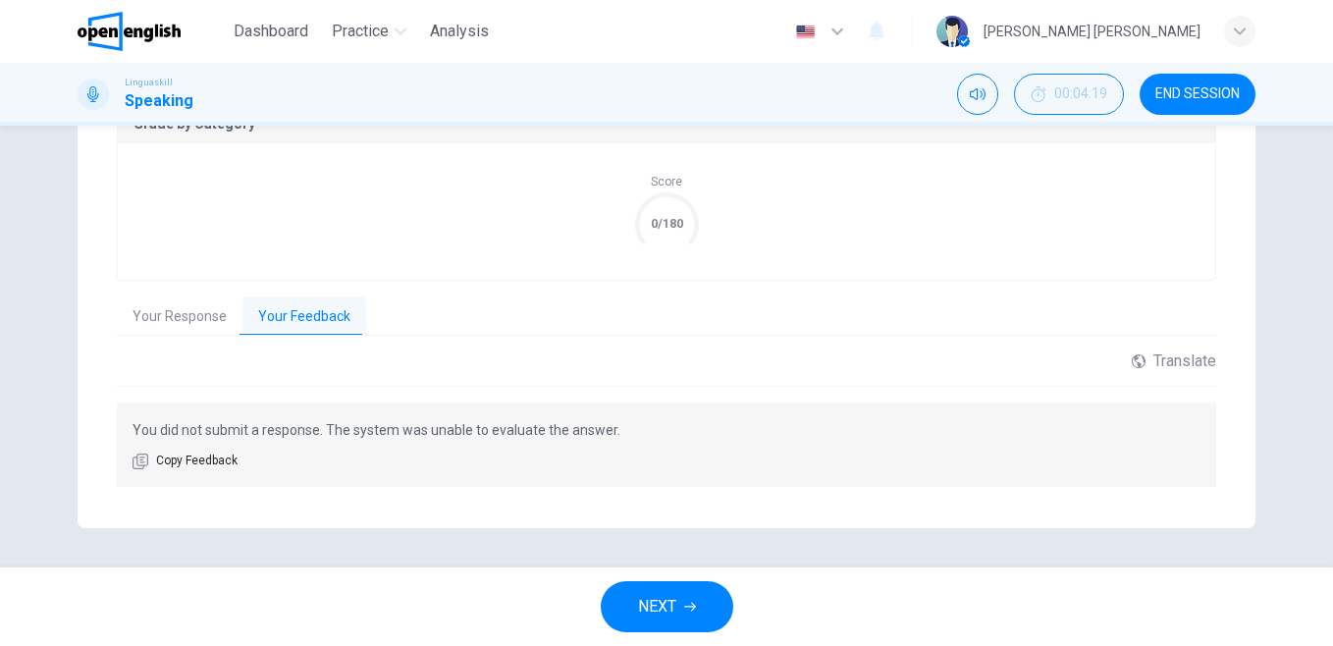
drag, startPoint x: 1332, startPoint y: 585, endPoint x: 1234, endPoint y: 252, distance: 347.0
click at [1251, 234] on div "Dashboard Practice Analysis English ** ​ Luis Enrique B. Linguaskill Speaking 0…" at bounding box center [666, 323] width 1333 height 646
click at [613, 592] on button "NEXT" at bounding box center [667, 606] width 133 height 51
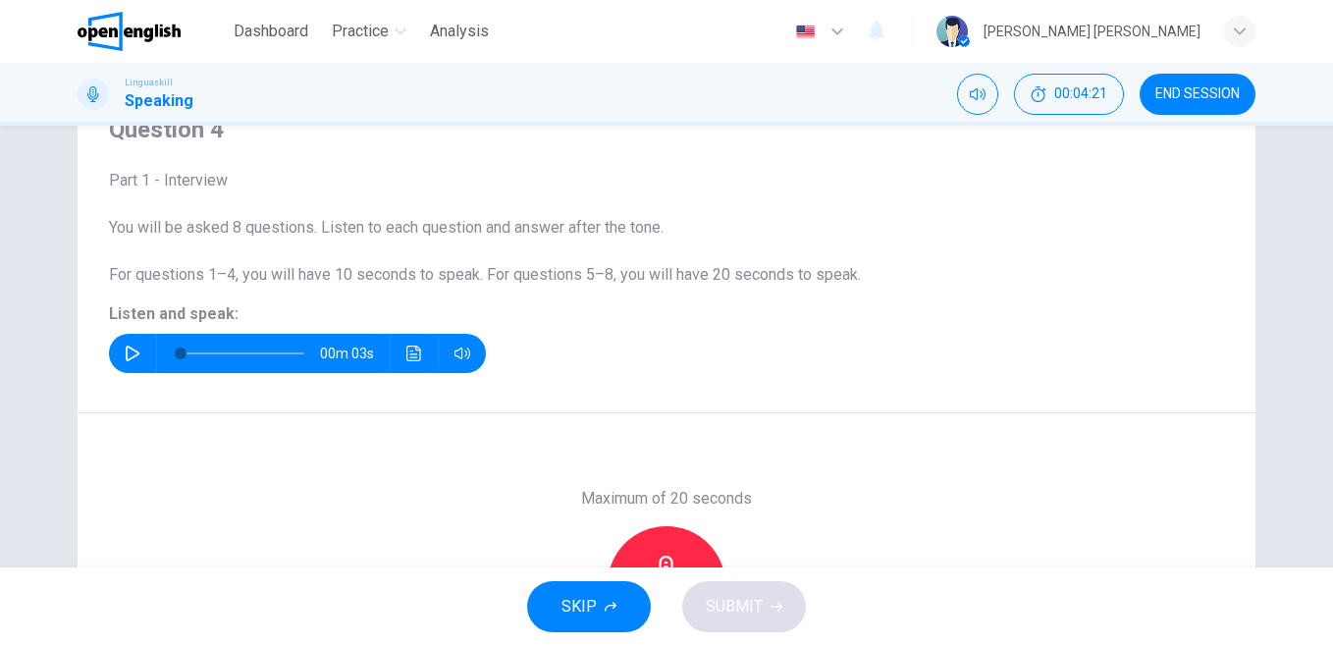
scroll to position [87, 0]
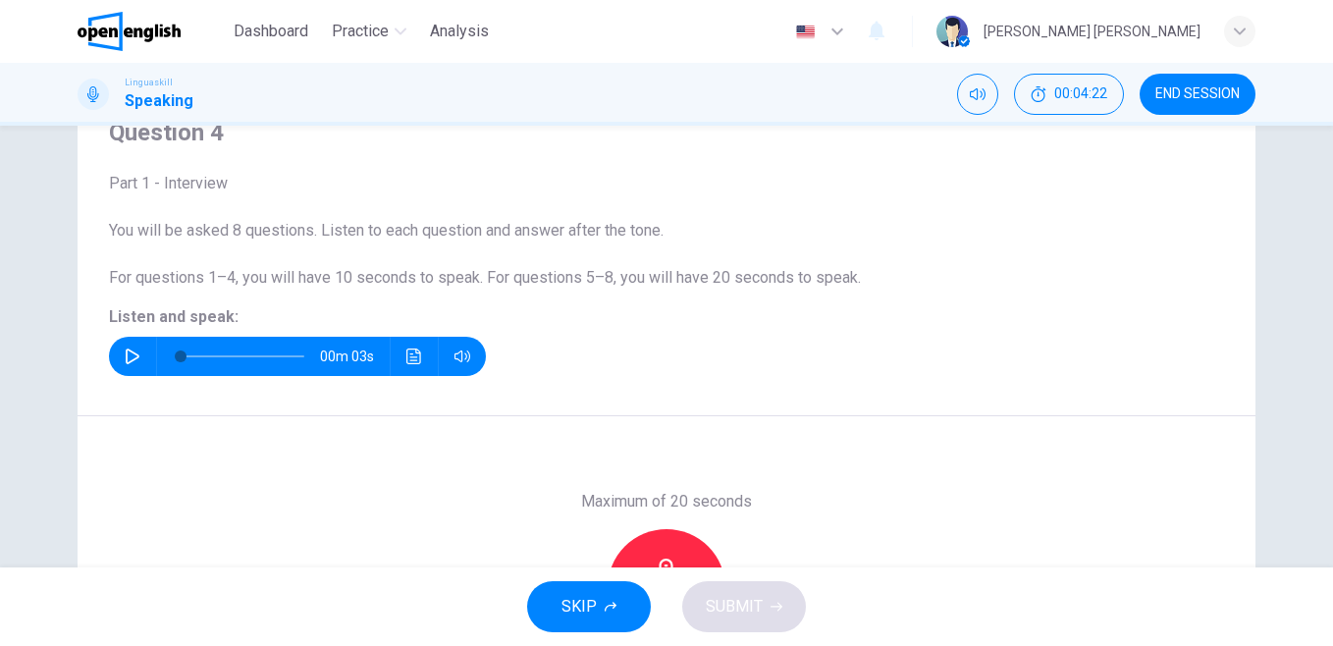
click at [126, 349] on icon "button" at bounding box center [133, 357] width 14 height 16
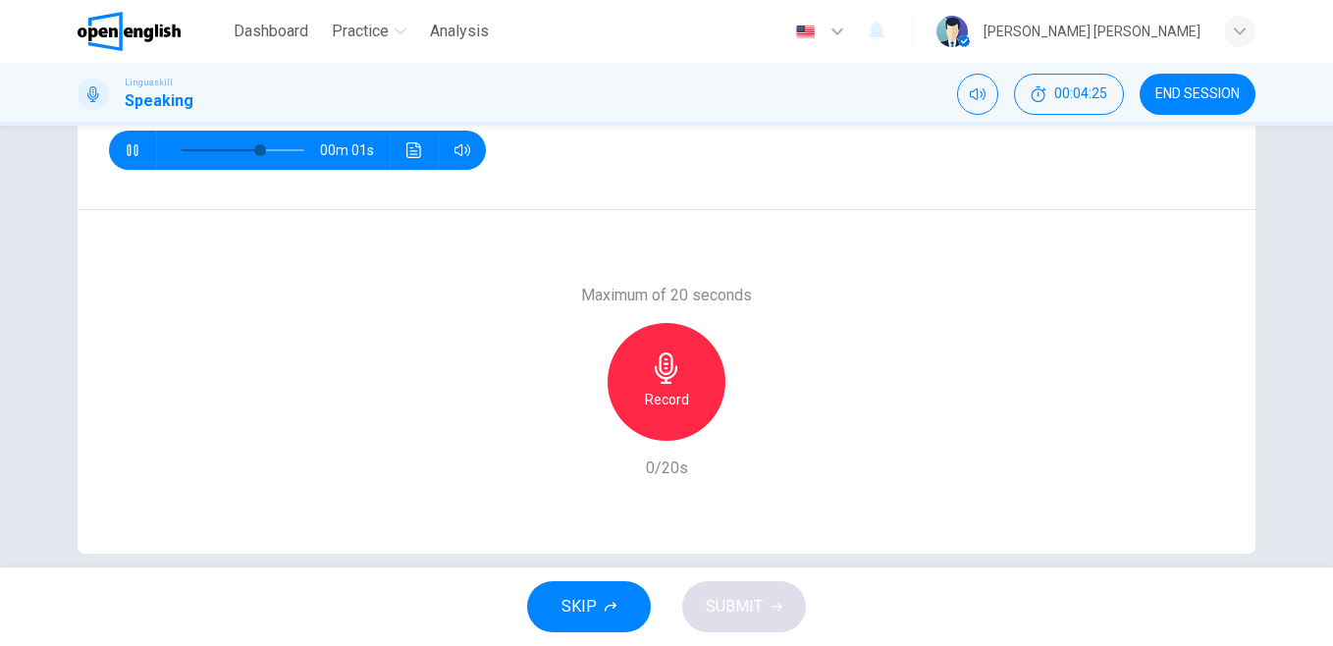
scroll to position [319, 0]
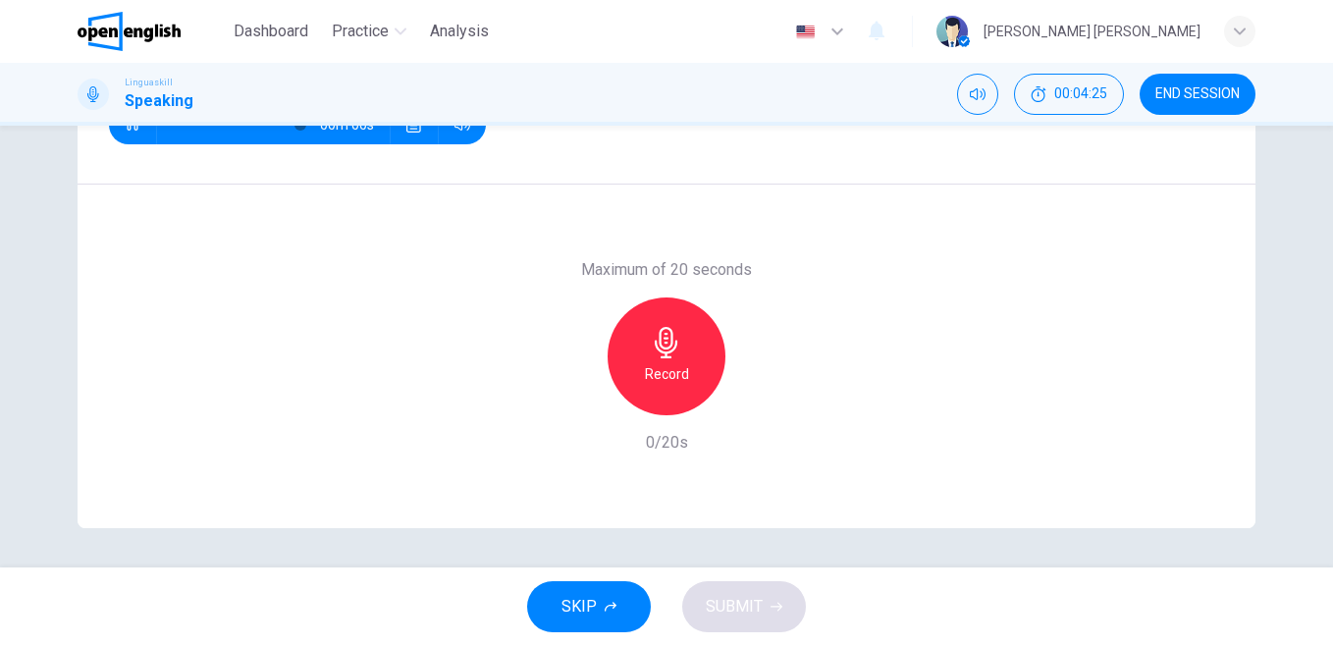
type input "*"
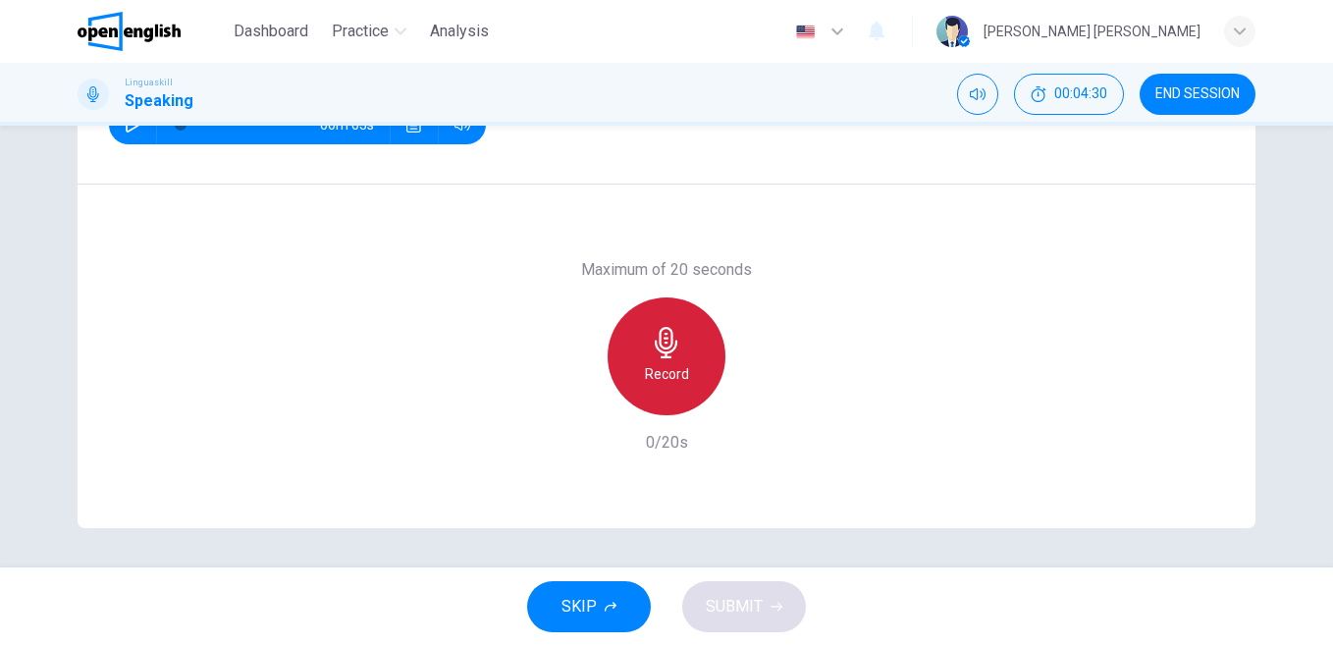
click at [716, 365] on div "Record" at bounding box center [667, 356] width 118 height 118
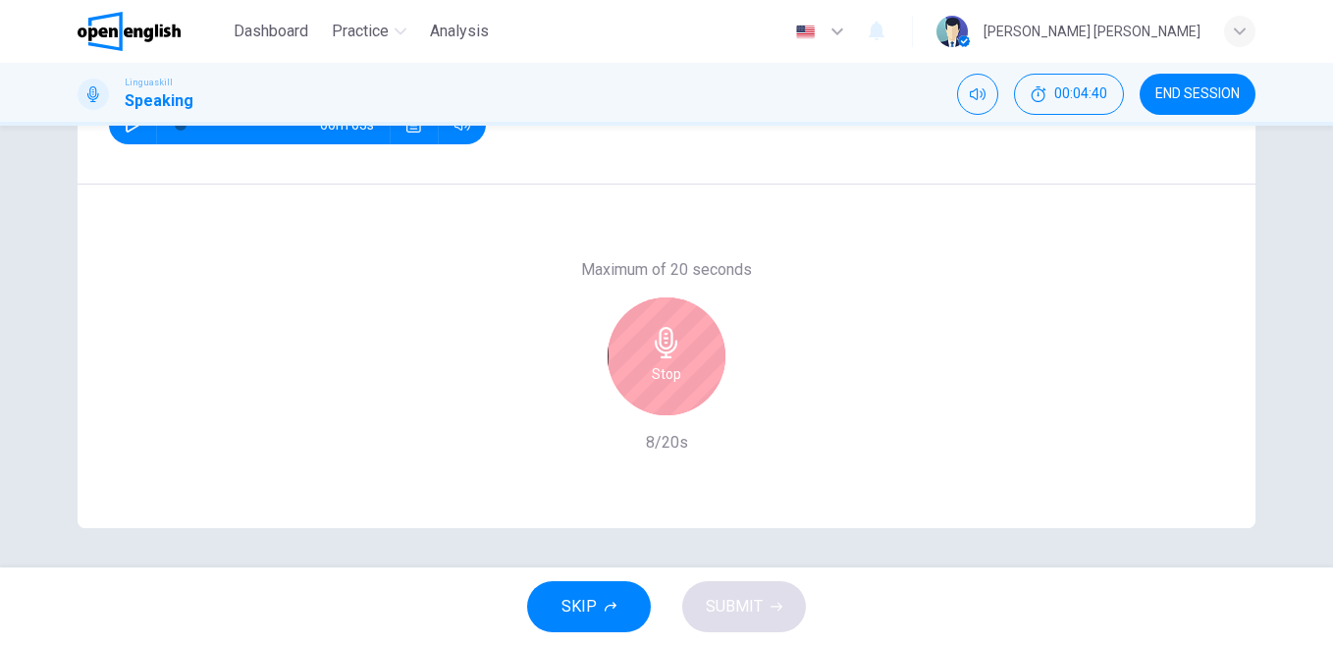
click at [708, 363] on div "Stop" at bounding box center [667, 356] width 118 height 118
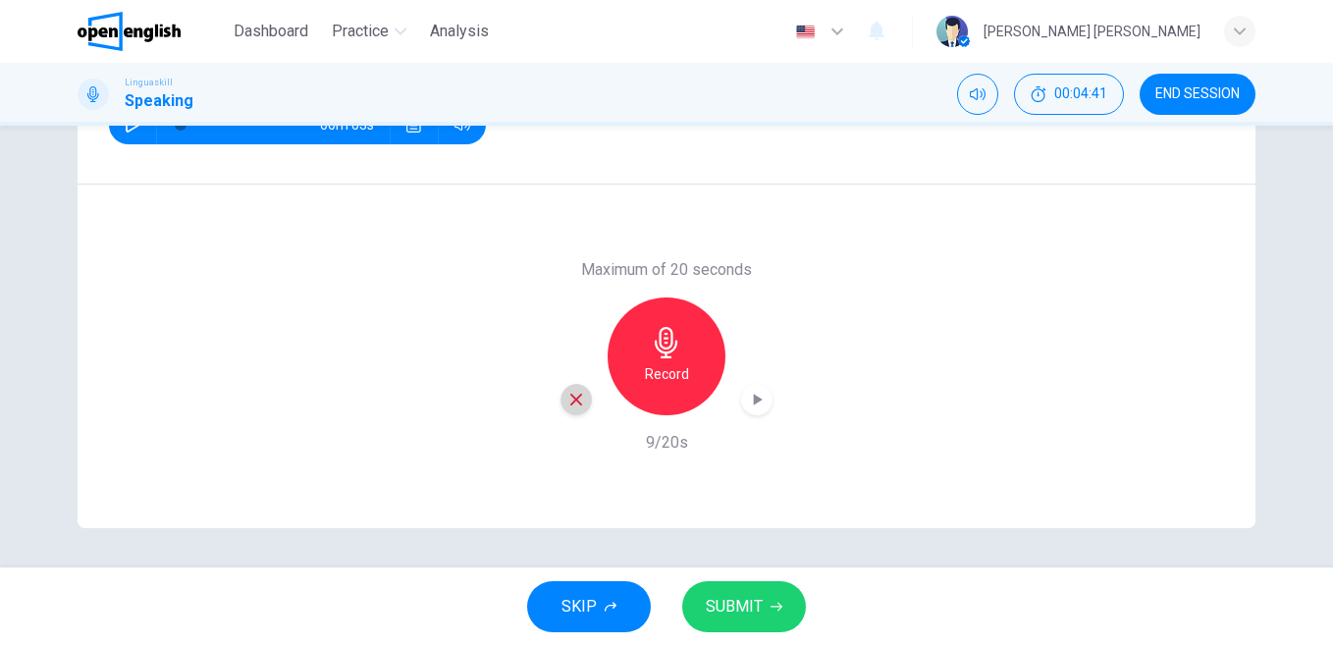
click at [570, 403] on icon "button" at bounding box center [576, 400] width 12 height 12
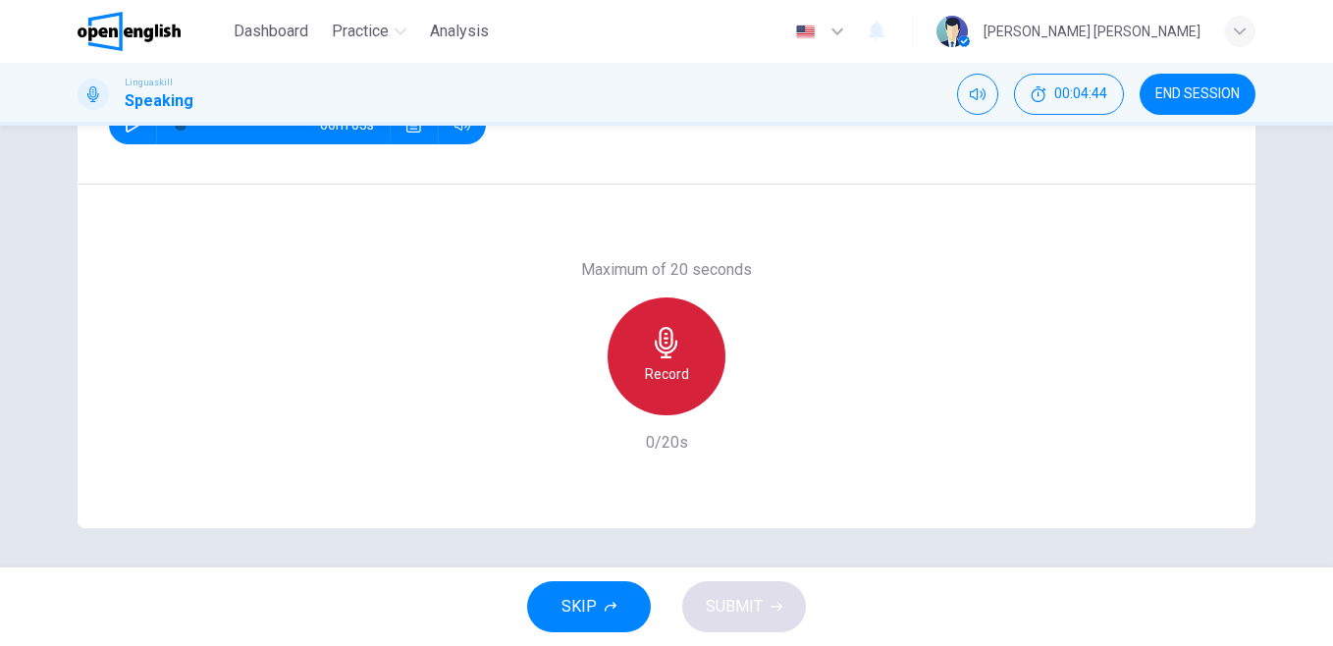
click at [679, 384] on h6 "Record" at bounding box center [667, 374] width 44 height 24
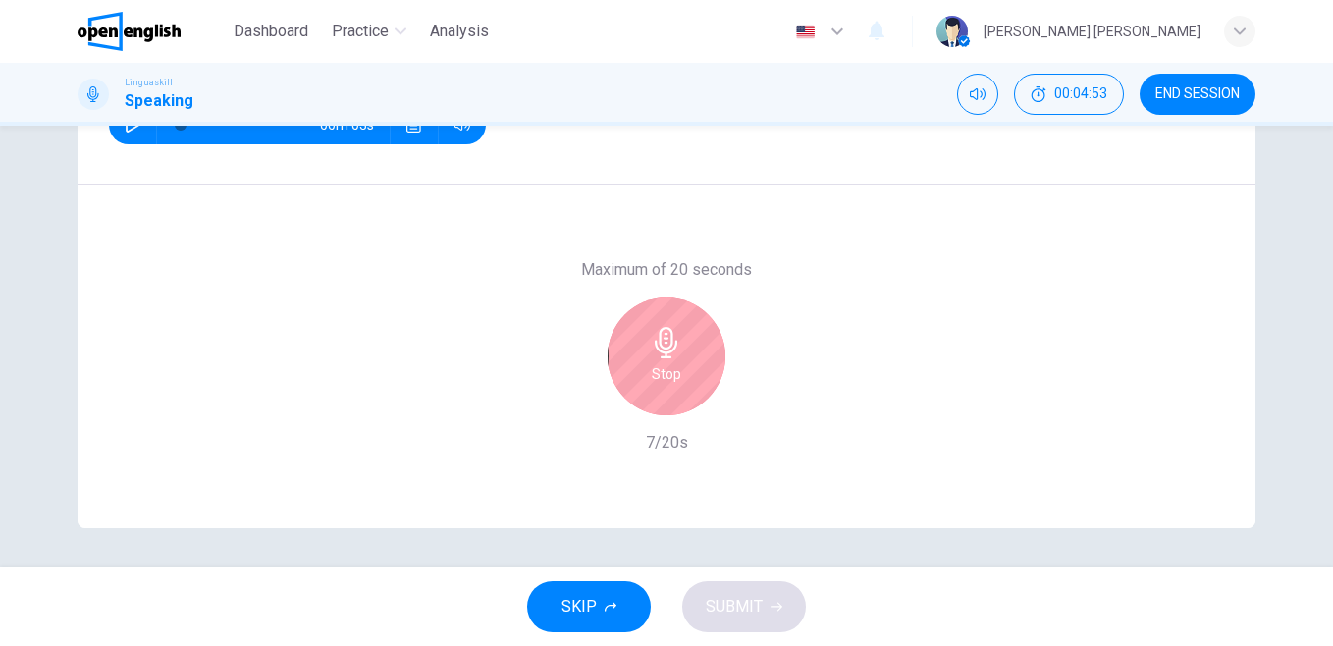
click at [679, 384] on div "Stop" at bounding box center [667, 356] width 118 height 118
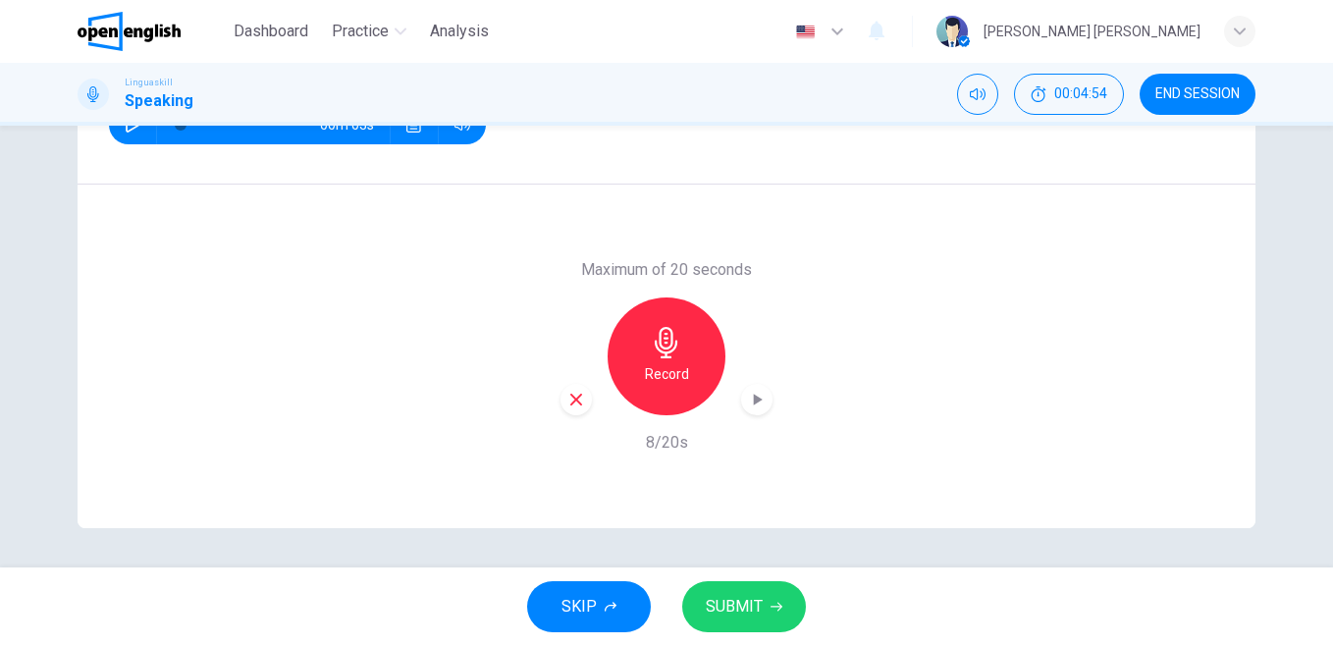
click at [569, 393] on icon "button" at bounding box center [576, 400] width 18 height 18
click at [648, 360] on div "Record" at bounding box center [667, 356] width 118 height 118
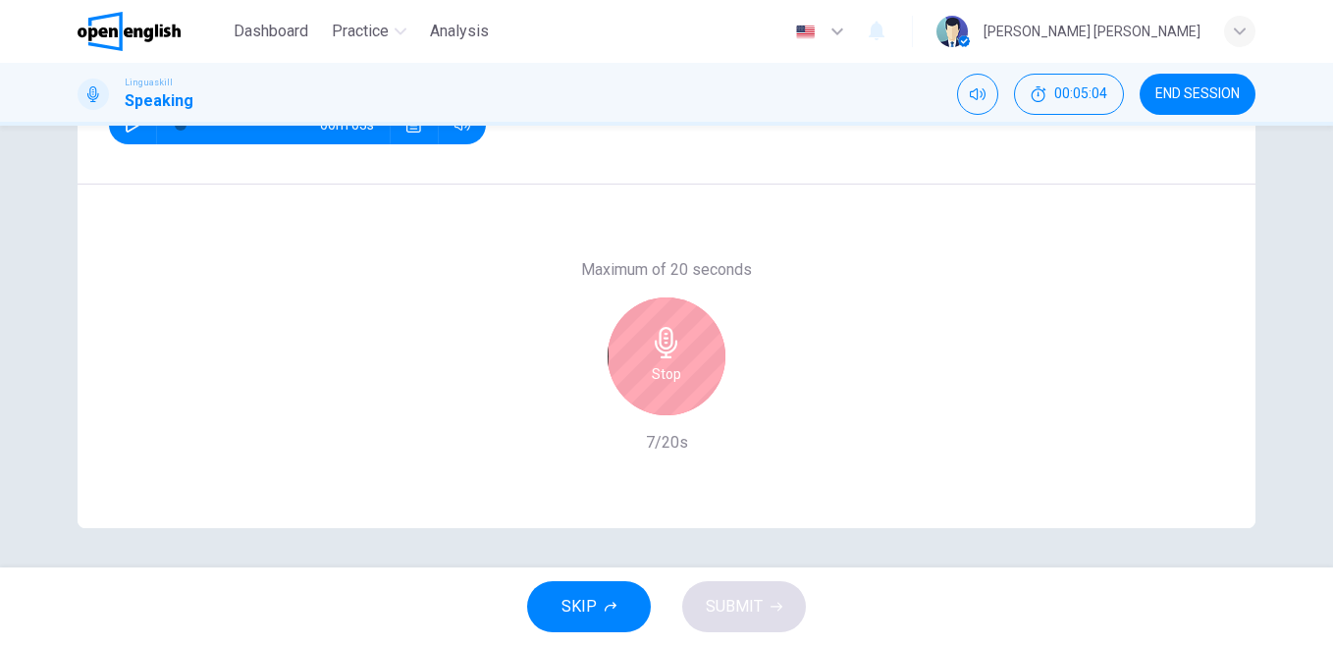
click at [648, 360] on div "Stop" at bounding box center [667, 356] width 118 height 118
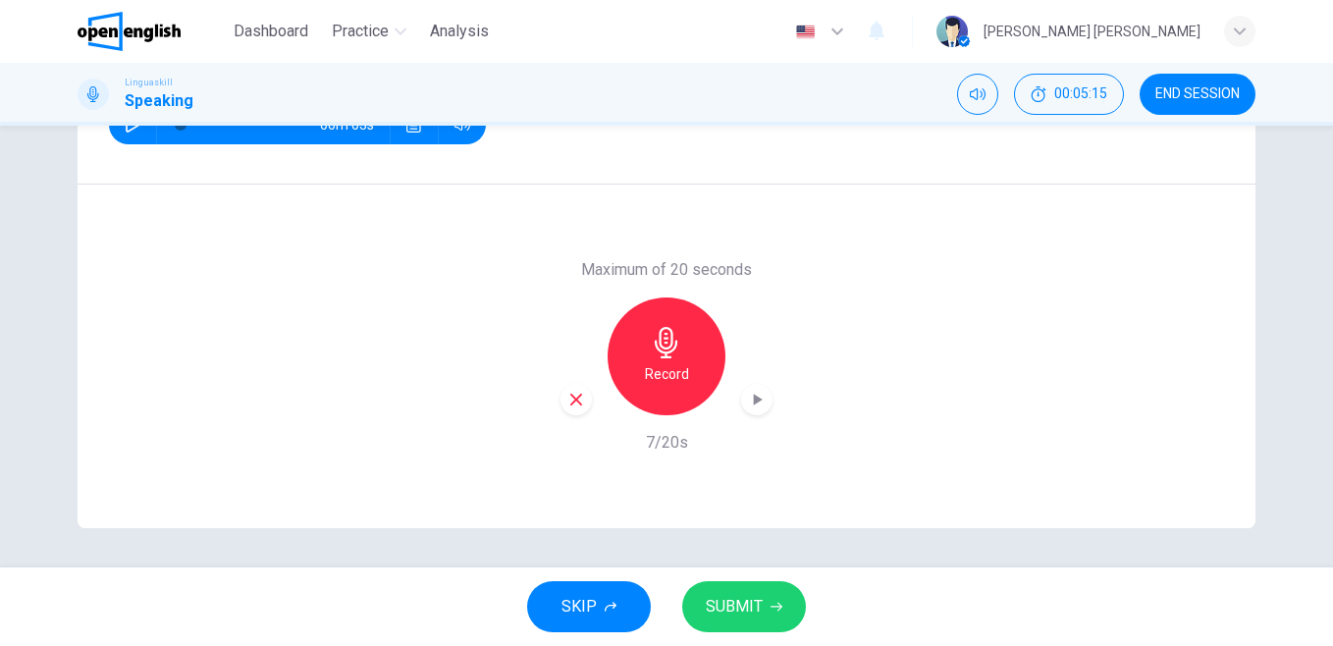
click at [784, 606] on button "SUBMIT" at bounding box center [744, 606] width 124 height 51
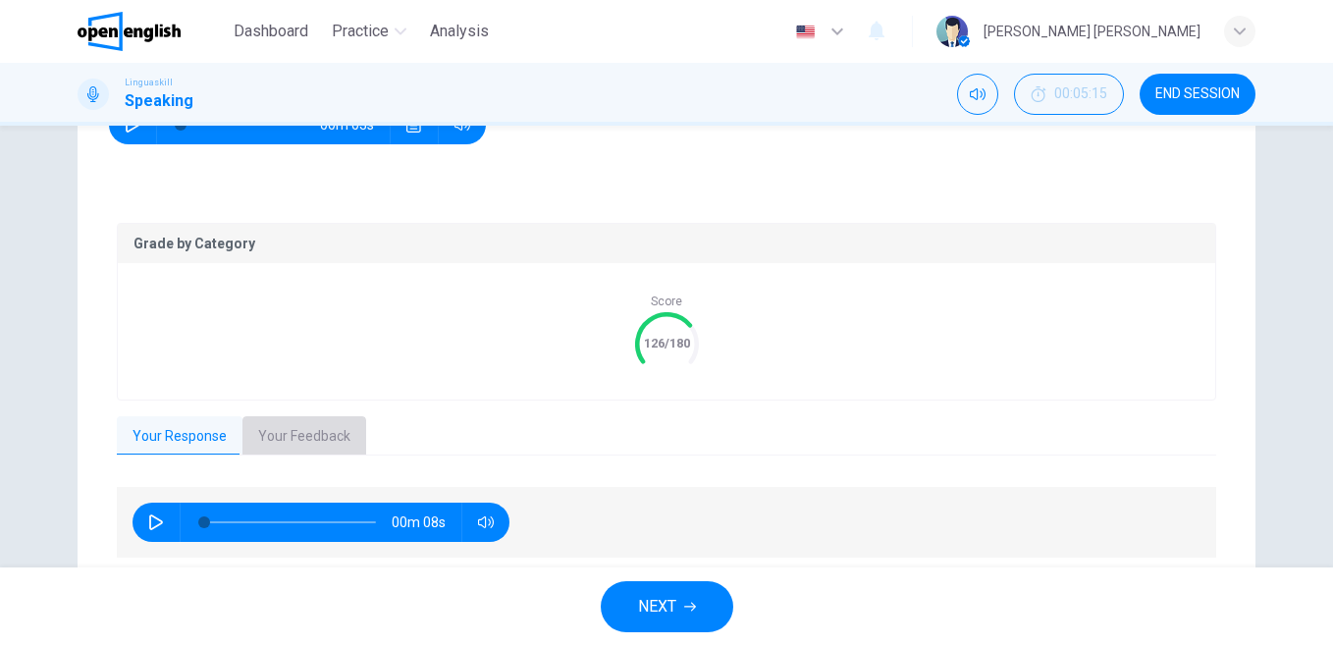
click at [295, 444] on button "Your Feedback" at bounding box center [304, 436] width 124 height 41
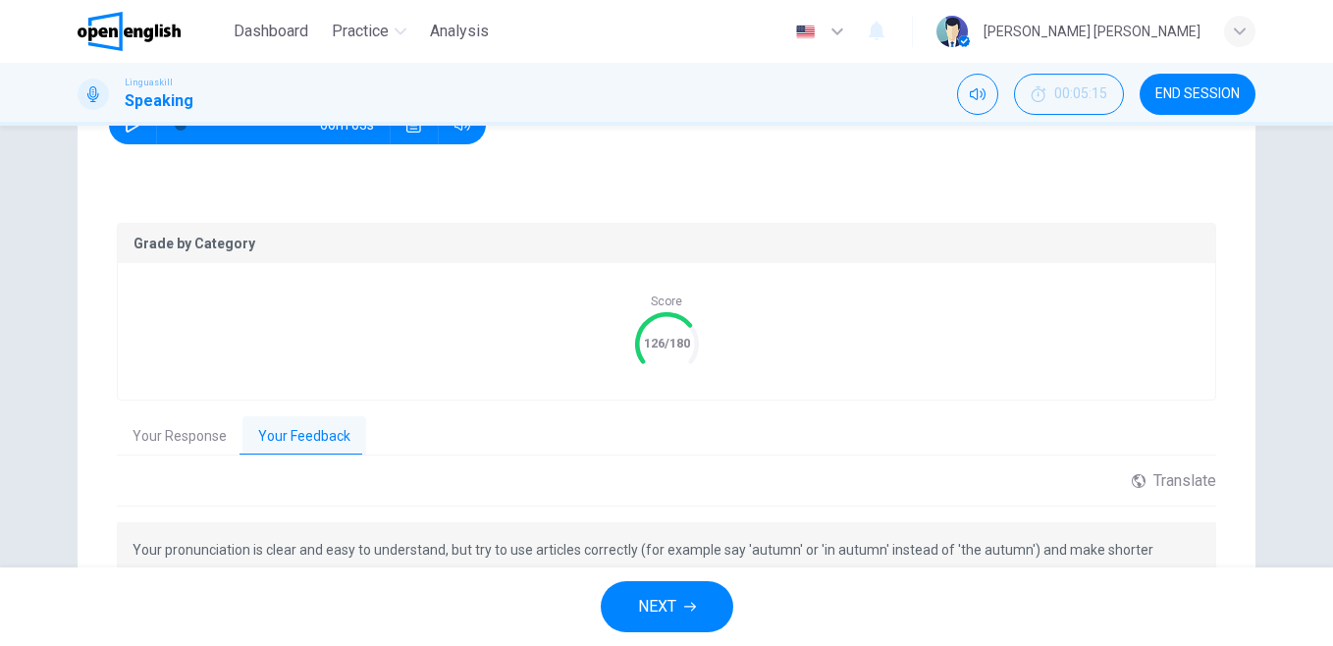
click at [117, 507] on div "Translate ​ ​ Powered by Your pronunciation is clear and easy to understand, bu…" at bounding box center [667, 550] width 1100 height 159
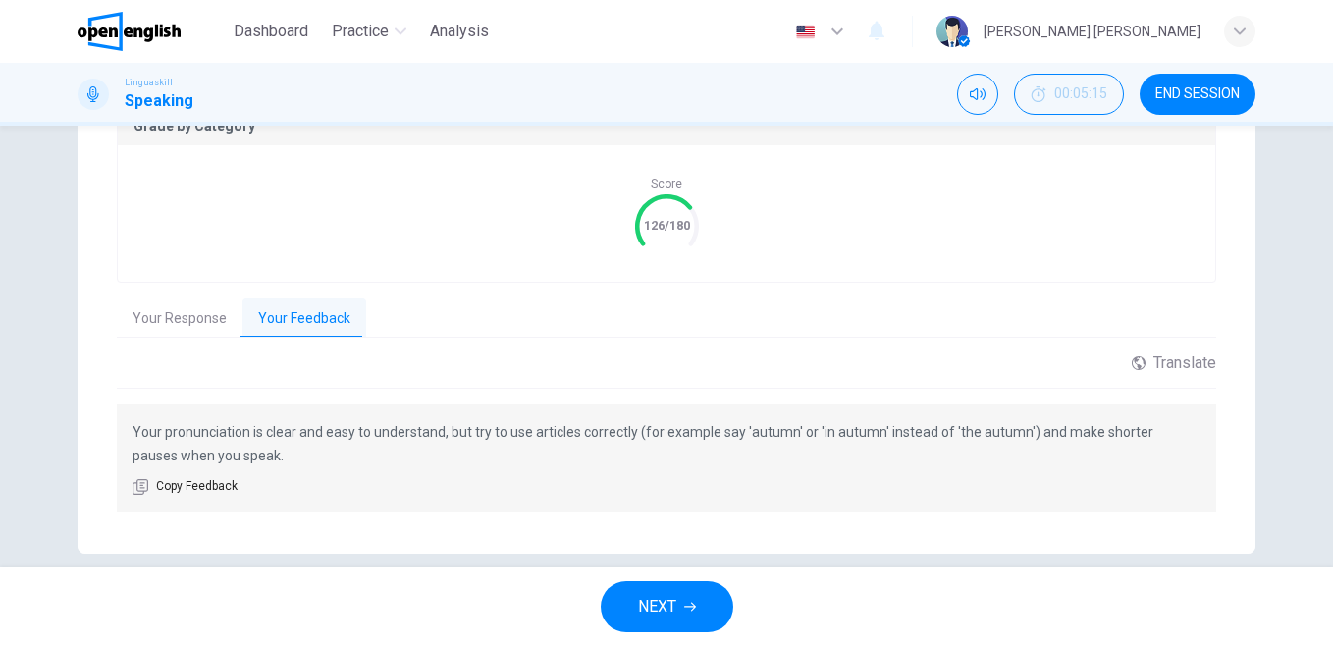
scroll to position [462, 0]
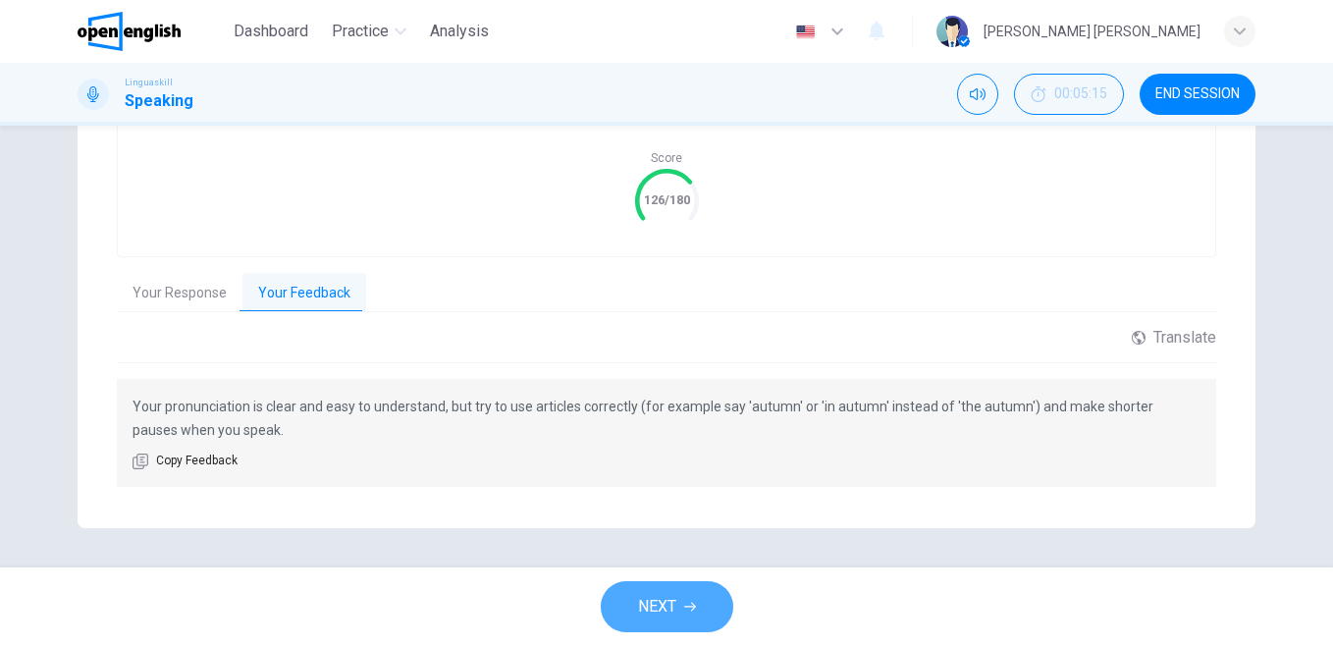
click at [672, 589] on button "NEXT" at bounding box center [667, 606] width 133 height 51
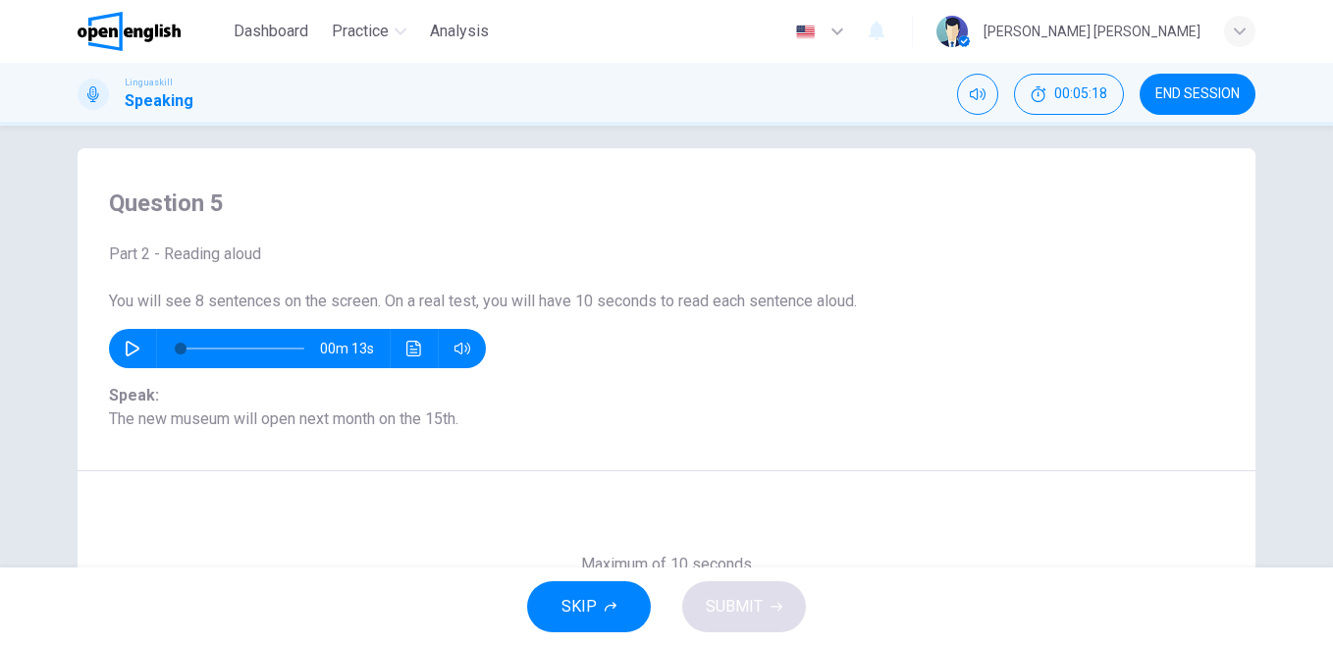
scroll to position [15, 0]
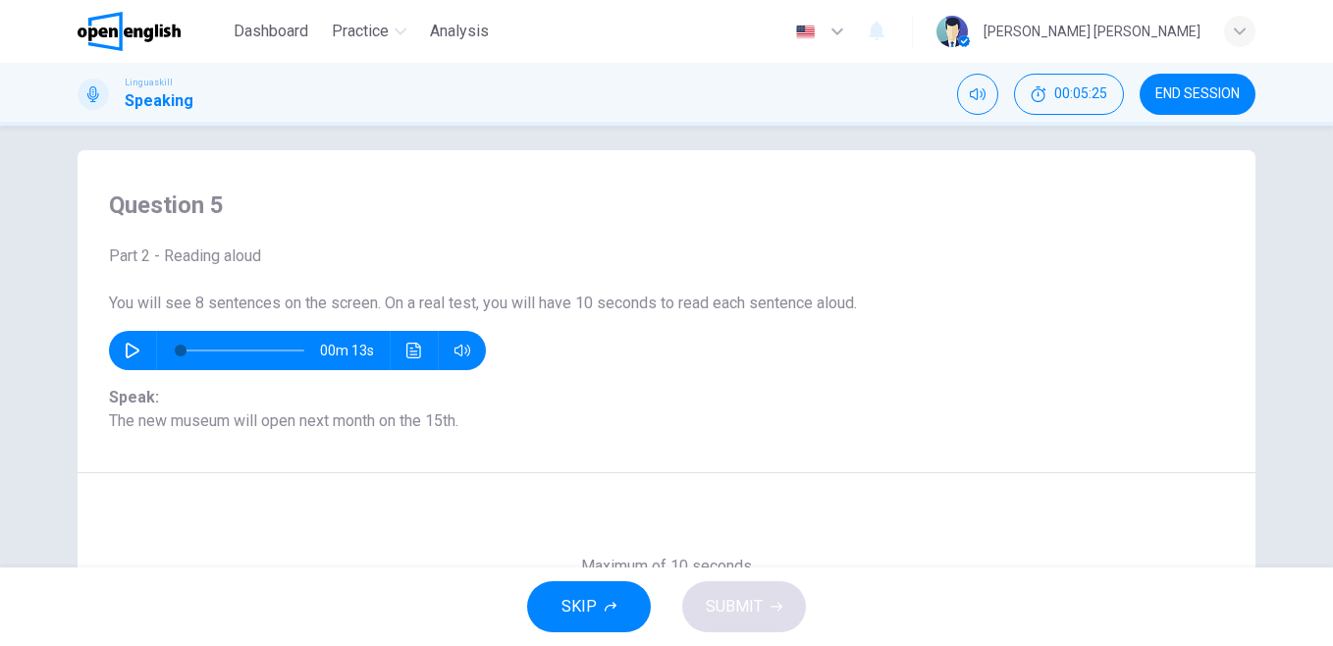
click at [125, 361] on button "button" at bounding box center [132, 350] width 31 height 39
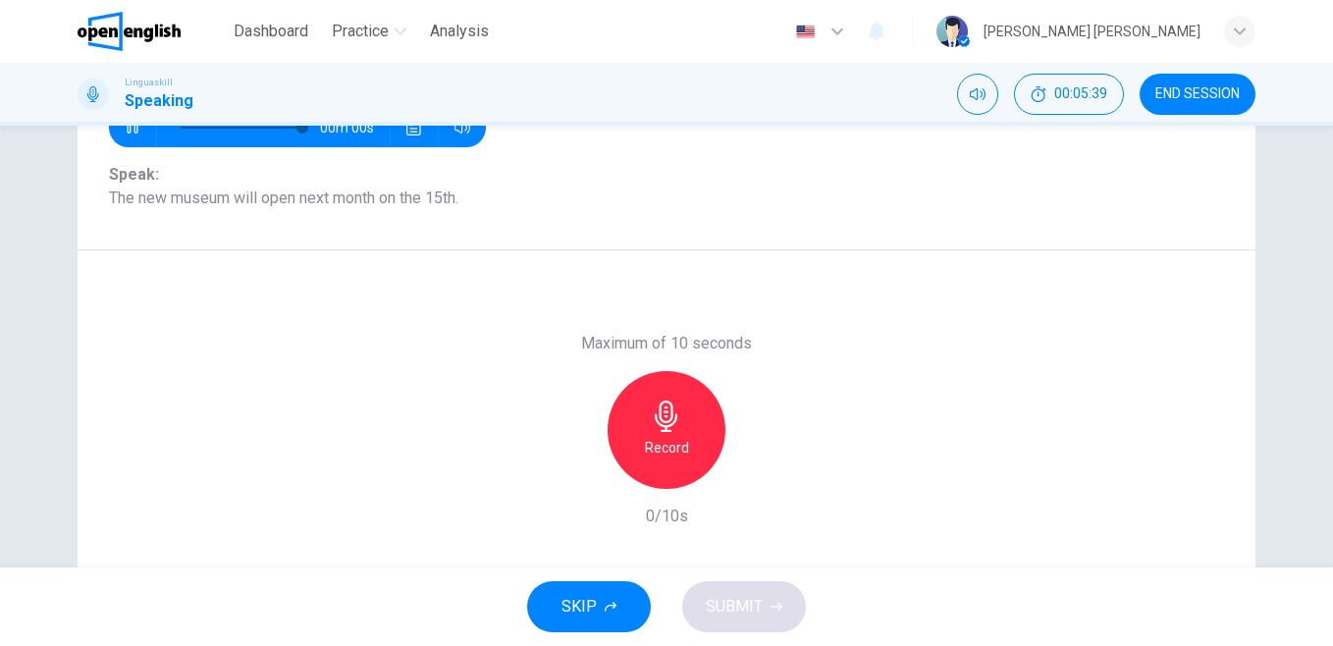
scroll to position [252, 0]
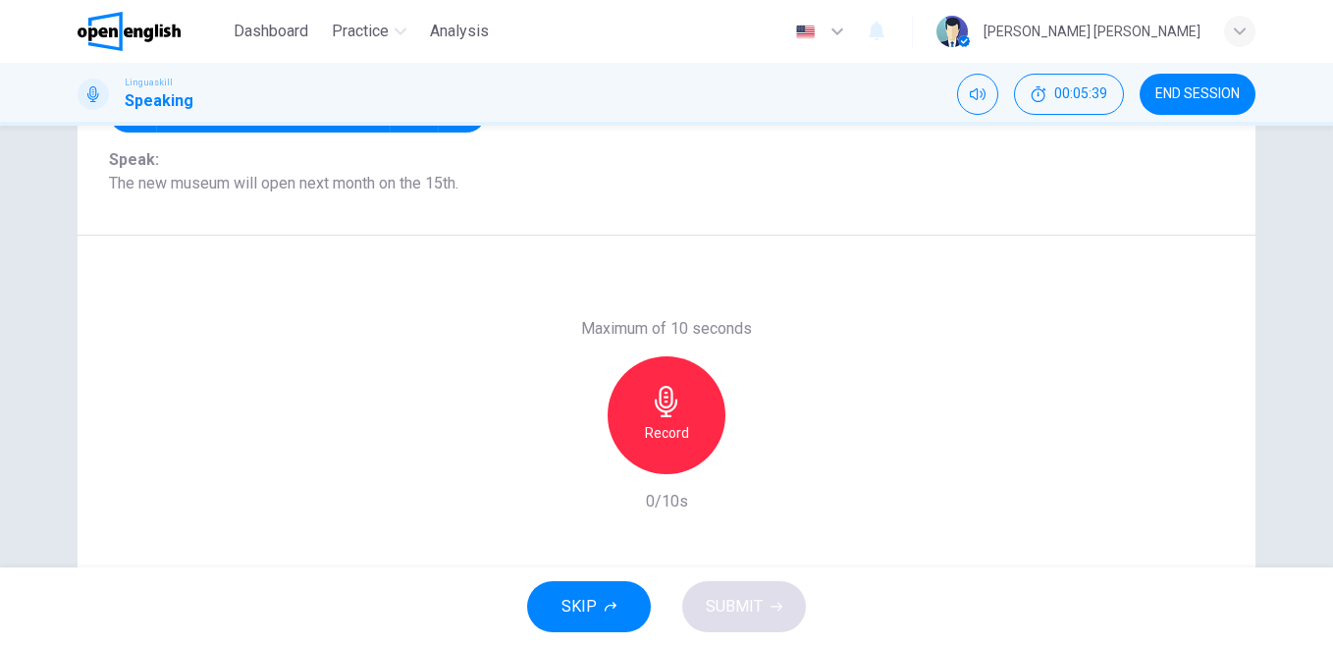
type input "*"
click at [651, 402] on icon "button" at bounding box center [666, 401] width 31 height 31
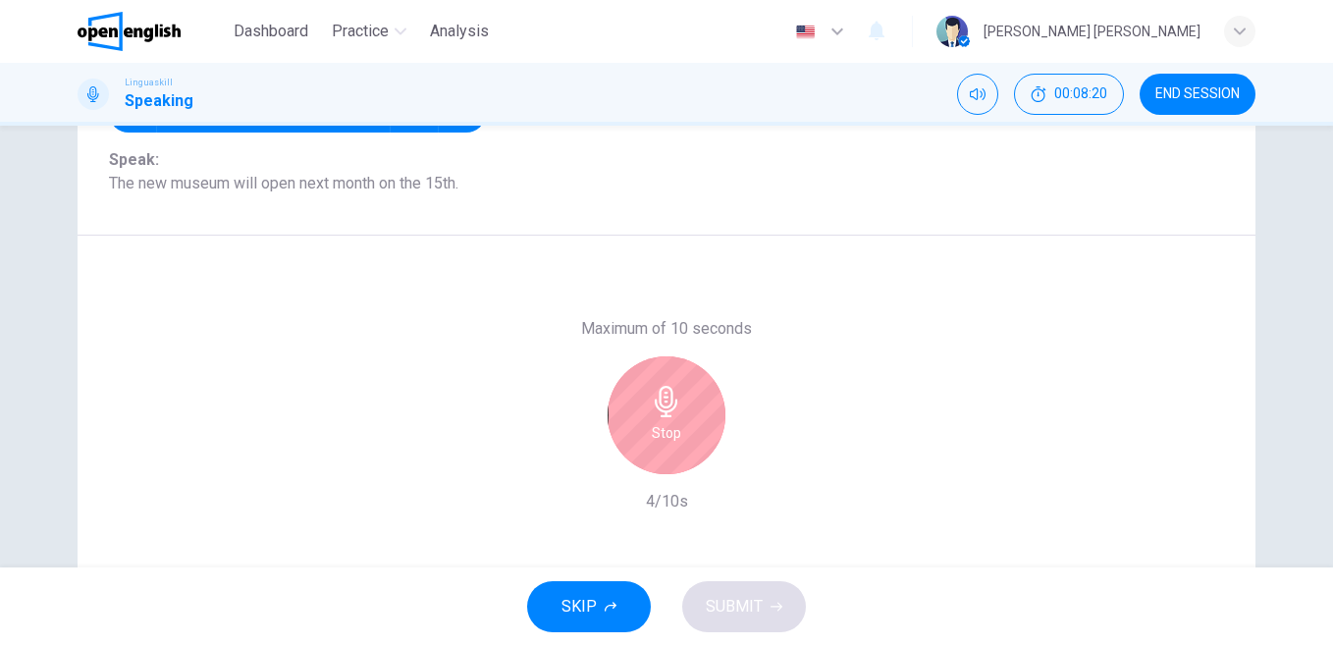
click at [651, 402] on icon "button" at bounding box center [666, 401] width 31 height 31
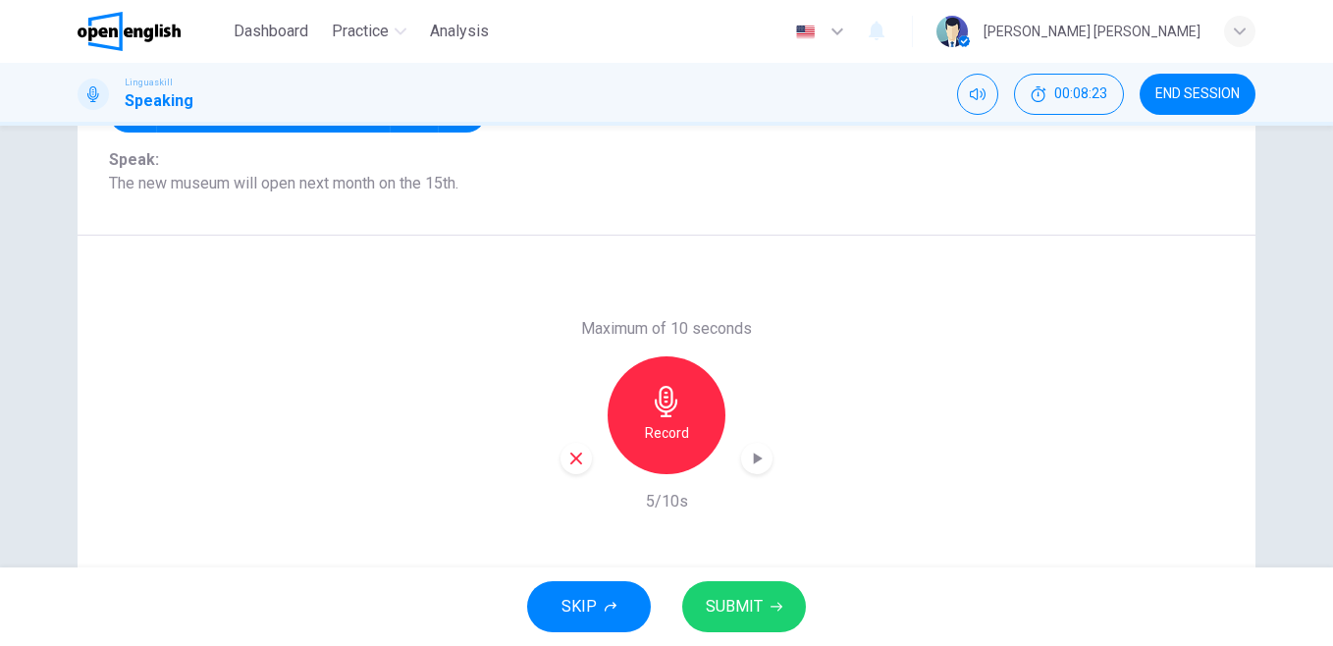
click at [757, 456] on icon "button" at bounding box center [757, 459] width 20 height 20
click at [768, 603] on button "SUBMIT" at bounding box center [744, 606] width 124 height 51
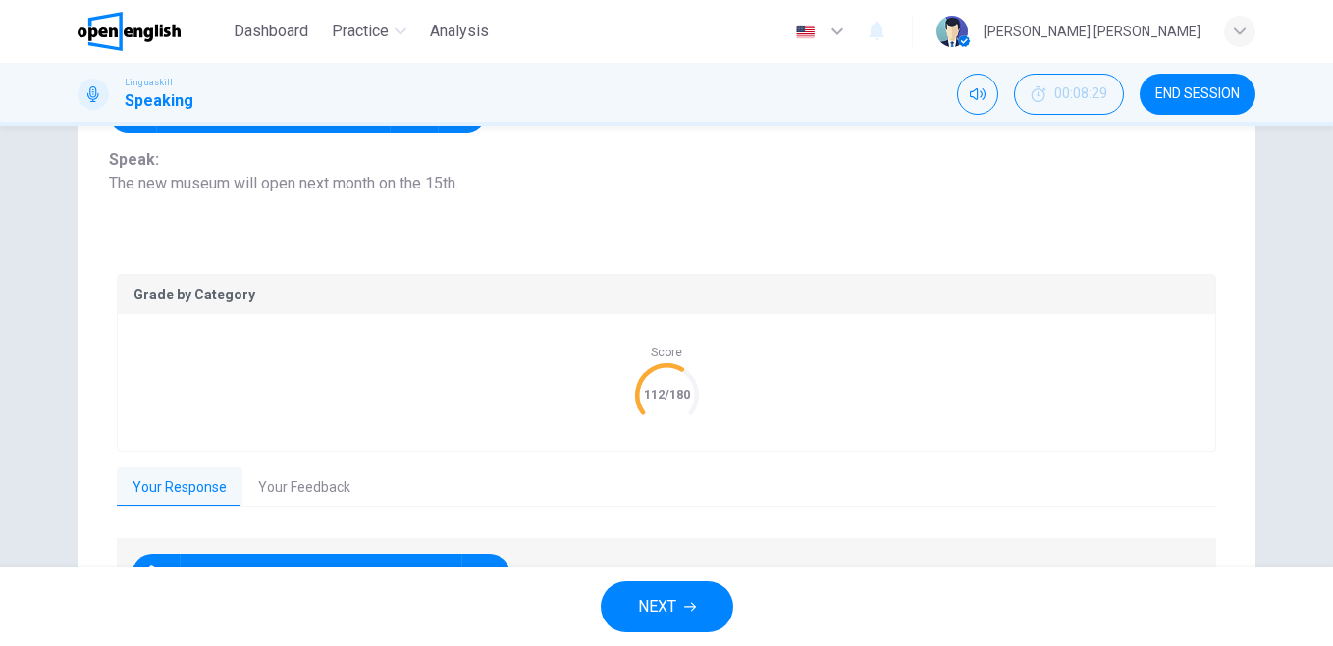
click at [345, 479] on button "Your Feedback" at bounding box center [304, 487] width 124 height 41
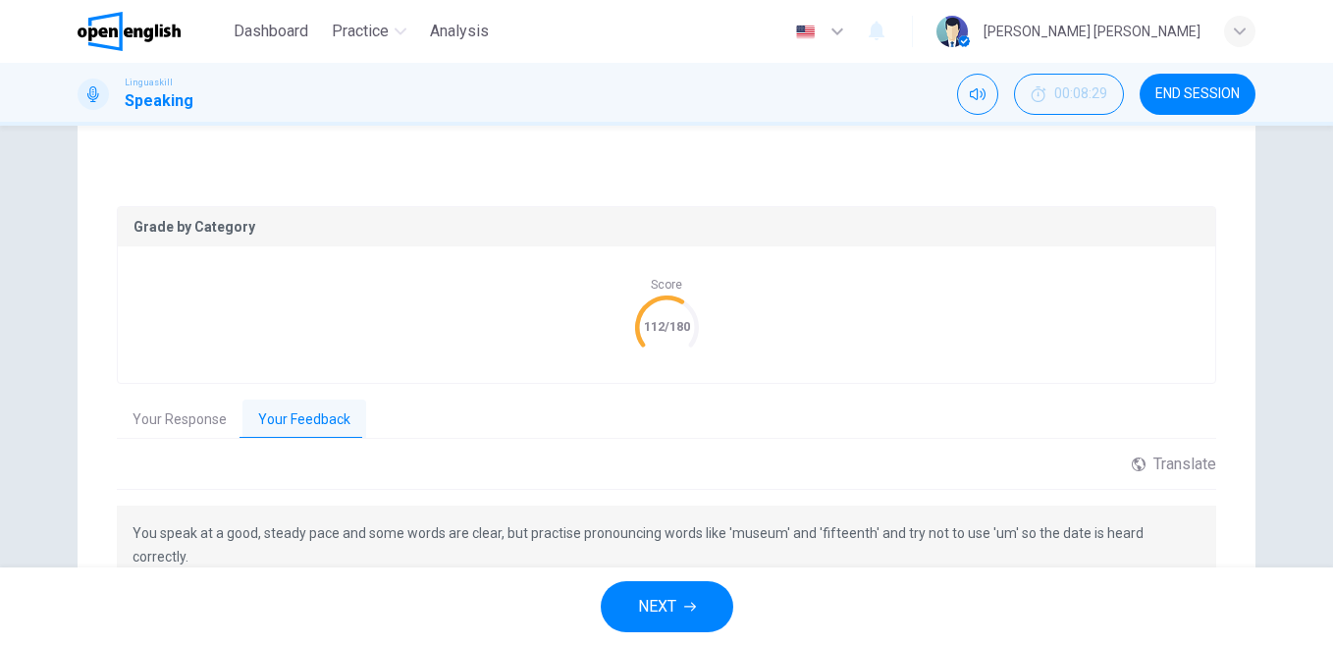
scroll to position [423, 0]
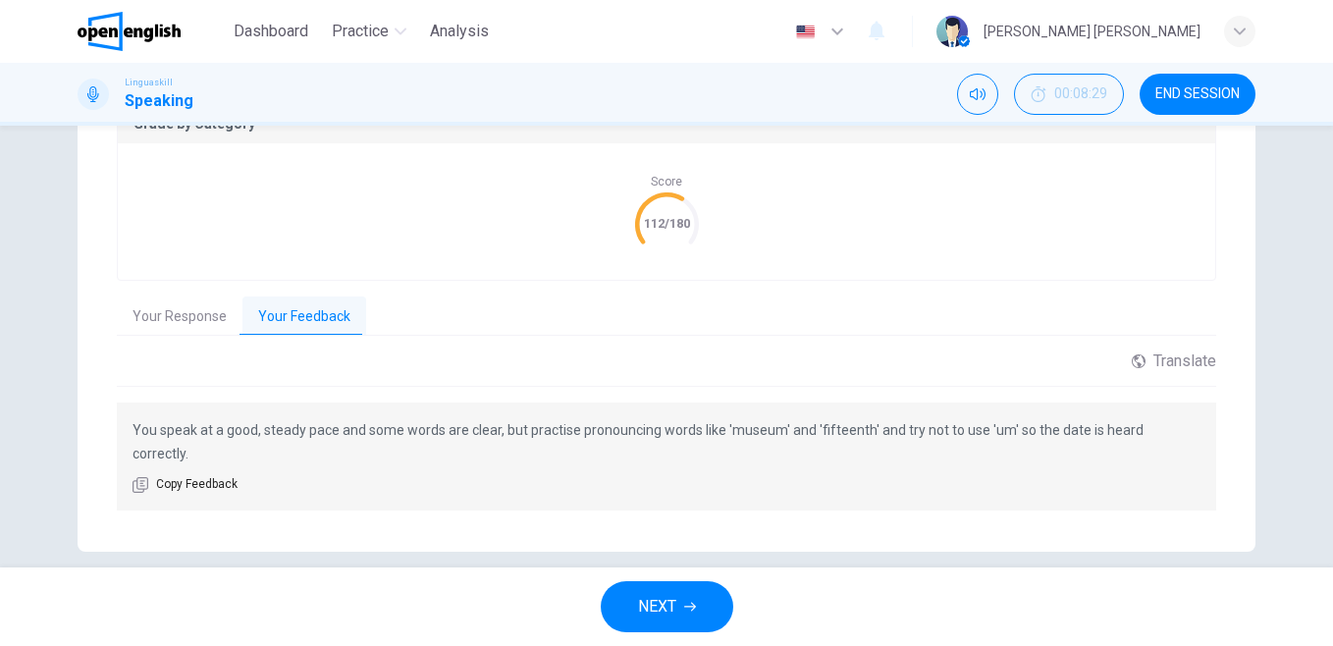
click at [683, 610] on button "NEXT" at bounding box center [667, 606] width 133 height 51
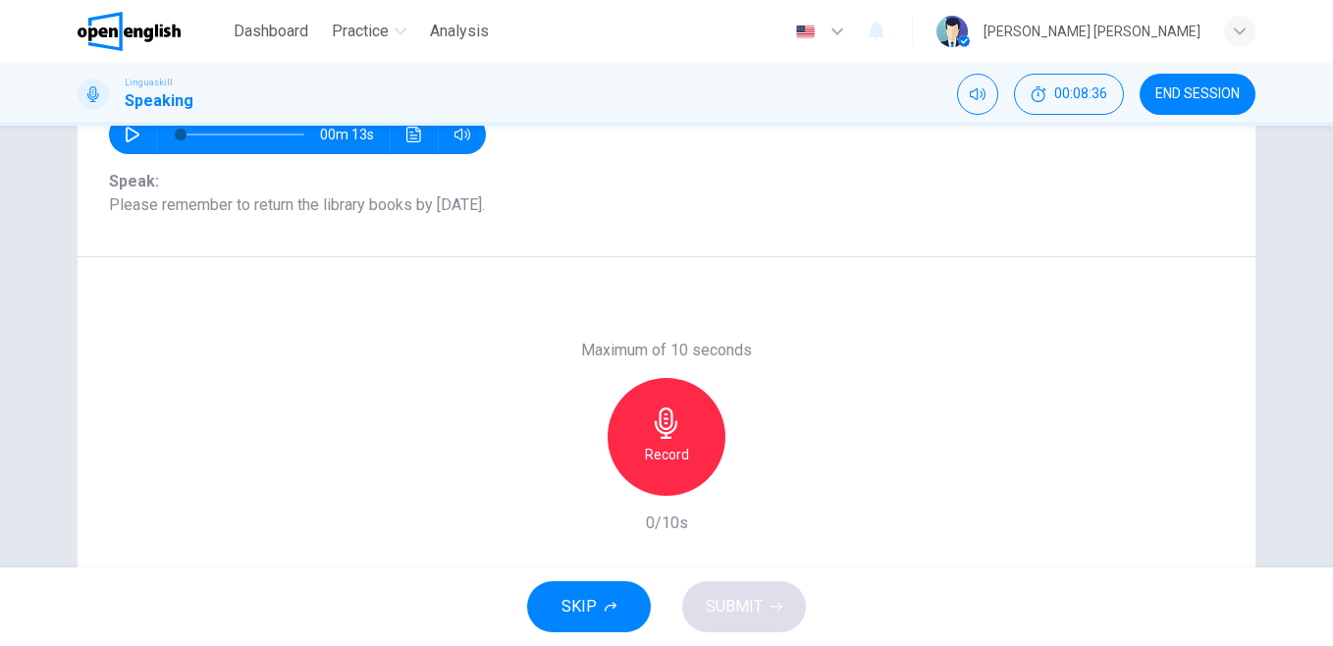
scroll to position [232, 0]
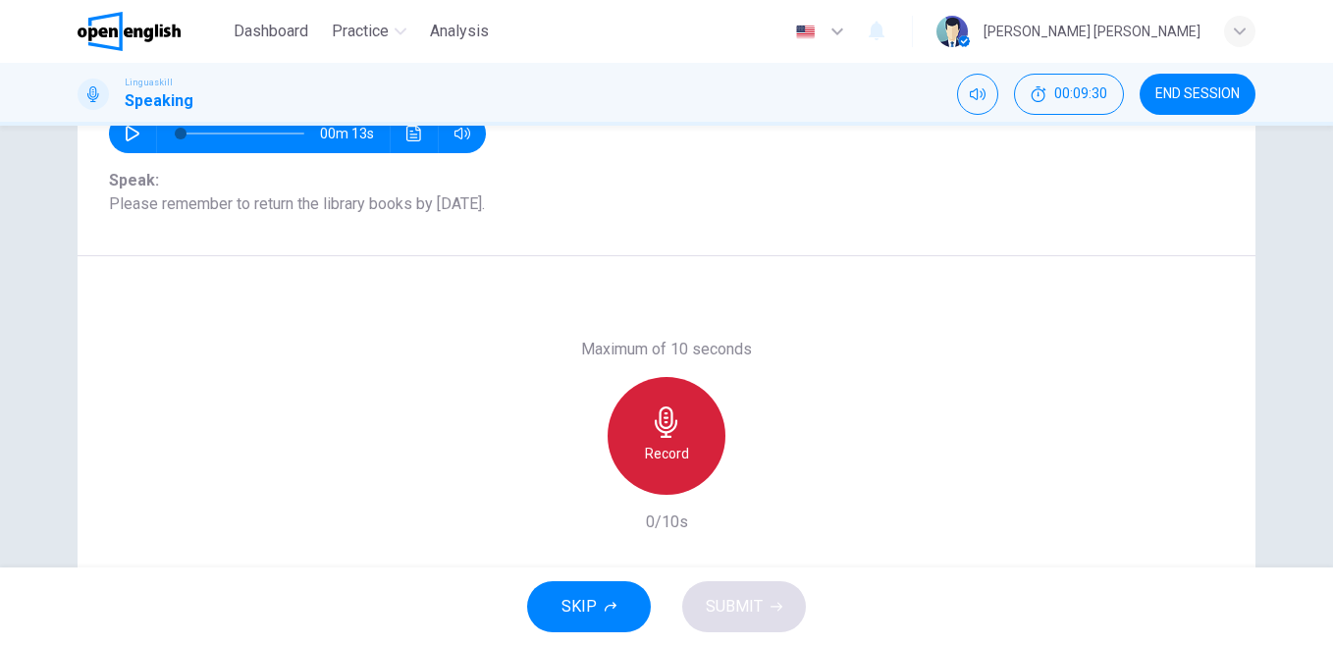
click at [647, 440] on div "Record" at bounding box center [667, 436] width 118 height 118
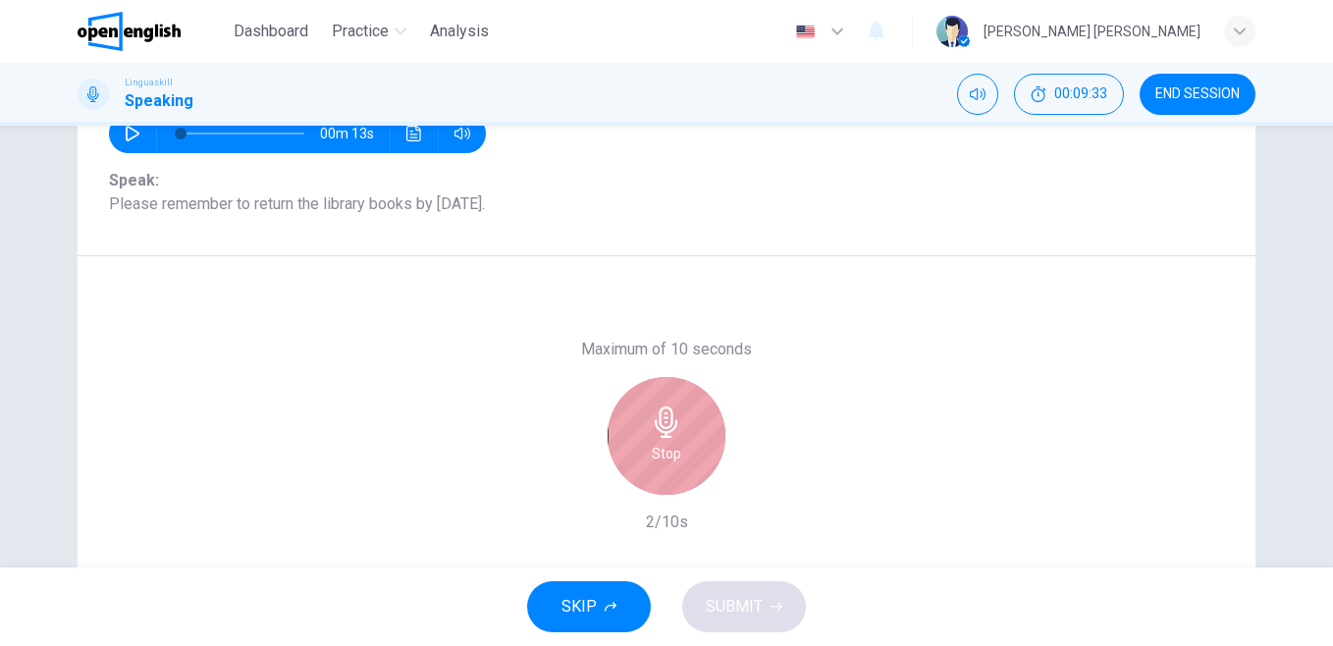
click at [647, 440] on div "Stop" at bounding box center [667, 436] width 118 height 118
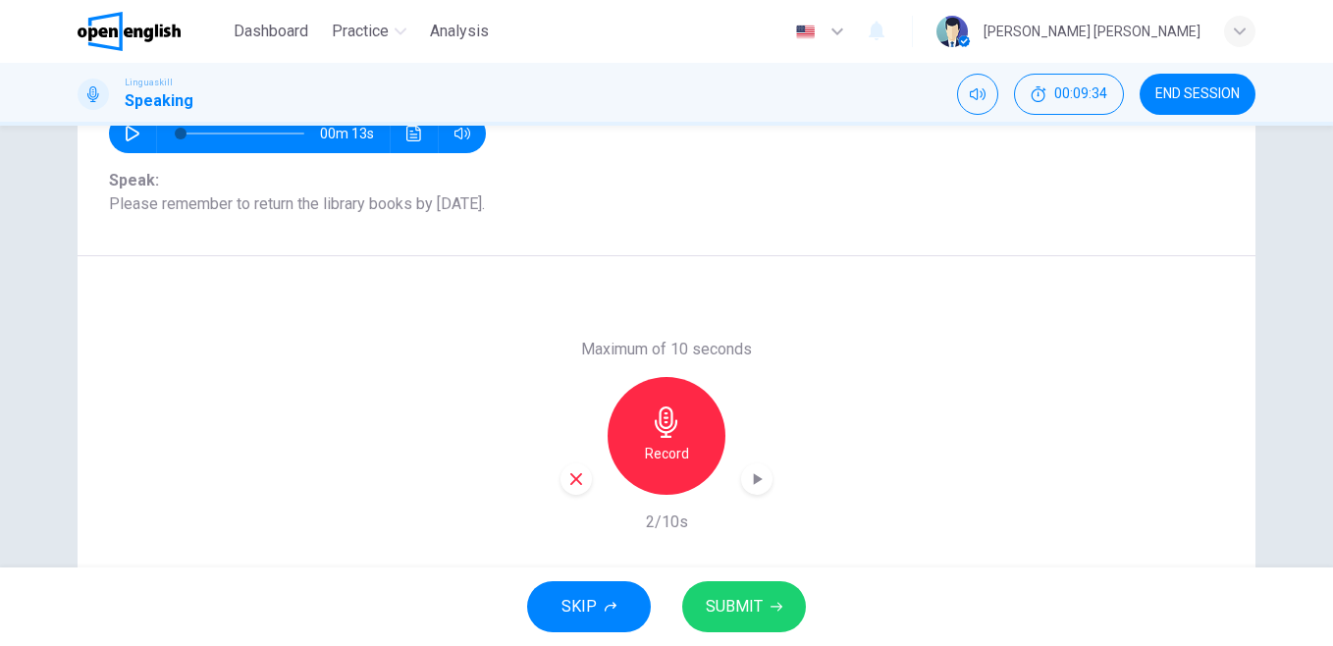
click at [569, 479] on icon "button" at bounding box center [576, 479] width 18 height 18
click at [651, 431] on icon "button" at bounding box center [666, 421] width 31 height 31
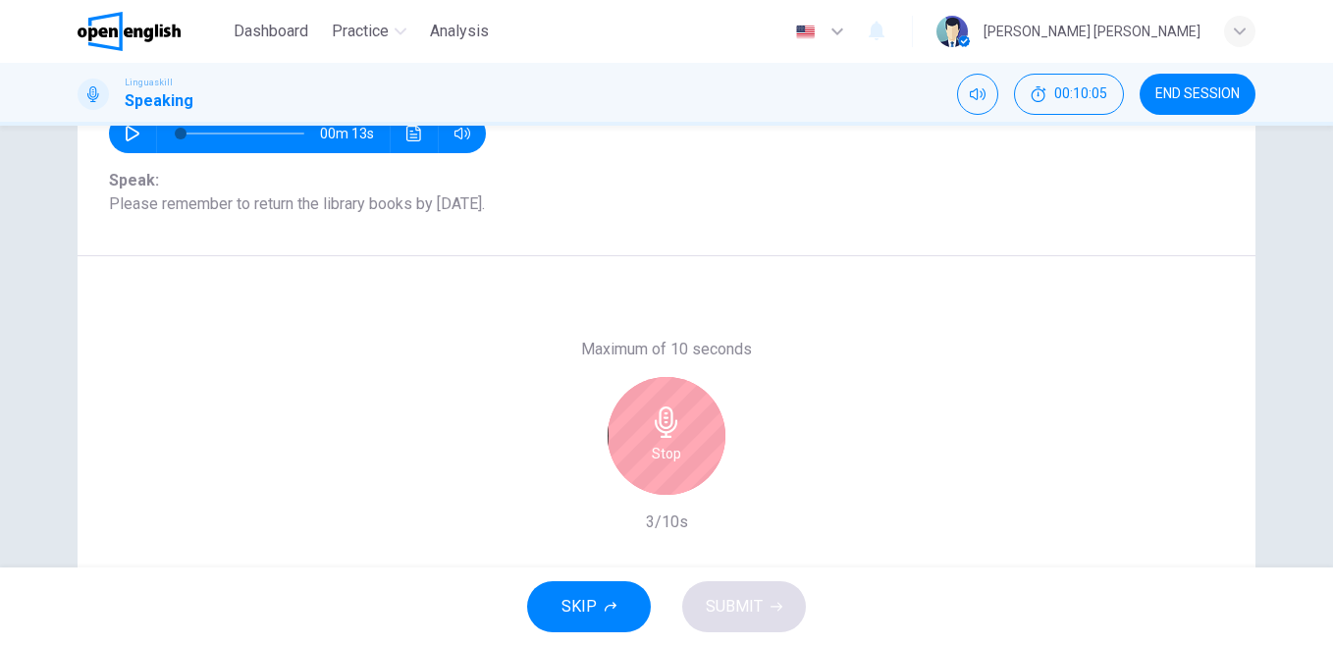
click at [651, 431] on icon "button" at bounding box center [666, 421] width 31 height 31
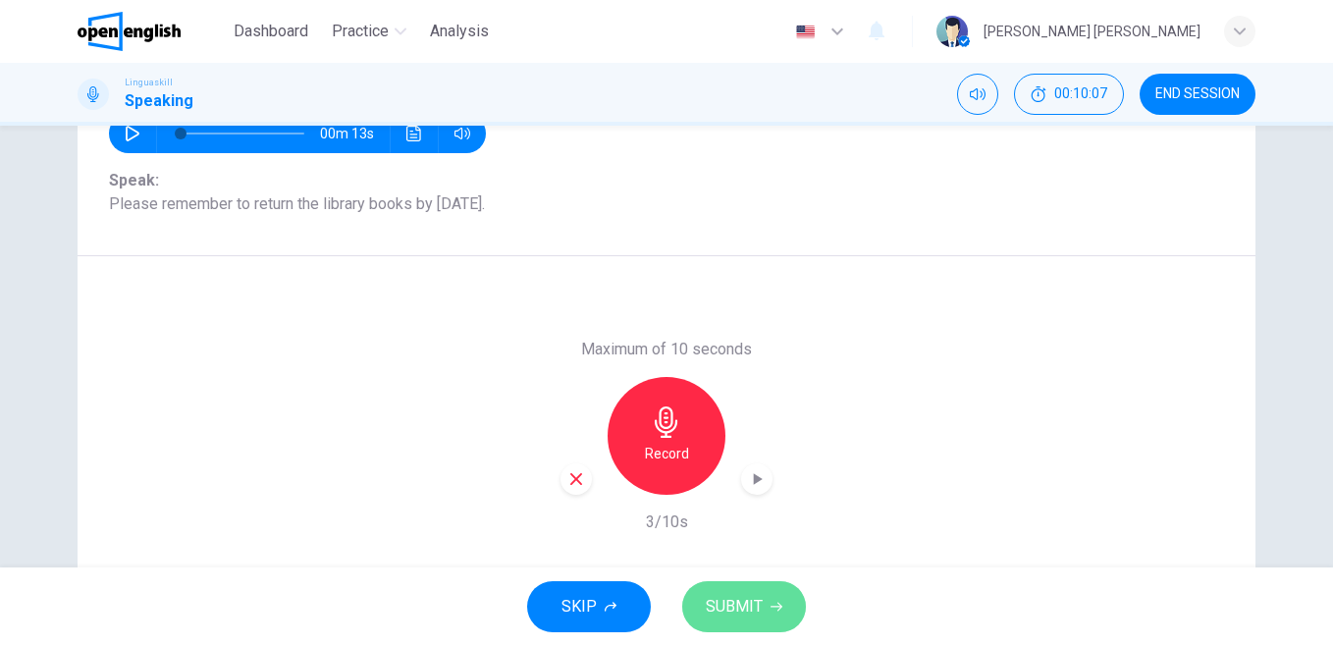
click at [754, 587] on button "SUBMIT" at bounding box center [744, 606] width 124 height 51
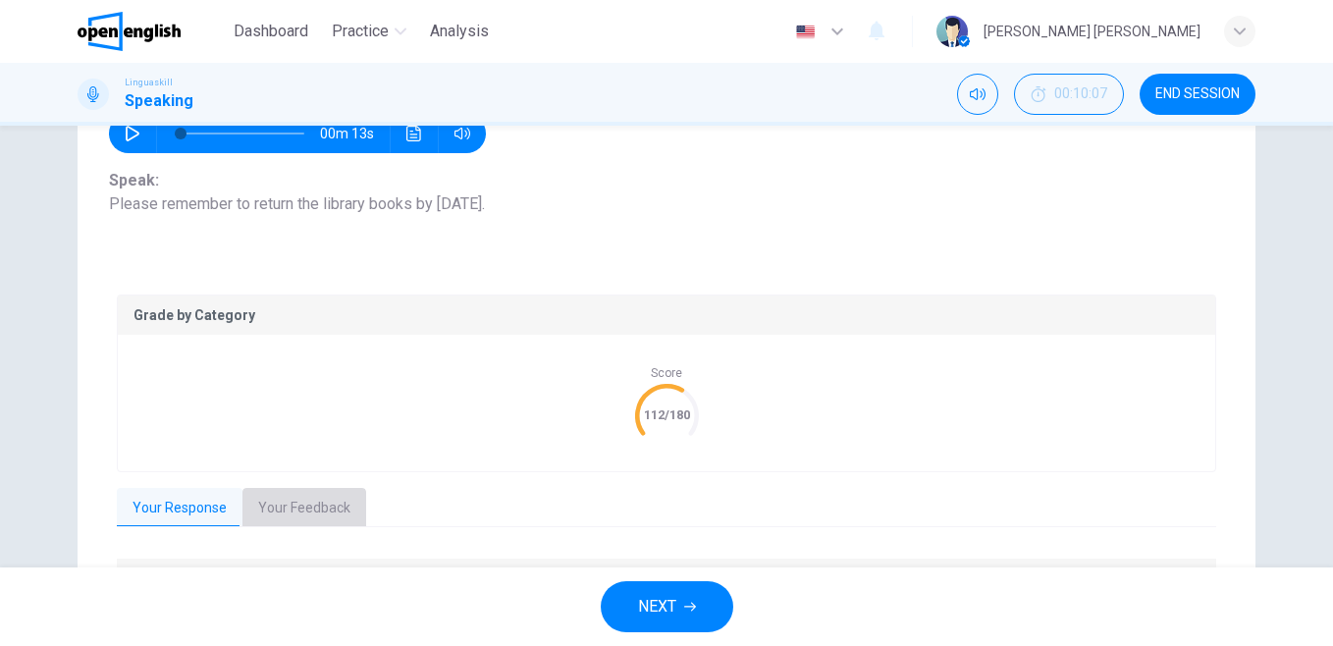
click at [338, 512] on button "Your Feedback" at bounding box center [304, 508] width 124 height 41
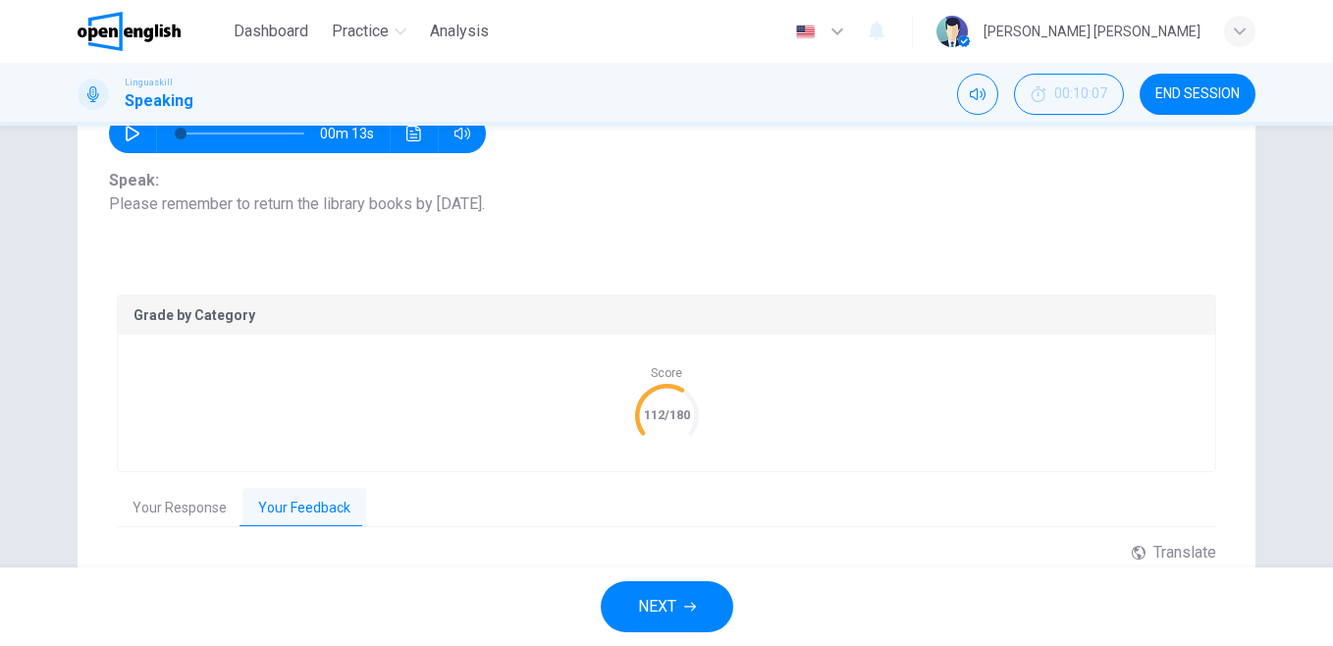
click at [485, 415] on div "Score 112/180" at bounding box center [667, 403] width 1098 height 136
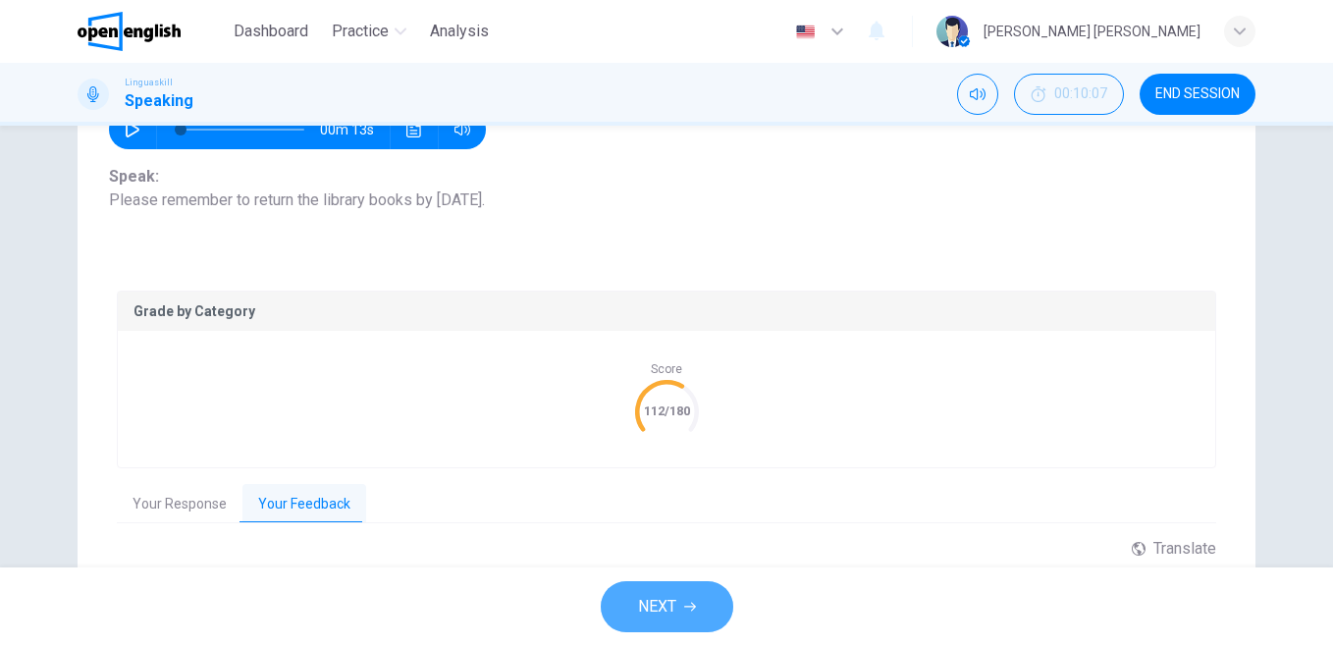
click at [667, 599] on span "NEXT" at bounding box center [657, 606] width 38 height 27
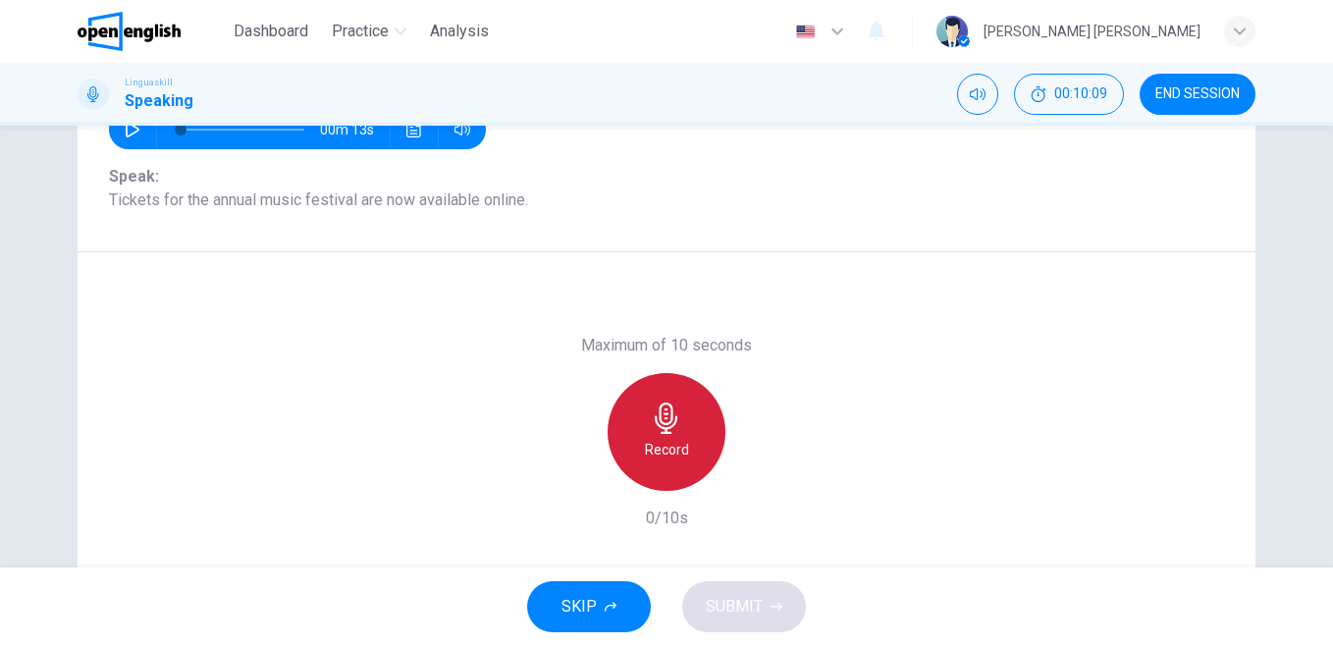
click at [693, 405] on div "Record" at bounding box center [667, 432] width 118 height 118
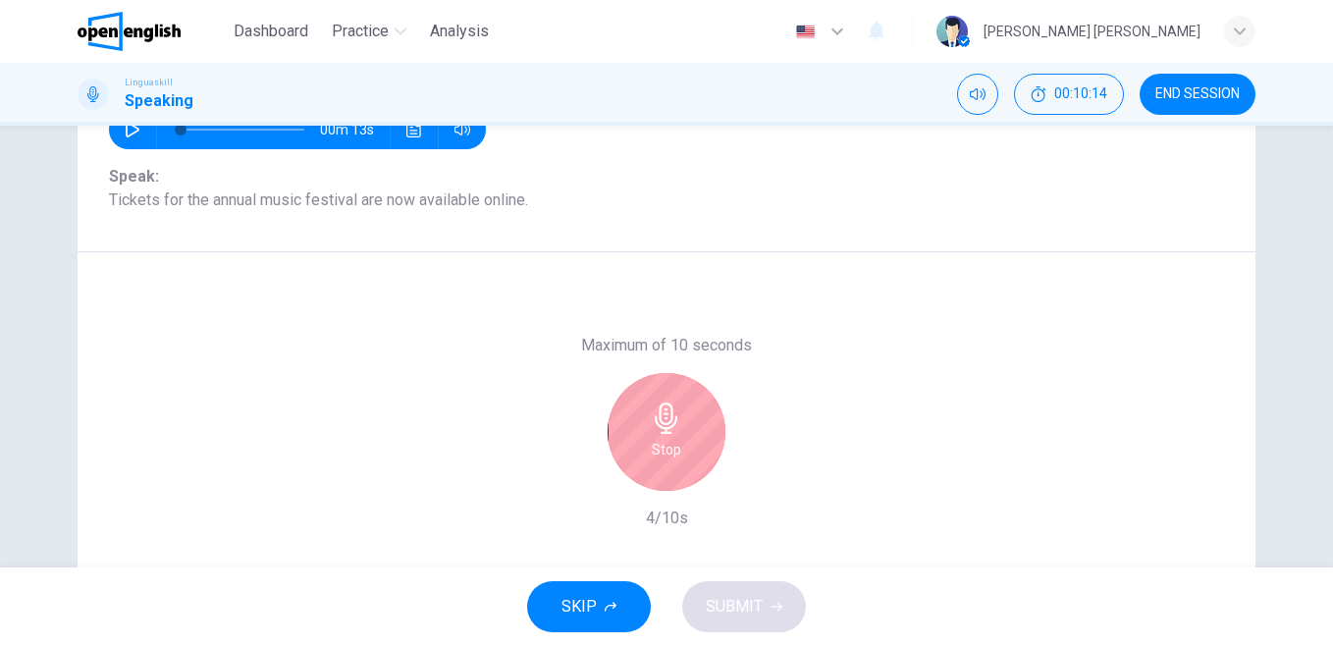
click at [693, 405] on div "Stop" at bounding box center [667, 432] width 118 height 118
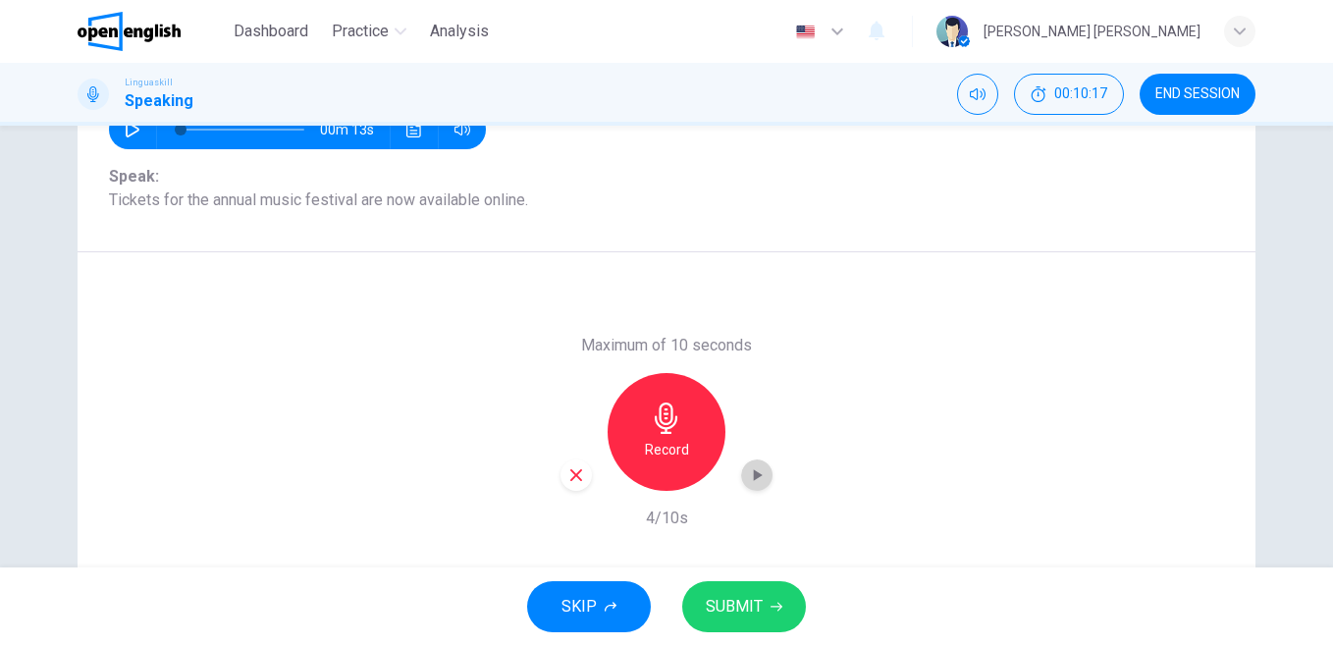
click at [750, 486] on div "button" at bounding box center [756, 474] width 31 height 31
click at [1232, 38] on div "button" at bounding box center [1239, 31] width 31 height 31
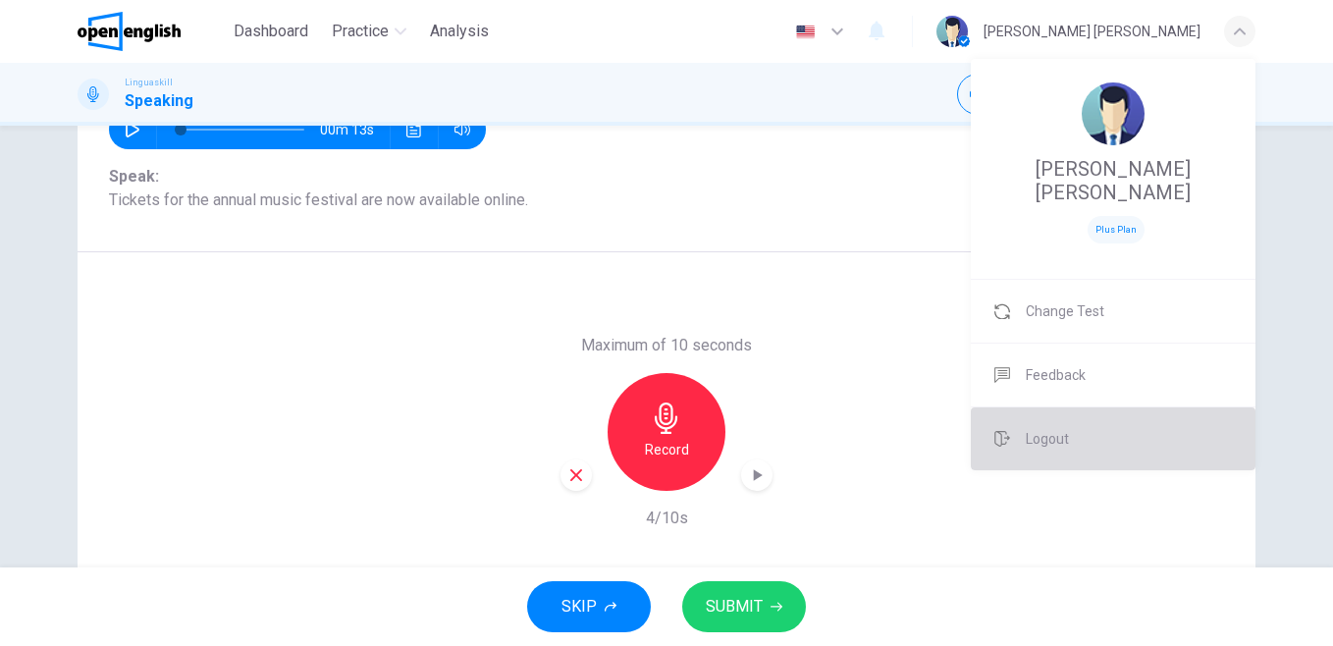
click at [1065, 427] on span "Logout" at bounding box center [1047, 439] width 43 height 24
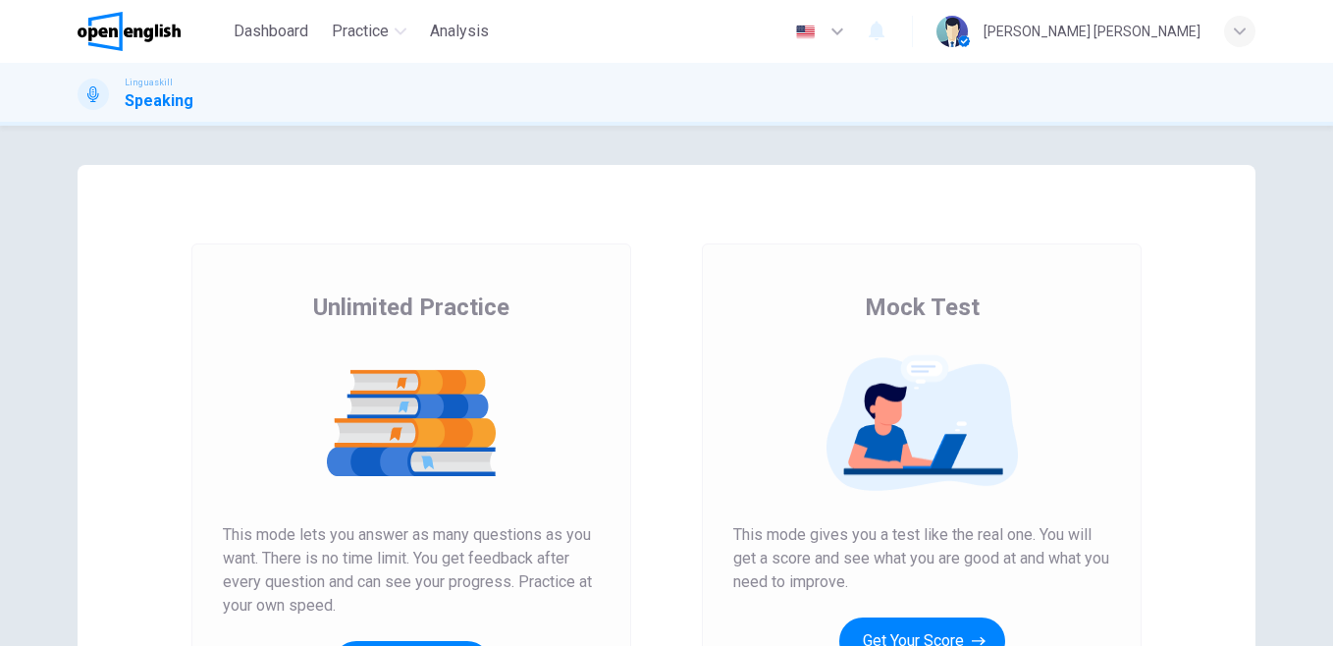
scroll to position [218, 0]
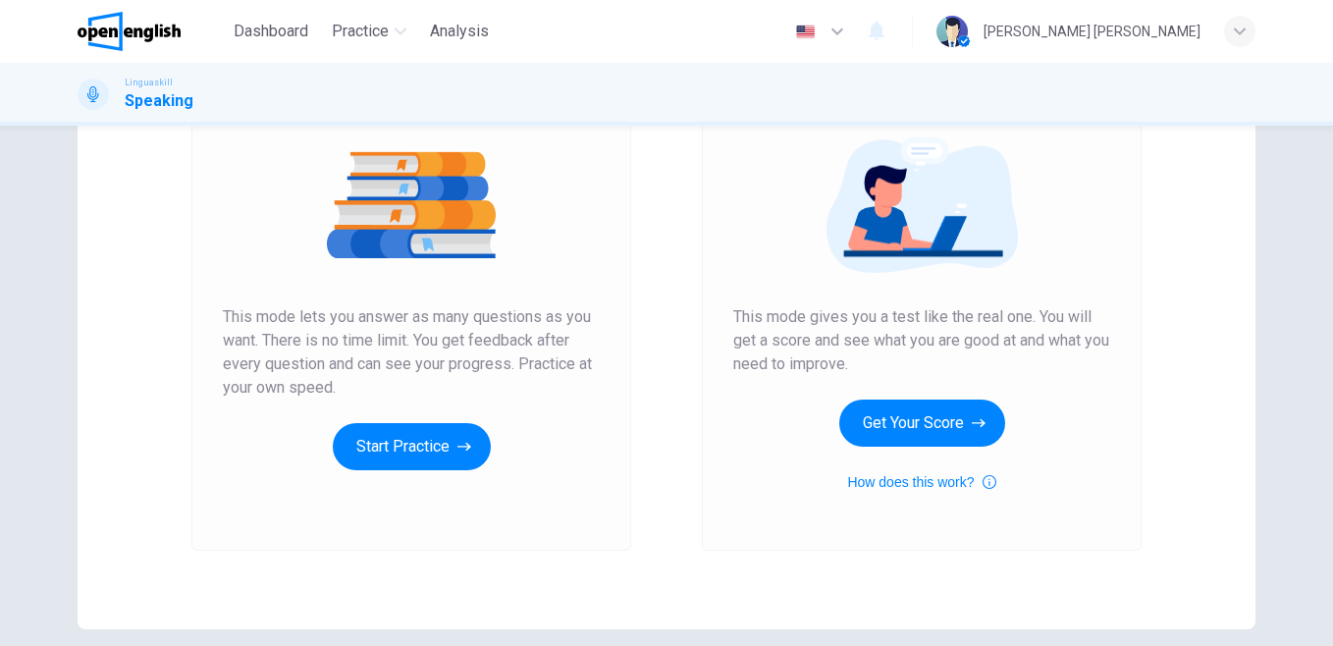
click at [448, 440] on button "Start Practice" at bounding box center [412, 446] width 158 height 47
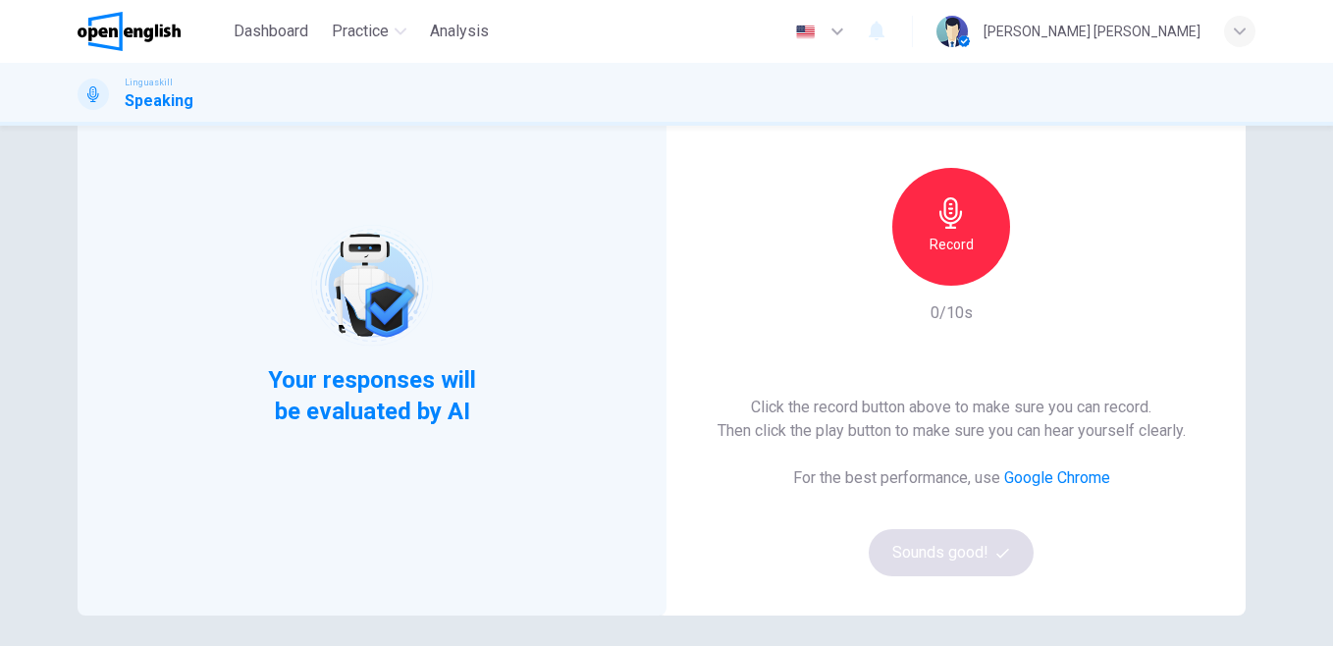
scroll to position [183, 0]
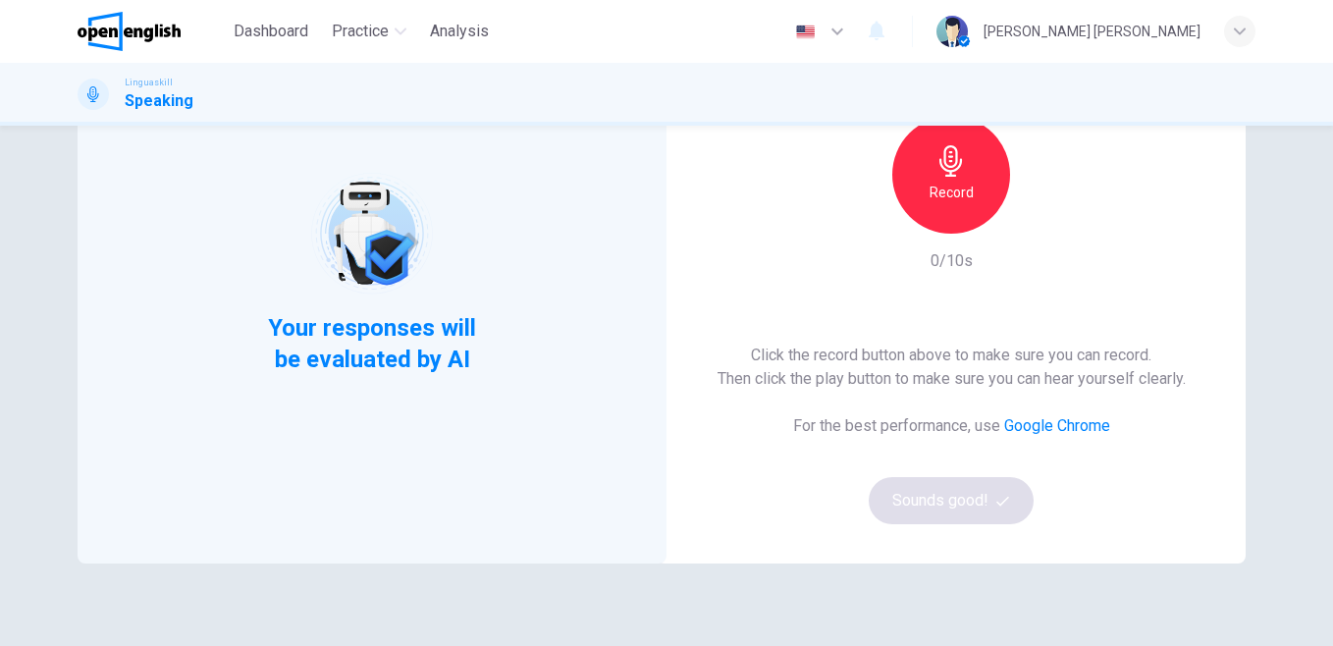
click at [1041, 416] on link "Google Chrome" at bounding box center [1057, 425] width 106 height 19
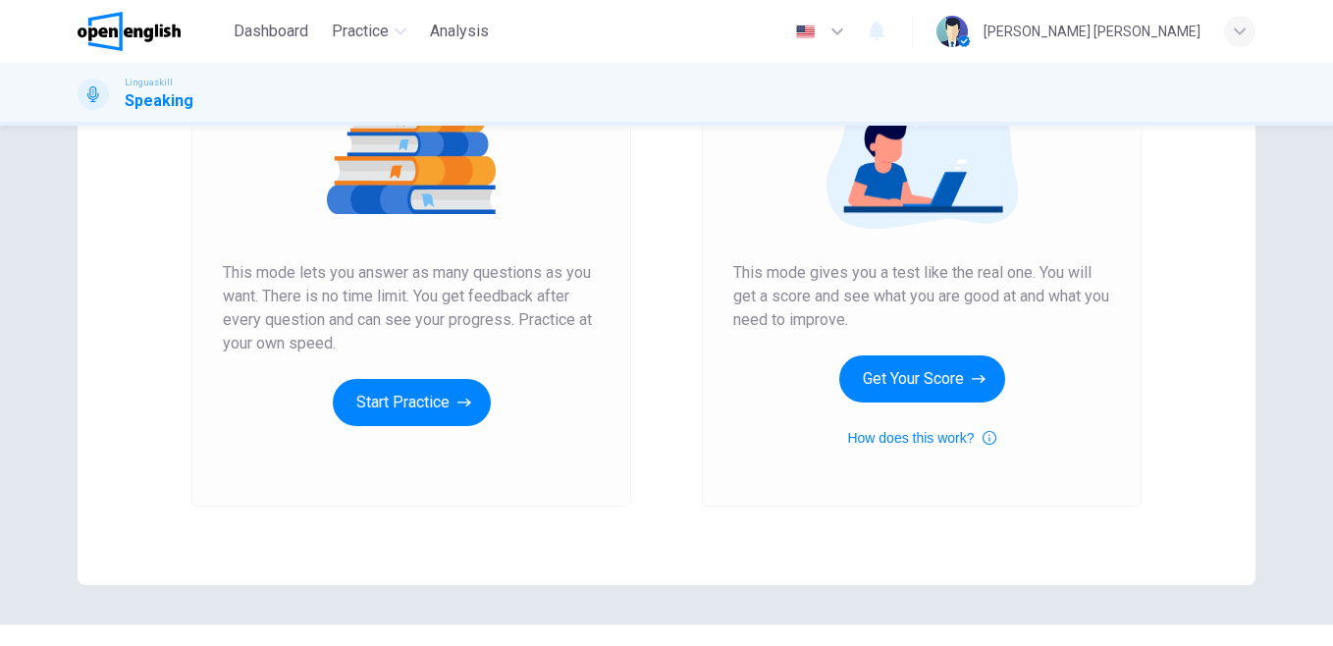
scroll to position [303, 0]
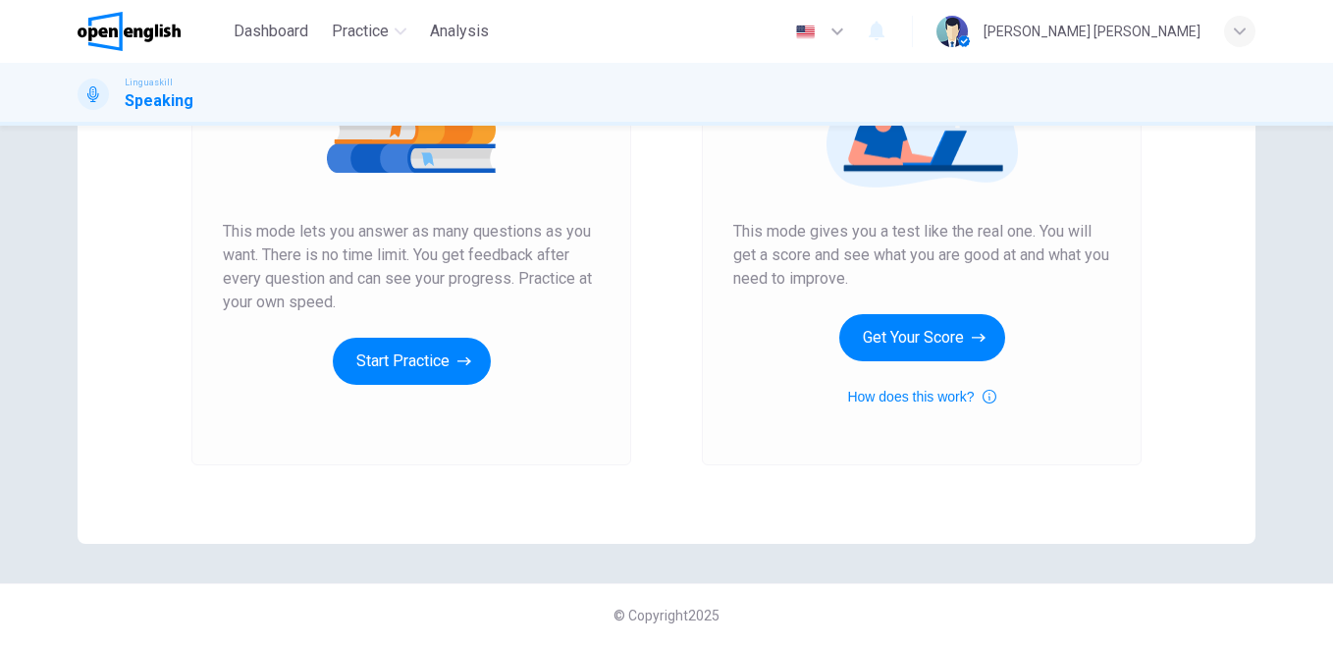
click at [401, 366] on button "Start Practice" at bounding box center [412, 361] width 158 height 47
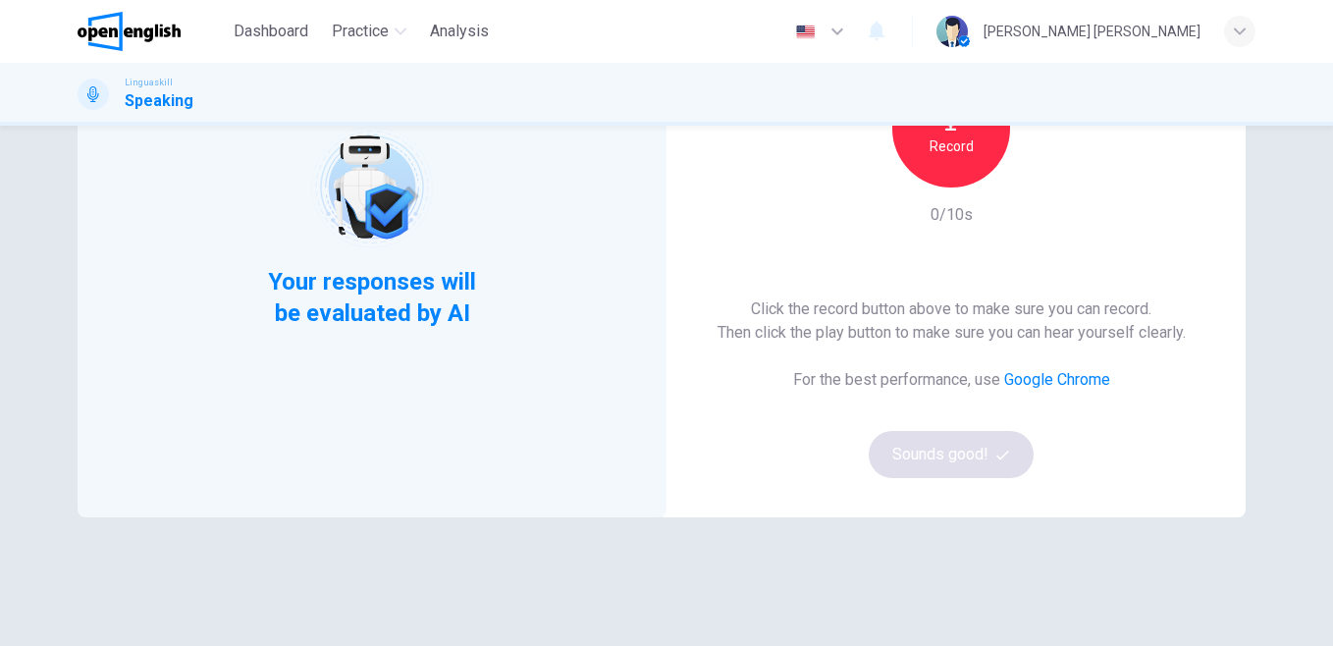
scroll to position [233, 0]
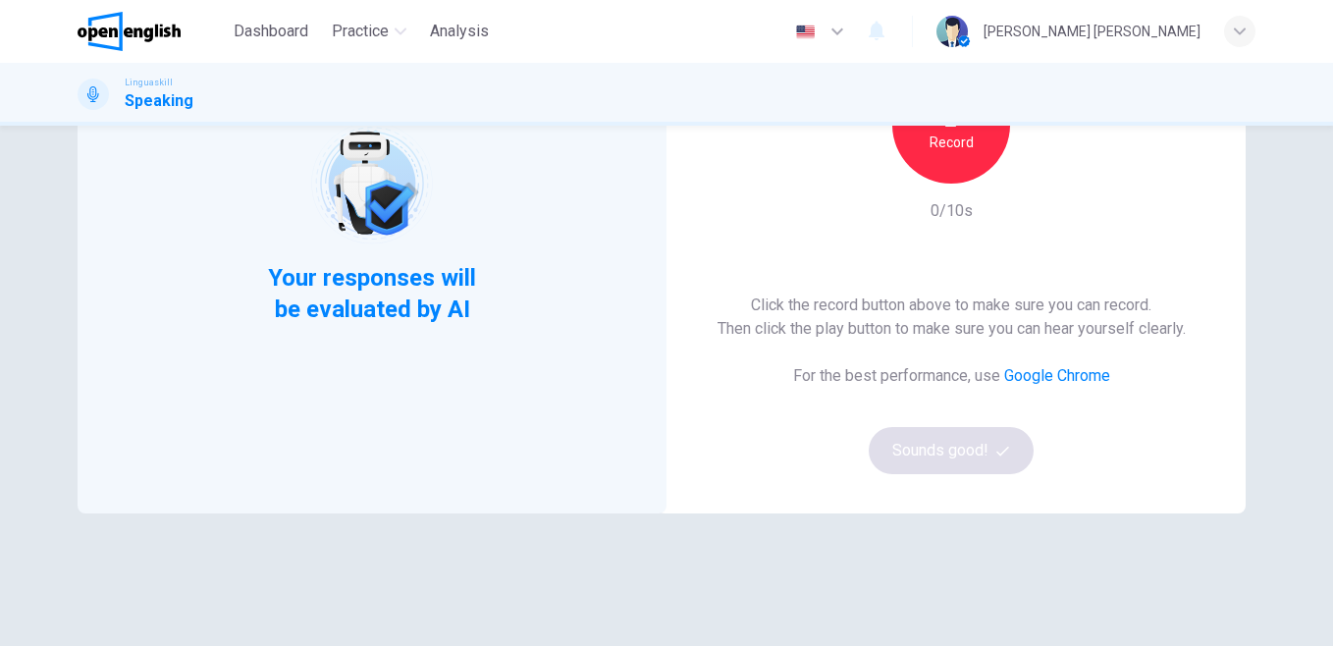
click at [1050, 382] on link "Google Chrome" at bounding box center [1057, 375] width 106 height 19
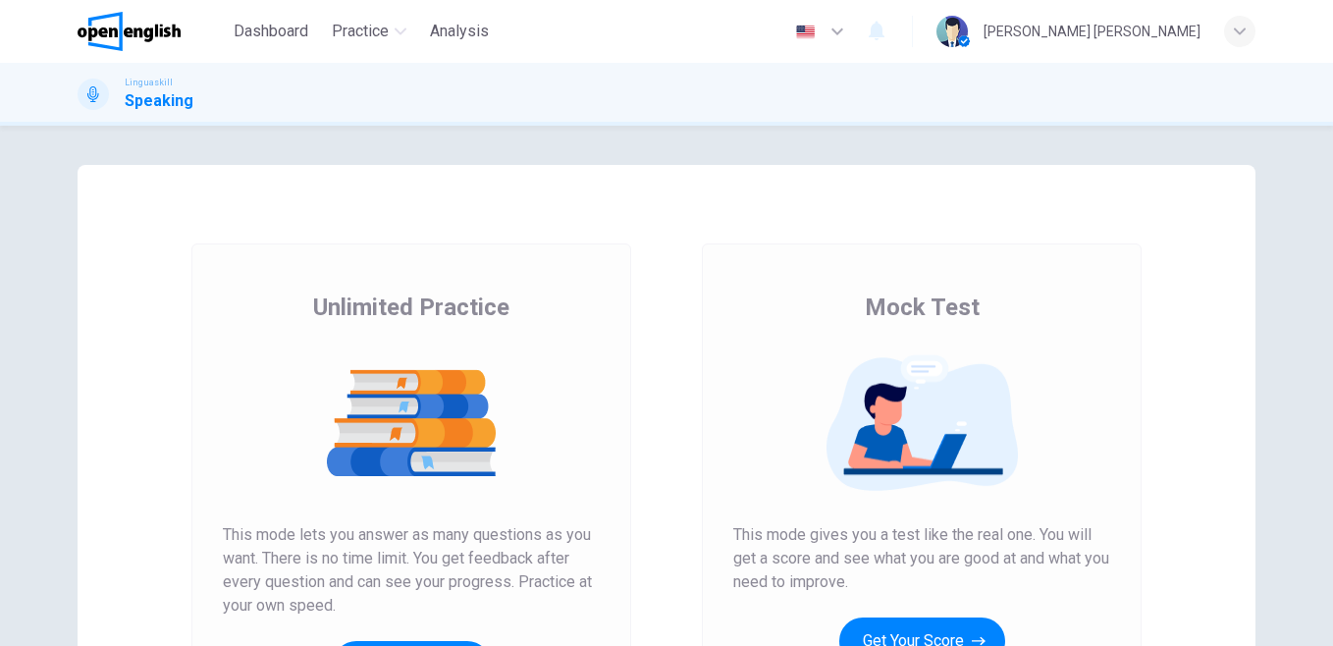
scroll to position [303, 0]
